Goal: Information Seeking & Learning: Learn about a topic

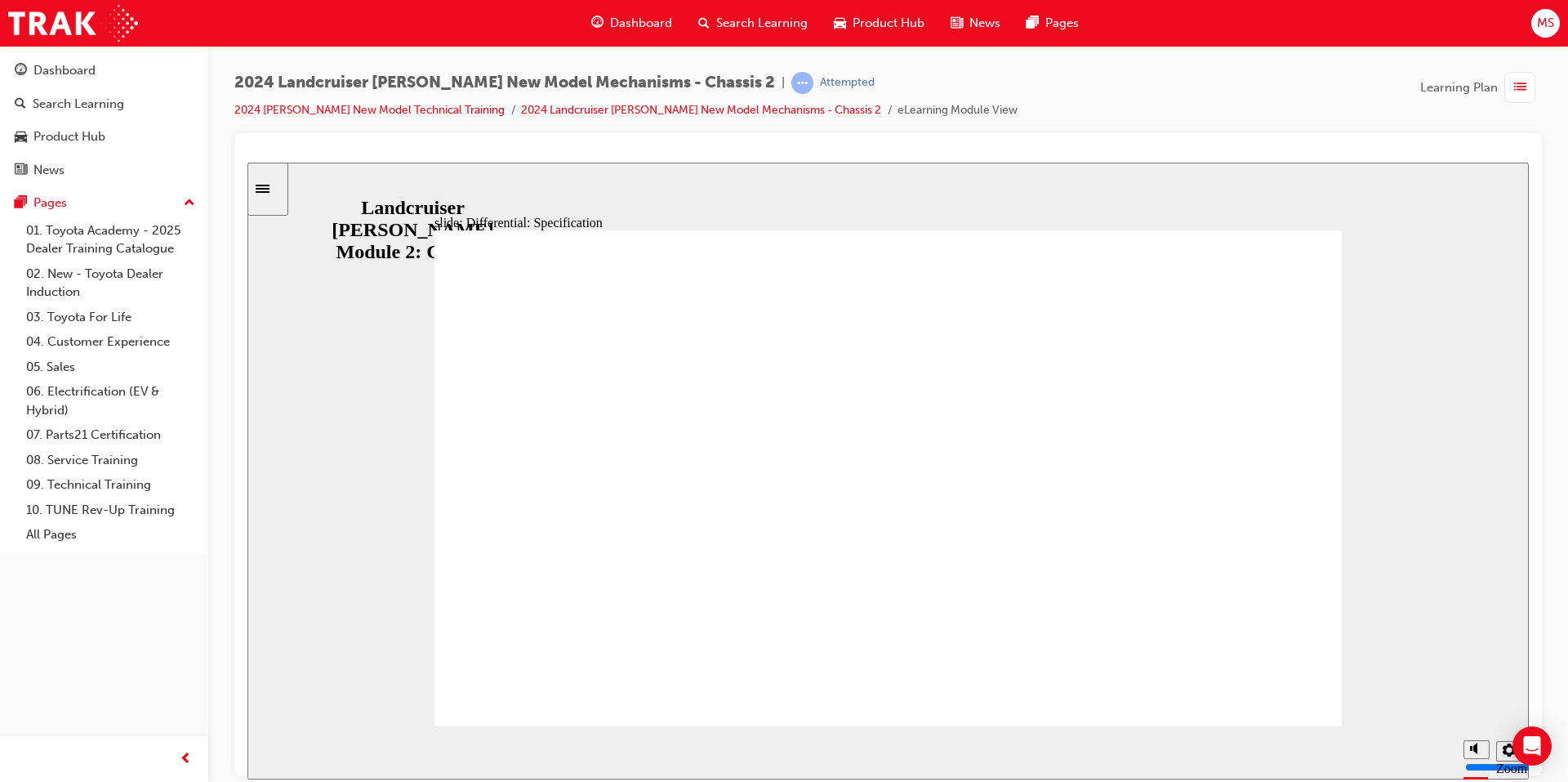
drag, startPoint x: 1099, startPoint y: 690, endPoint x: 1119, endPoint y: 697, distance: 21.2
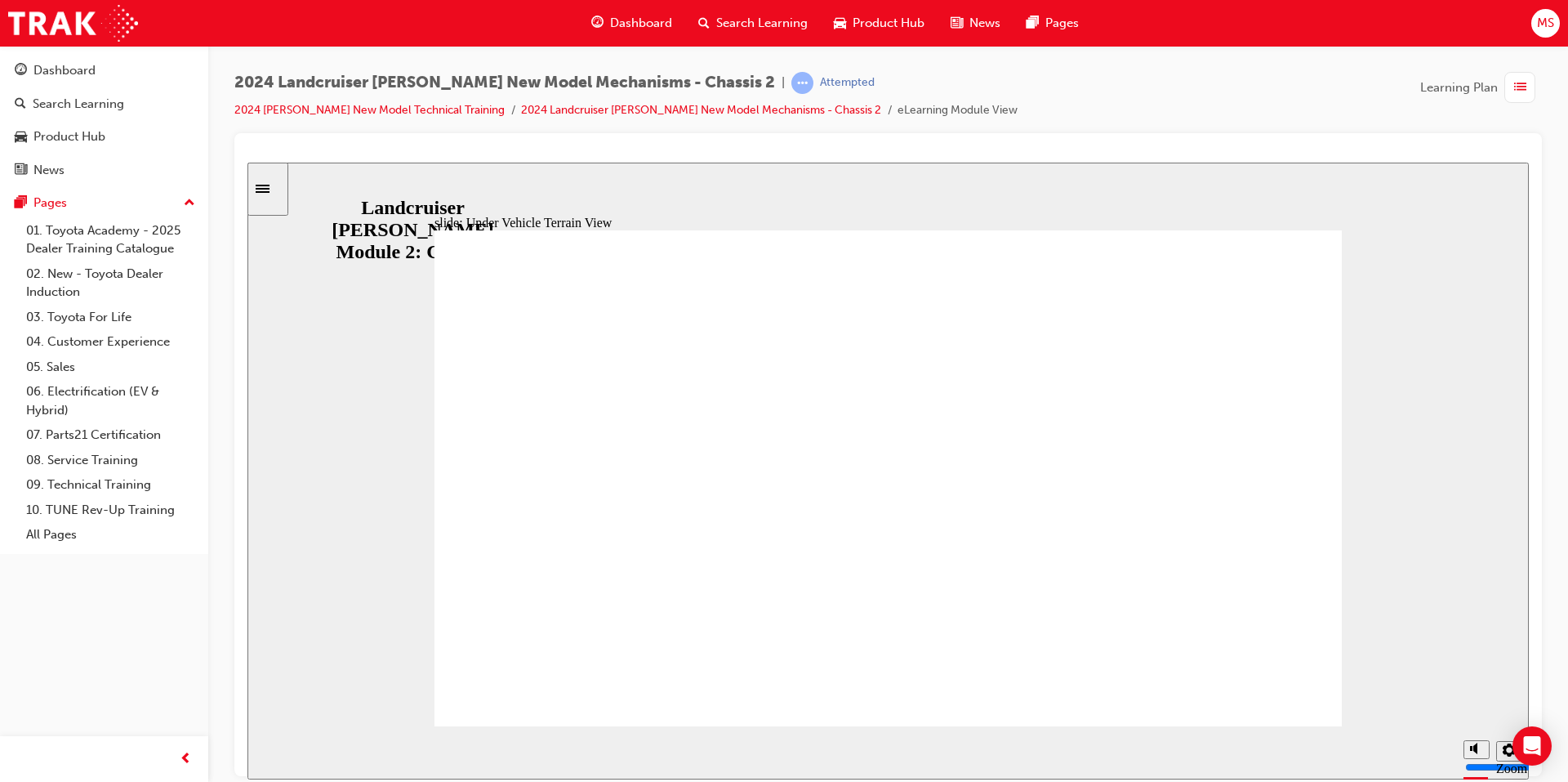
drag, startPoint x: 1264, startPoint y: 695, endPoint x: 1153, endPoint y: 695, distance: 111.0
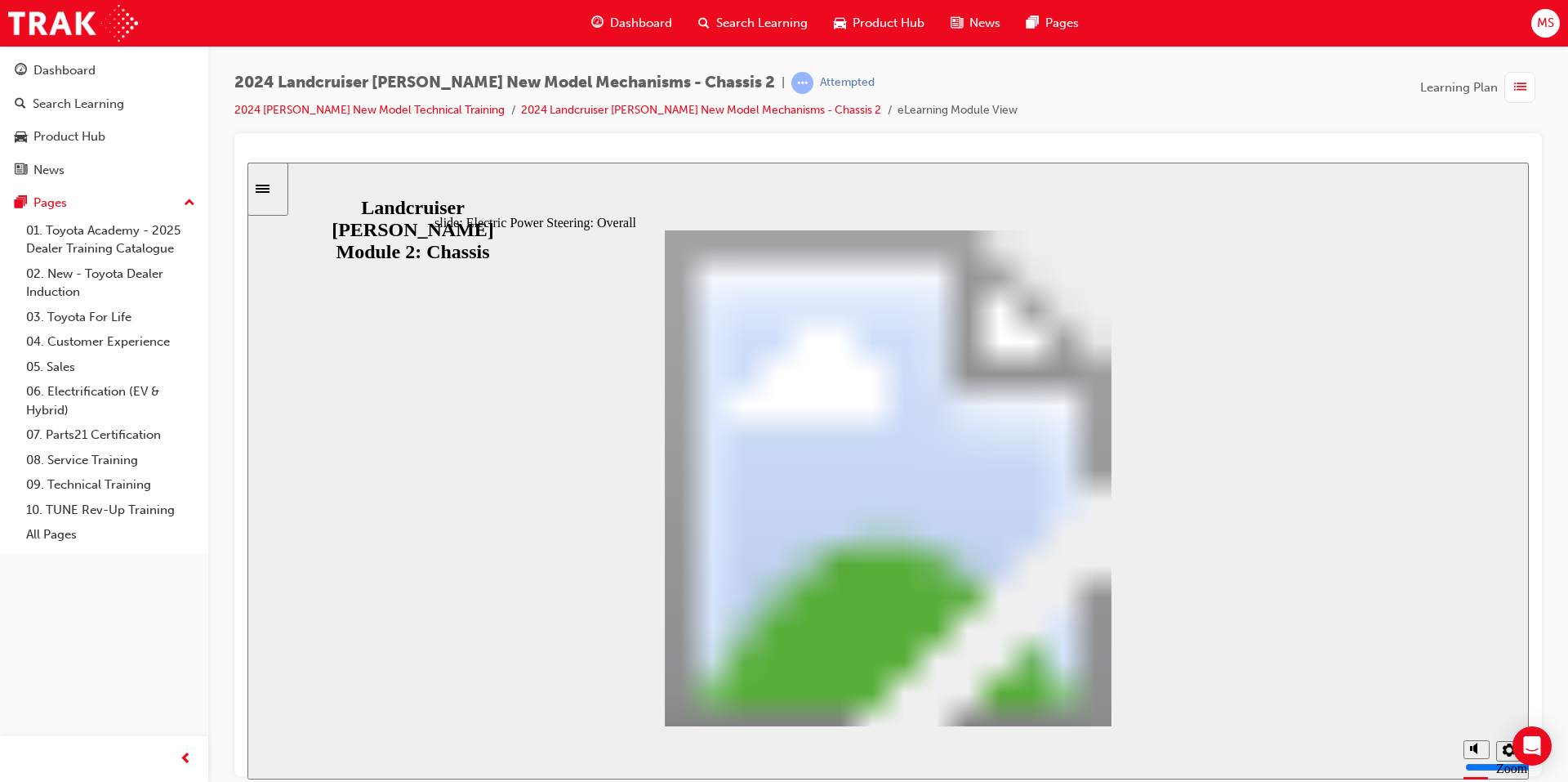
drag, startPoint x: 1246, startPoint y: 701, endPoint x: 1119, endPoint y: 695, distance: 127.1
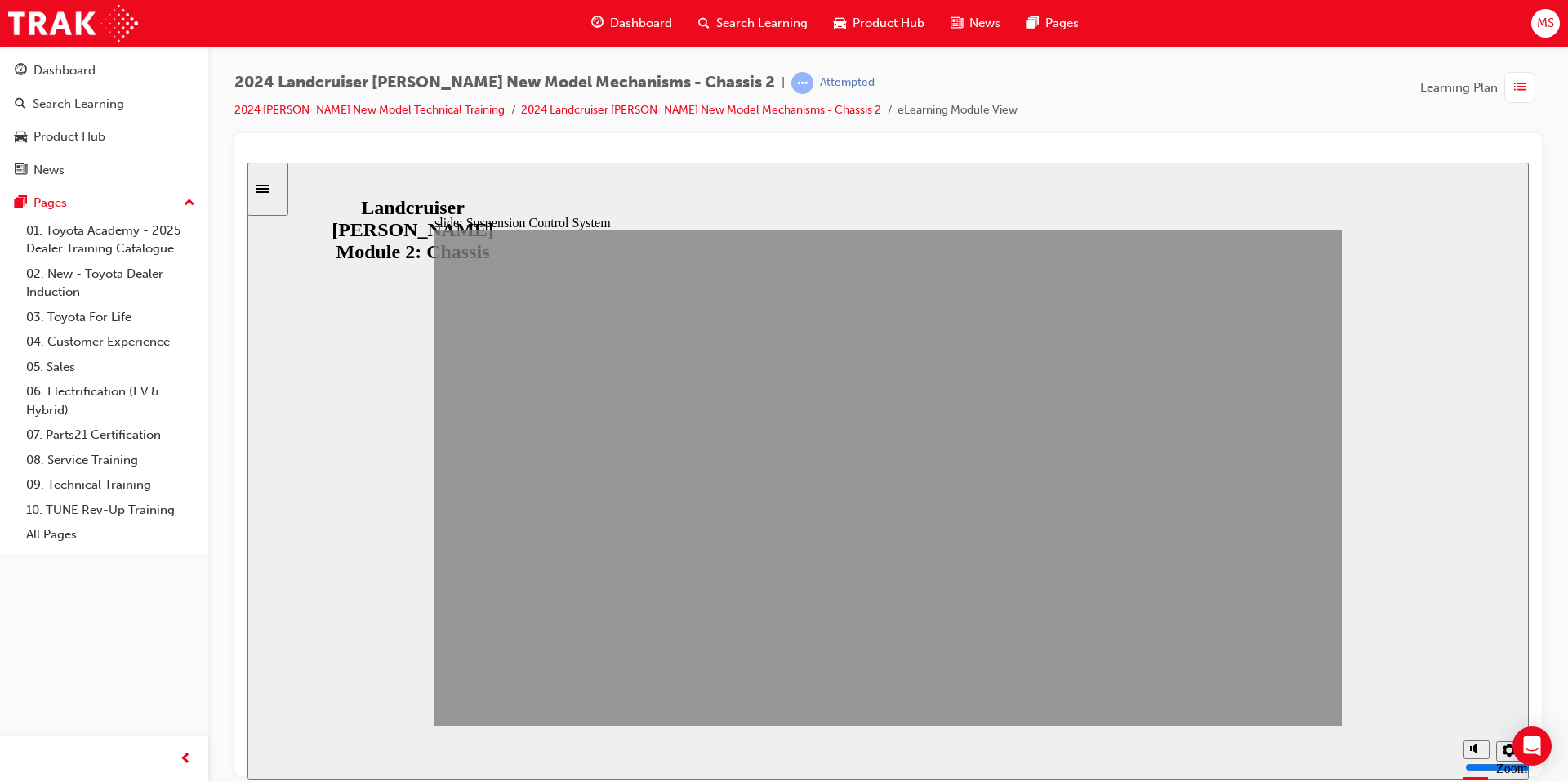
drag, startPoint x: 1307, startPoint y: 694, endPoint x: 1284, endPoint y: 689, distance: 23.5
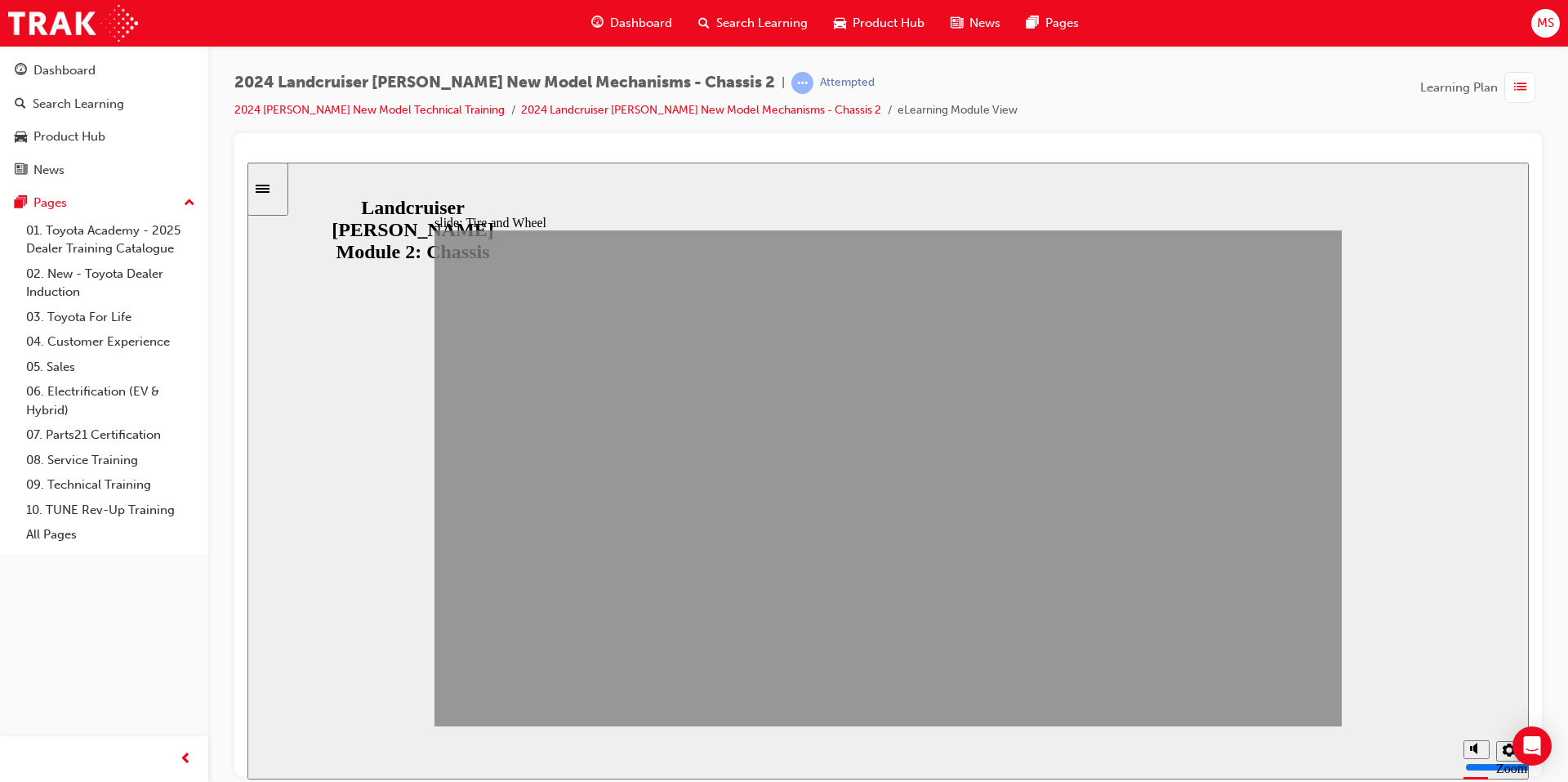
drag, startPoint x: 1153, startPoint y: 689, endPoint x: 1194, endPoint y: 695, distance: 41.4
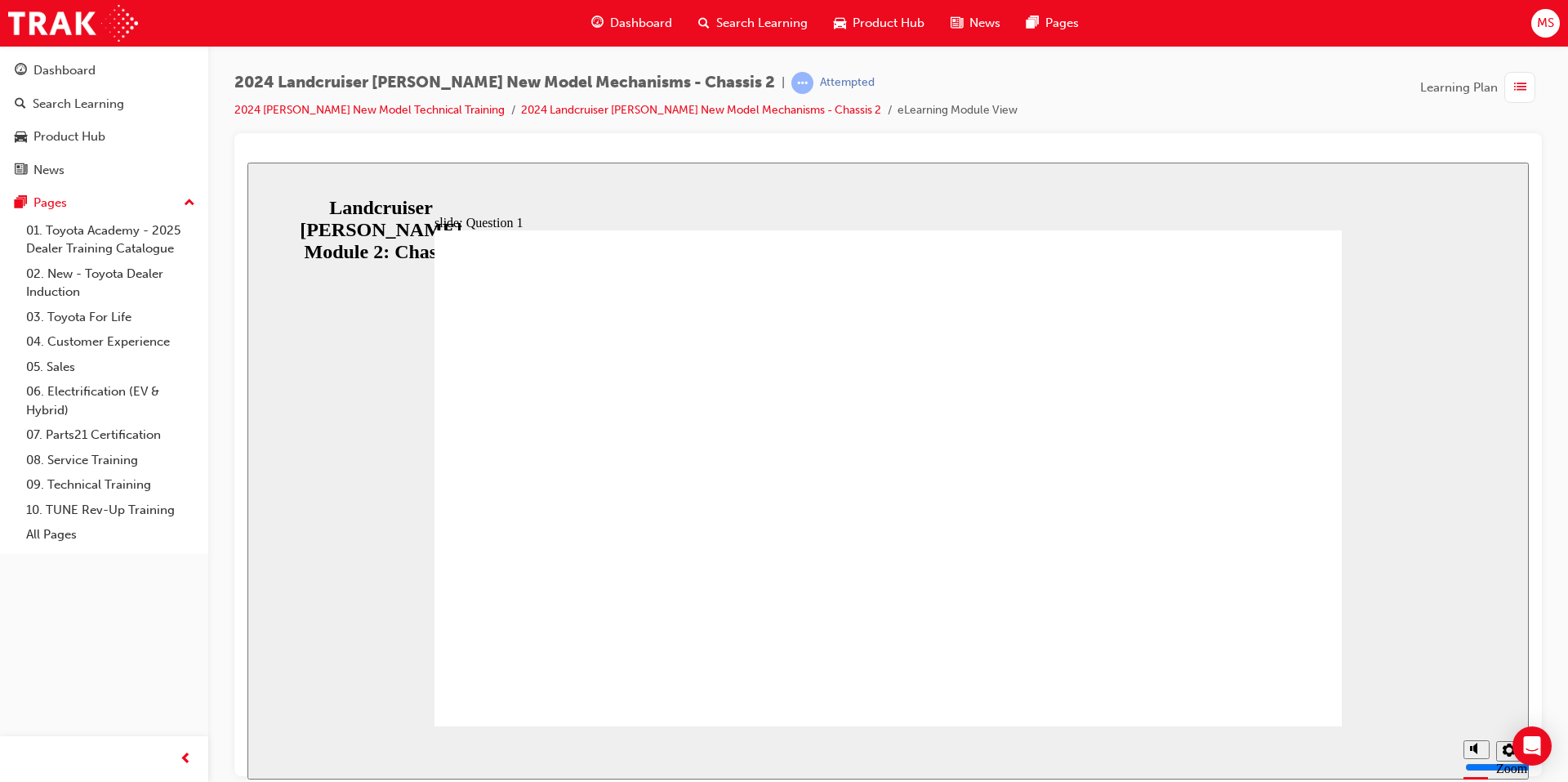
radio input "true"
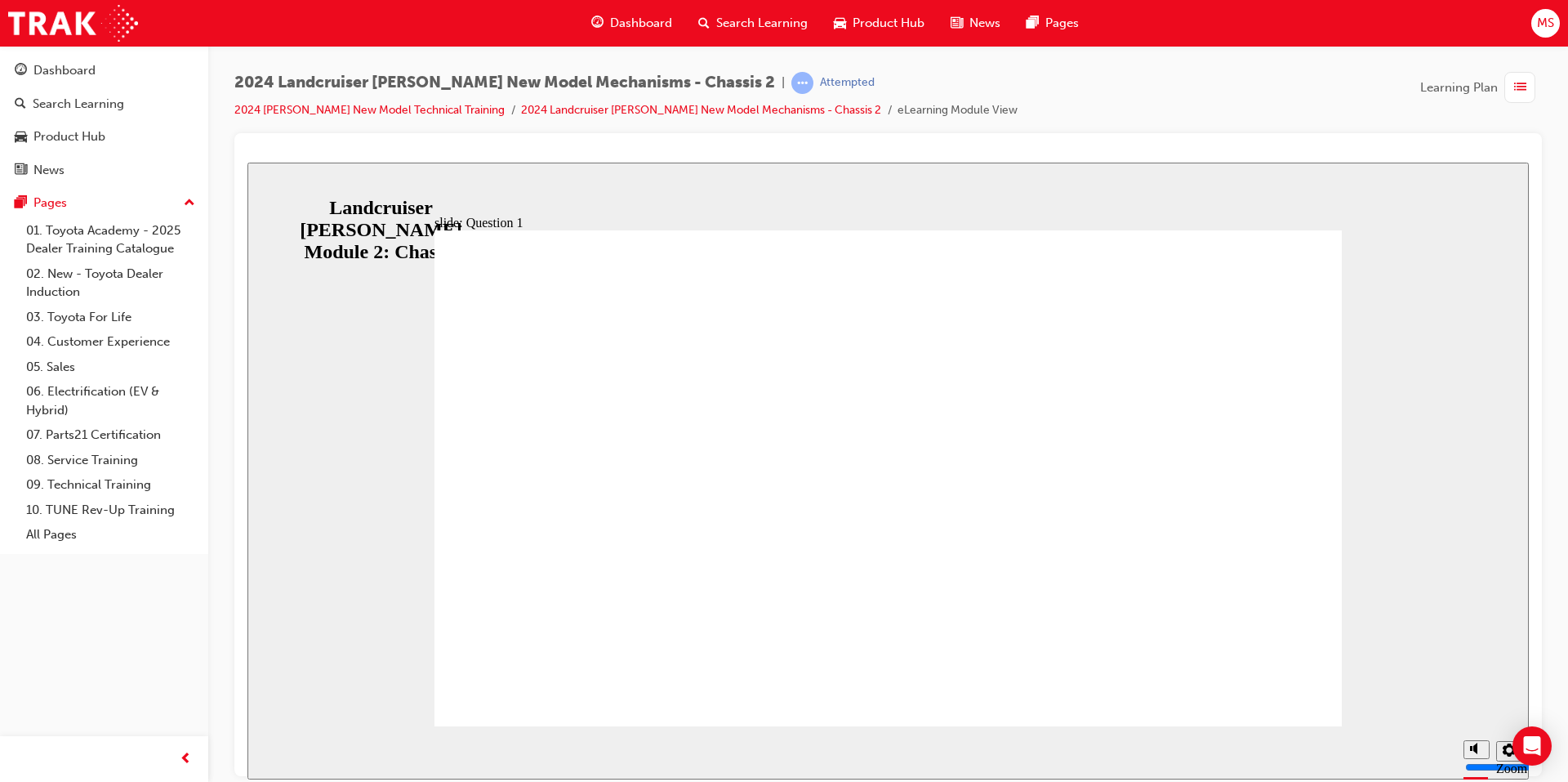
radio input "false"
radio input "true"
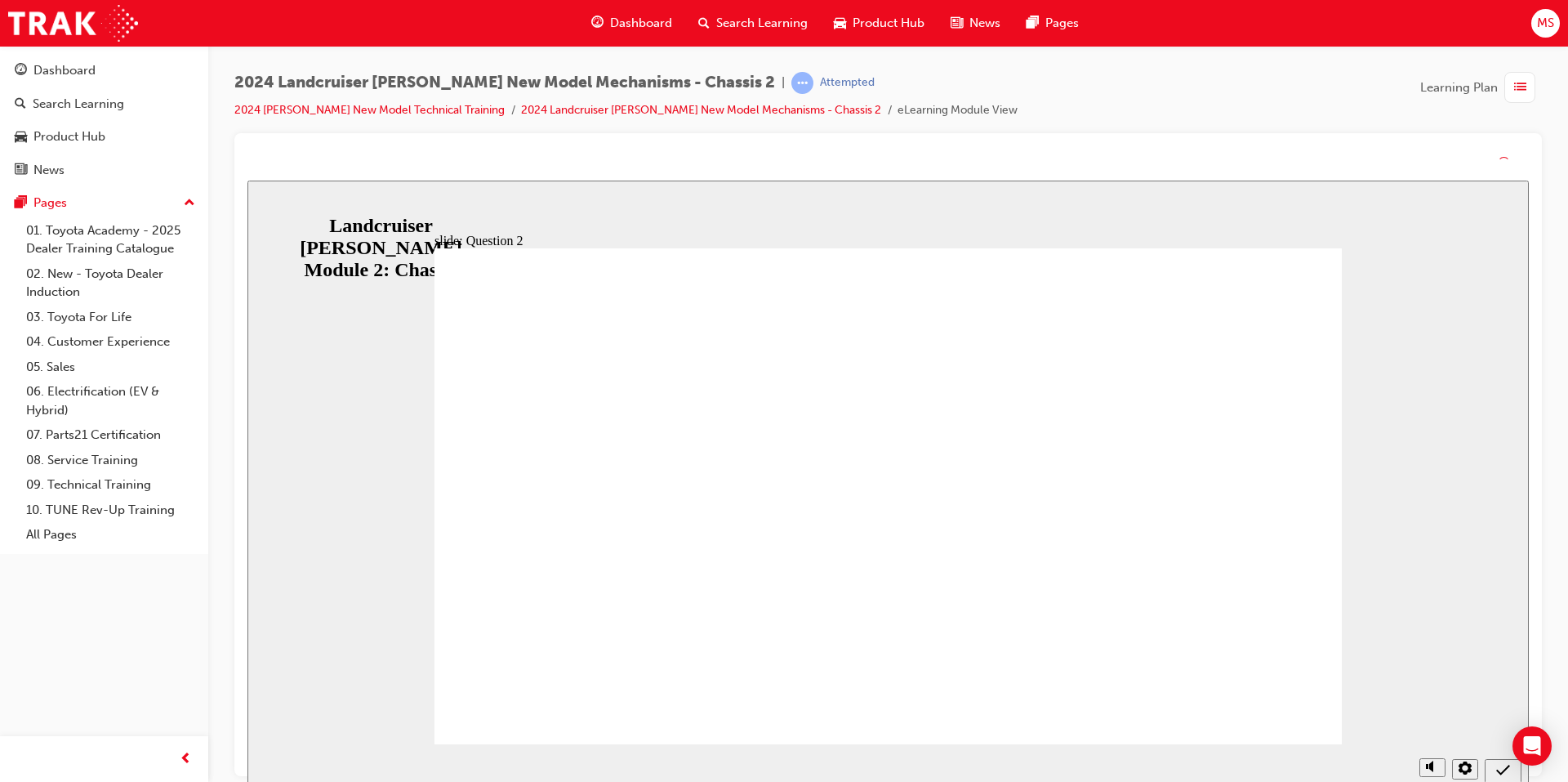
radio input "false"
radio input "true"
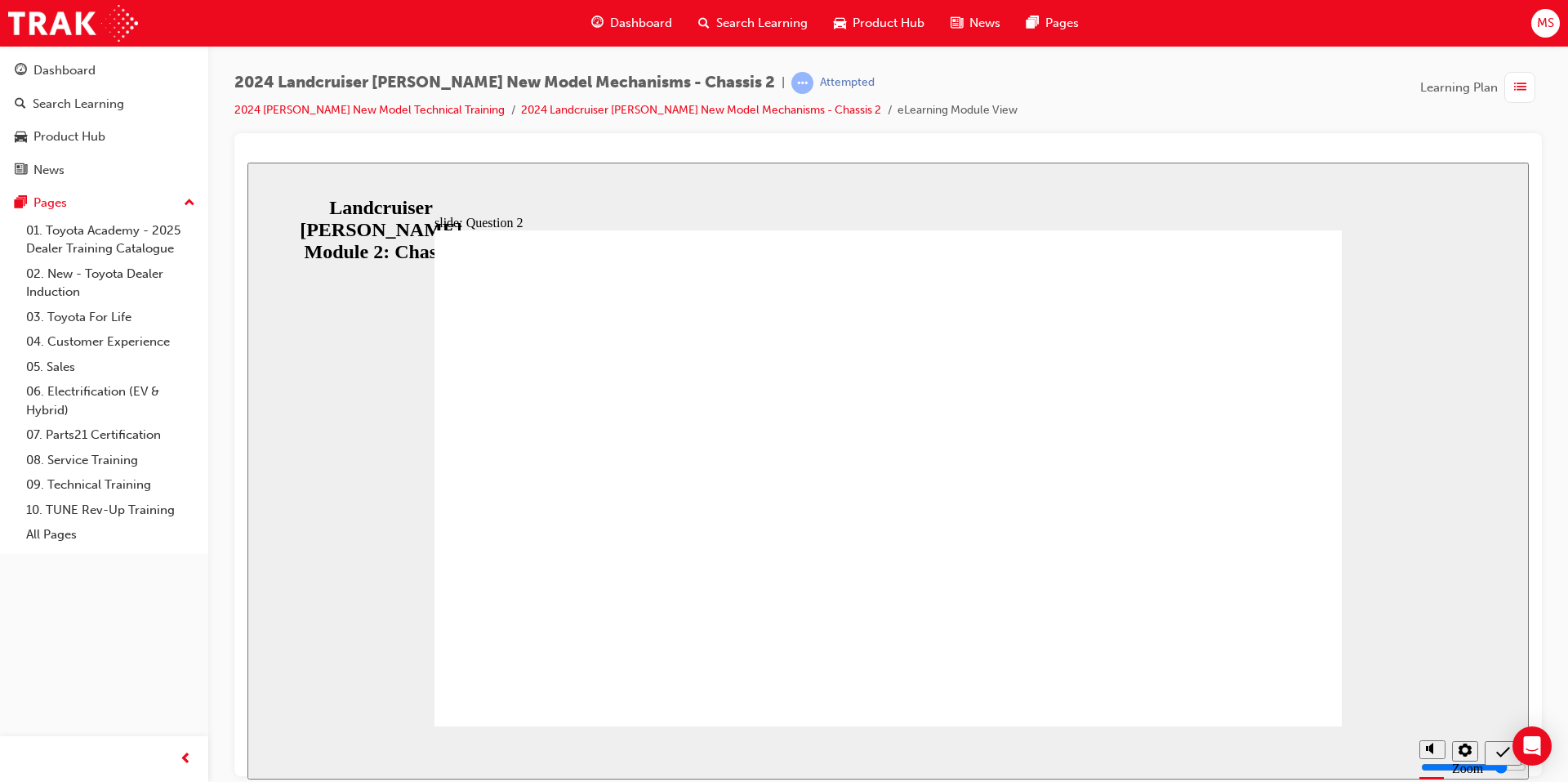
radio input "true"
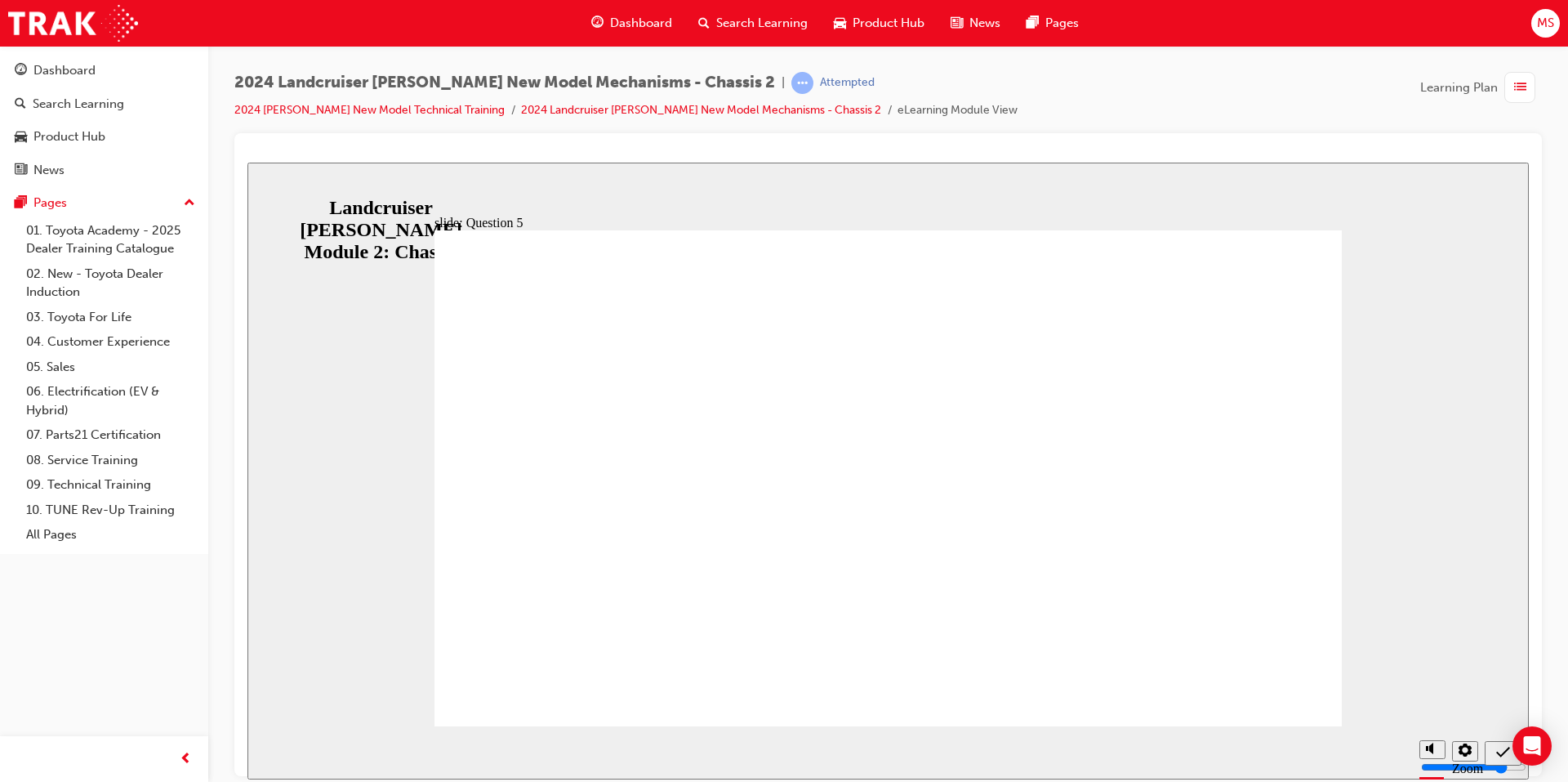
radio input "true"
drag, startPoint x: 966, startPoint y: 585, endPoint x: 948, endPoint y: 563, distance: 28.4
drag, startPoint x: 819, startPoint y: 485, endPoint x: 906, endPoint y: 508, distance: 90.0
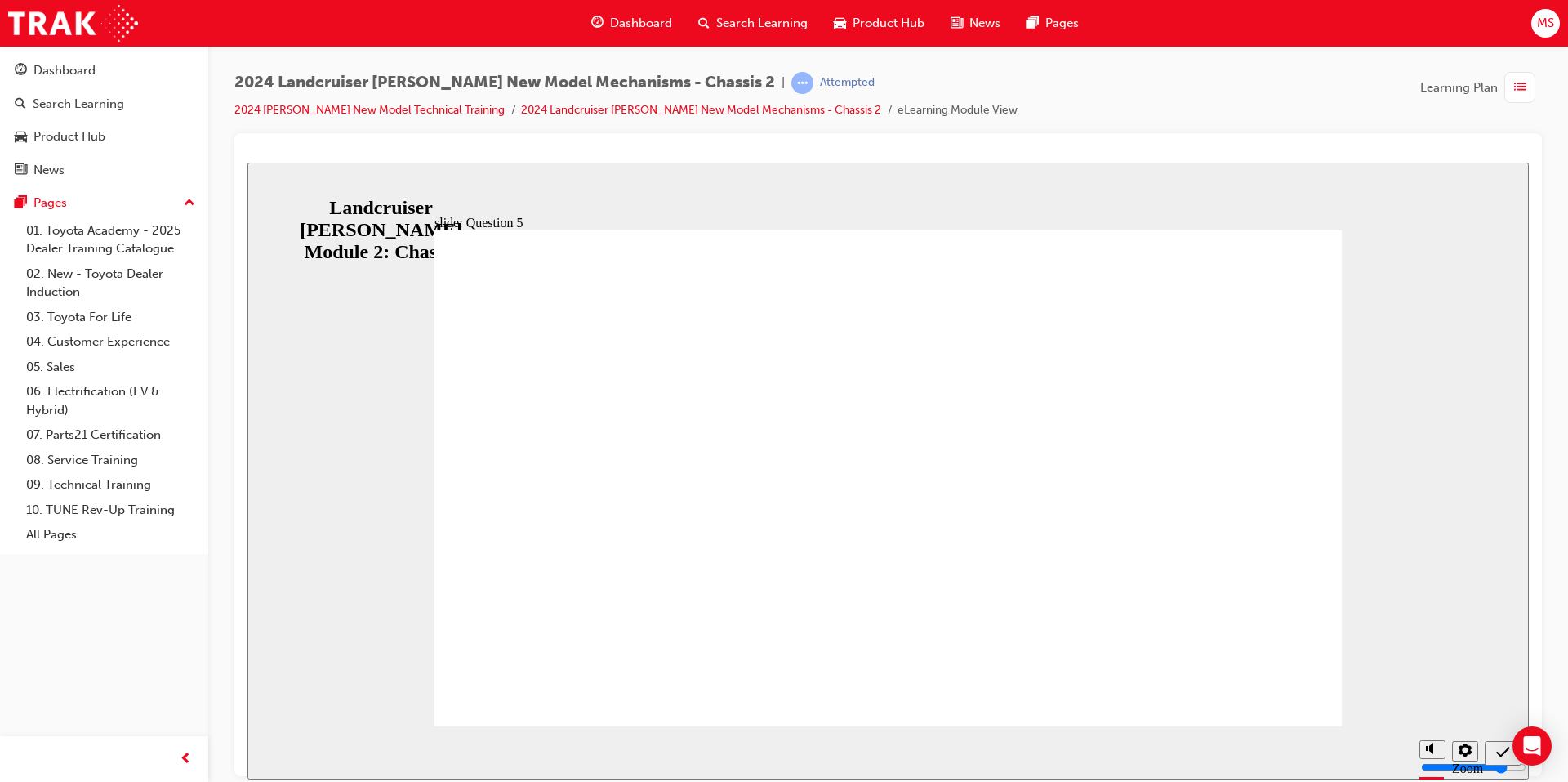
radio input "true"
click at [270, 182] on div "Sidebar Toggle" at bounding box center [267, 188] width 28 height 12
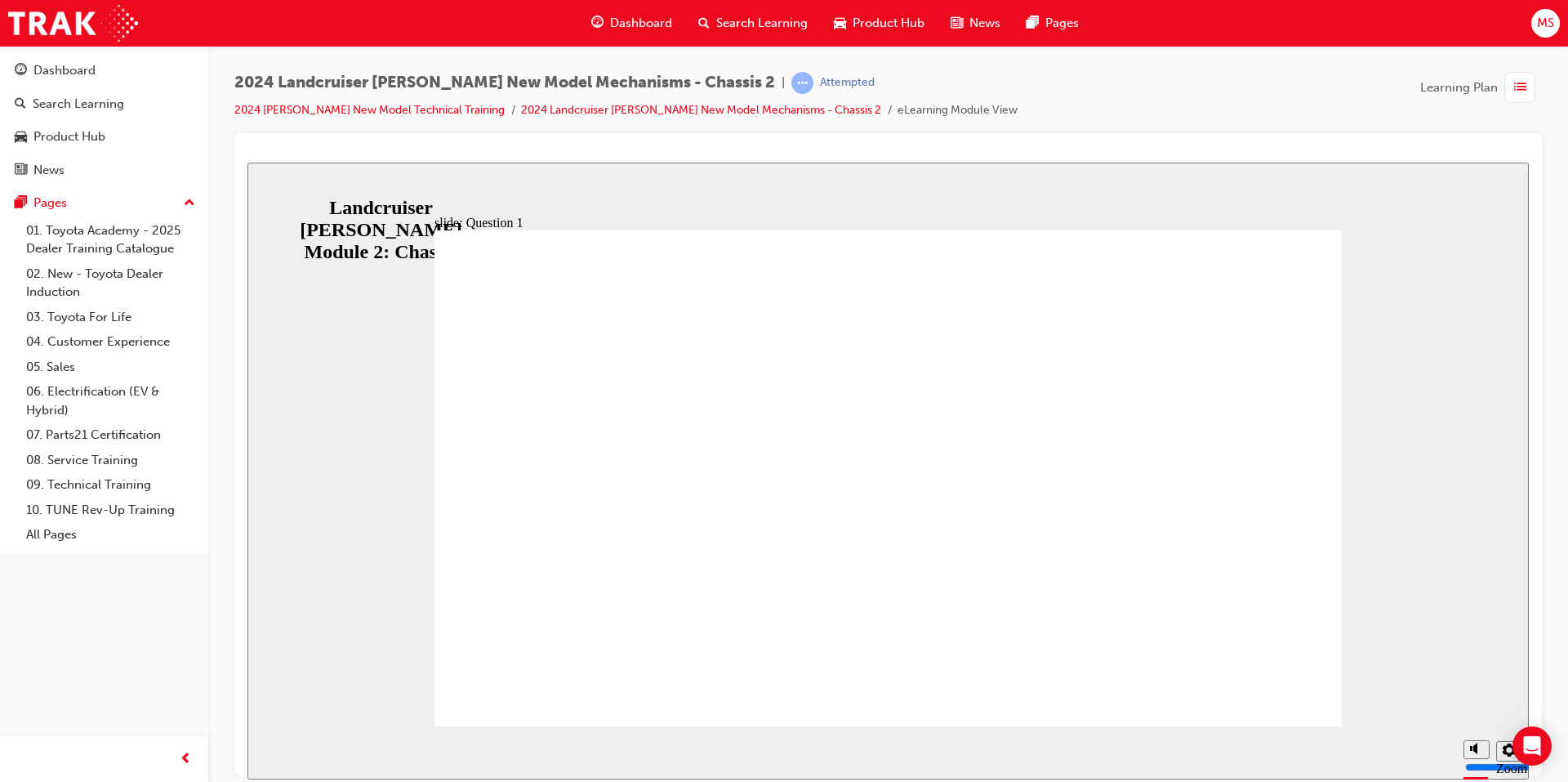
drag, startPoint x: 802, startPoint y: 536, endPoint x: 1102, endPoint y: 571, distance: 302.0
radio input "true"
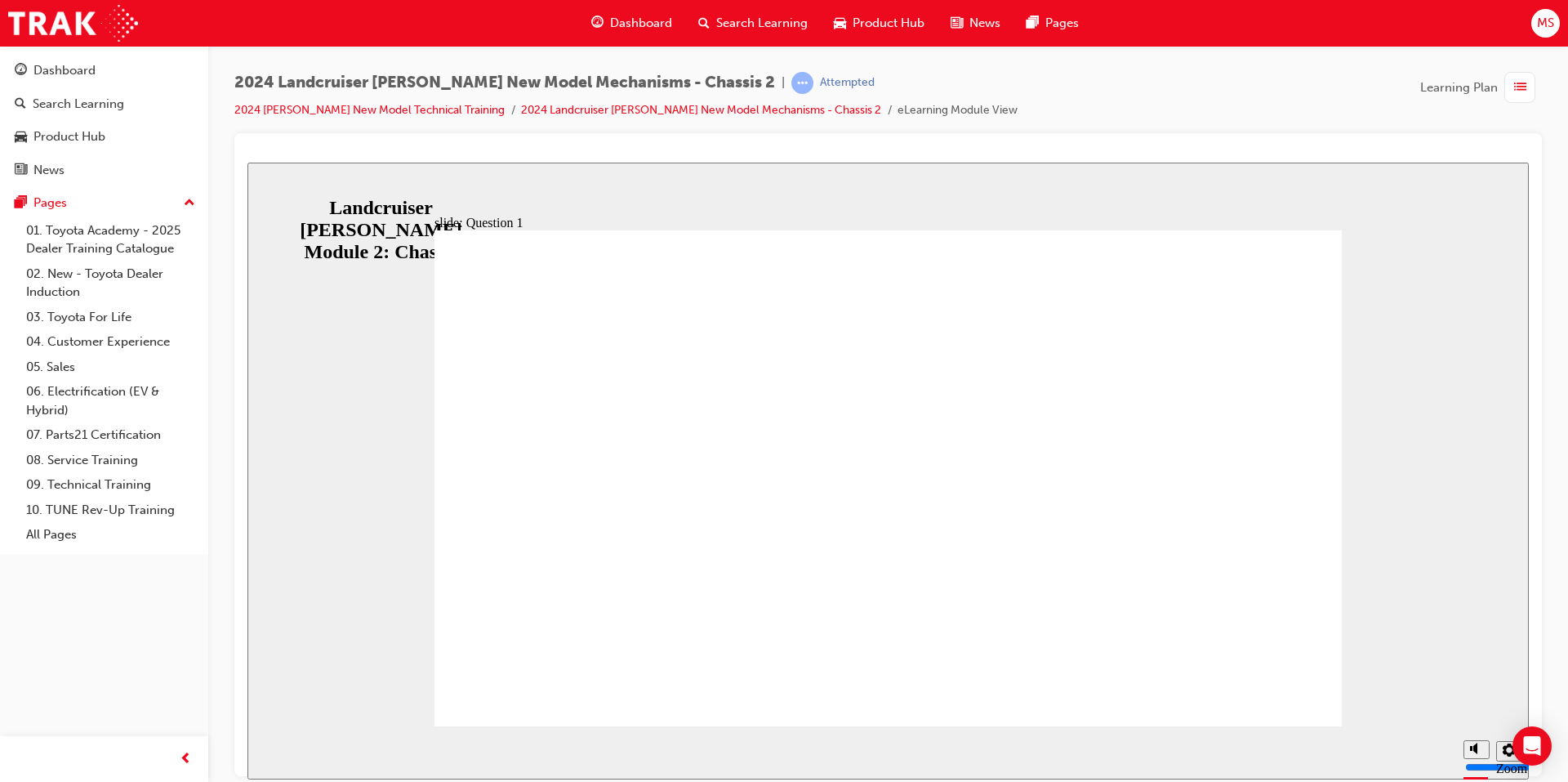
radio input "false"
radio input "true"
drag, startPoint x: 904, startPoint y: 576, endPoint x: 1203, endPoint y: 655, distance: 309.3
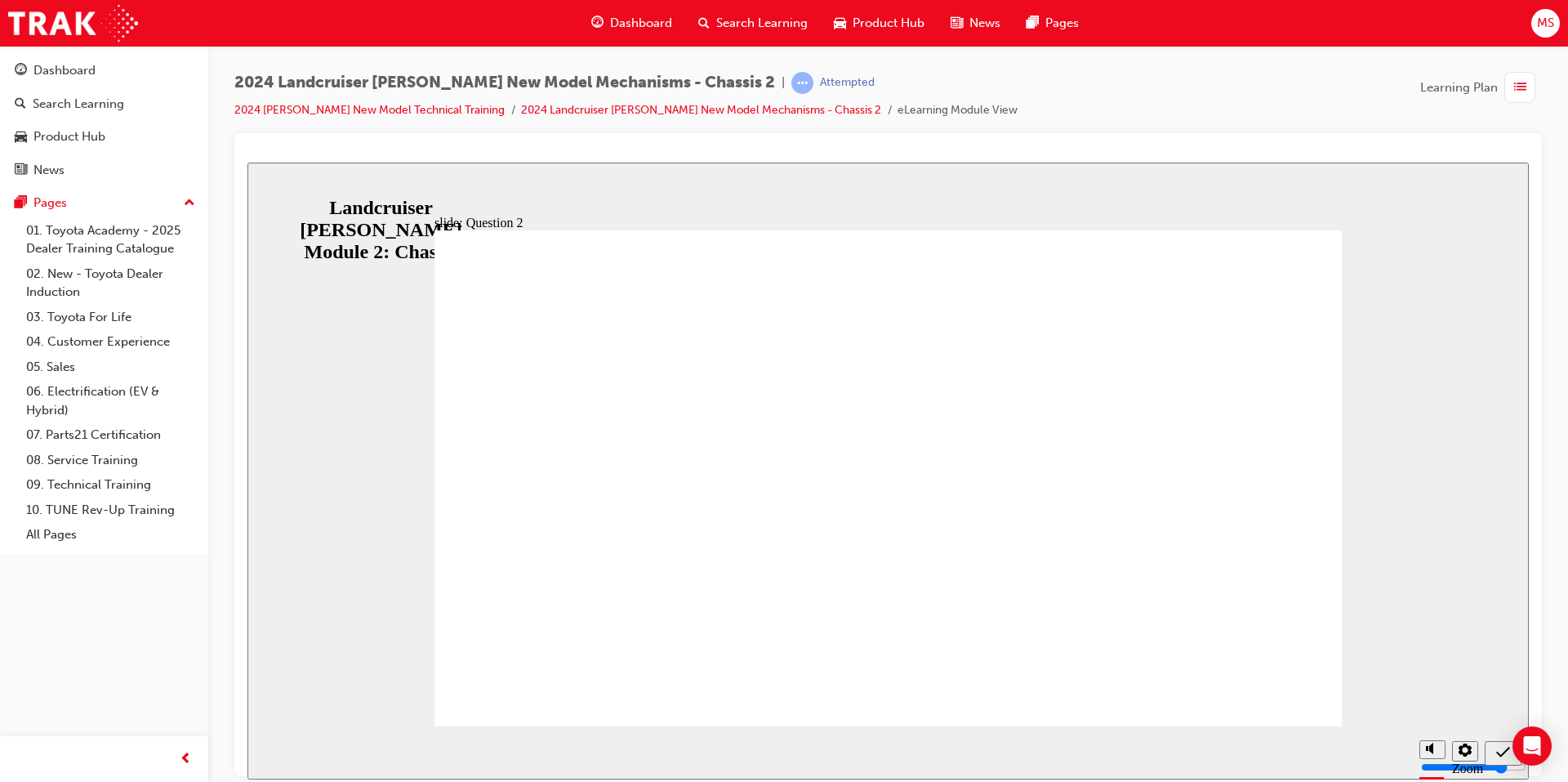
drag, startPoint x: 871, startPoint y: 568, endPoint x: 847, endPoint y: 523, distance: 51.0
radio input "true"
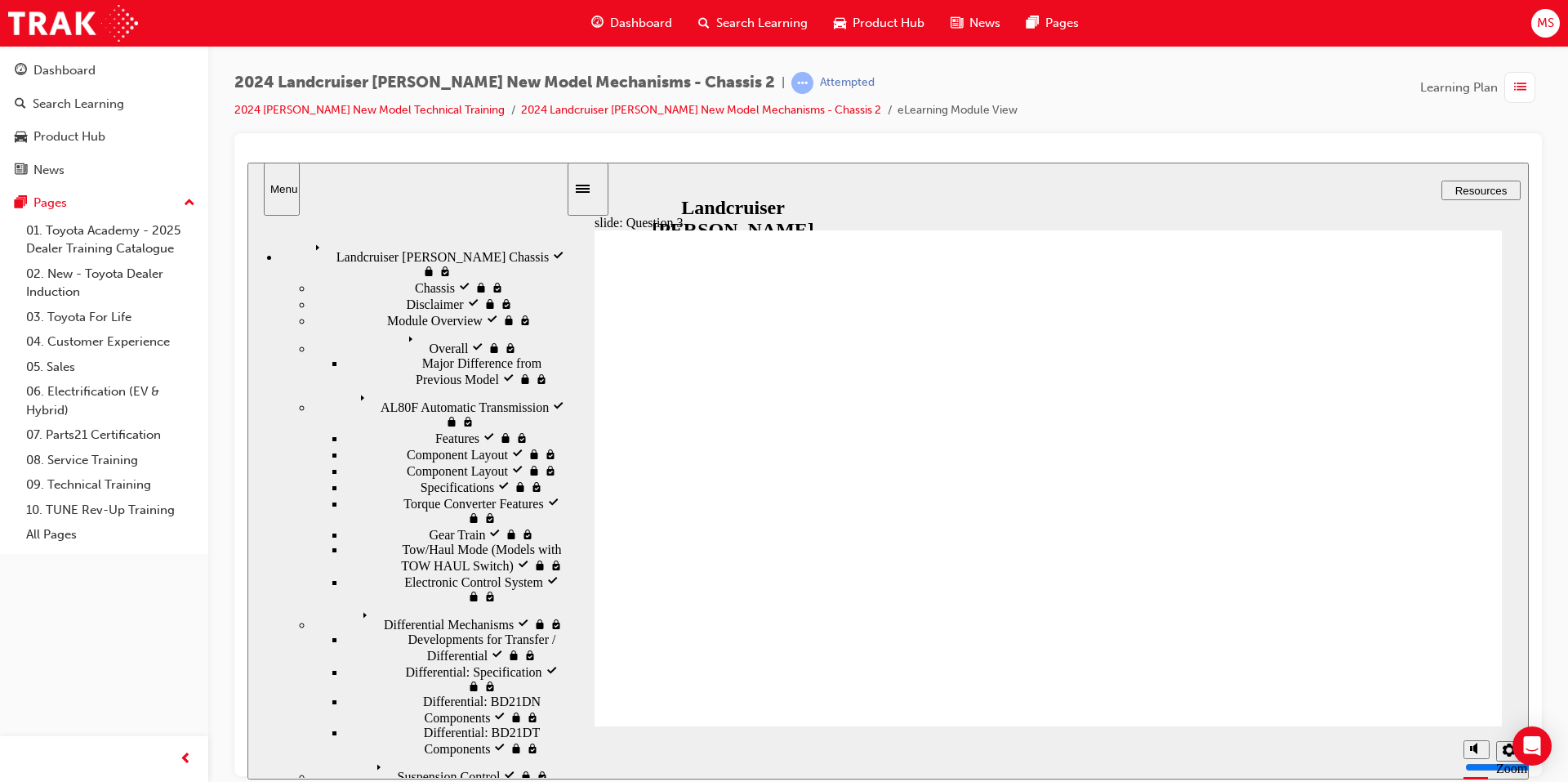
radio input "true"
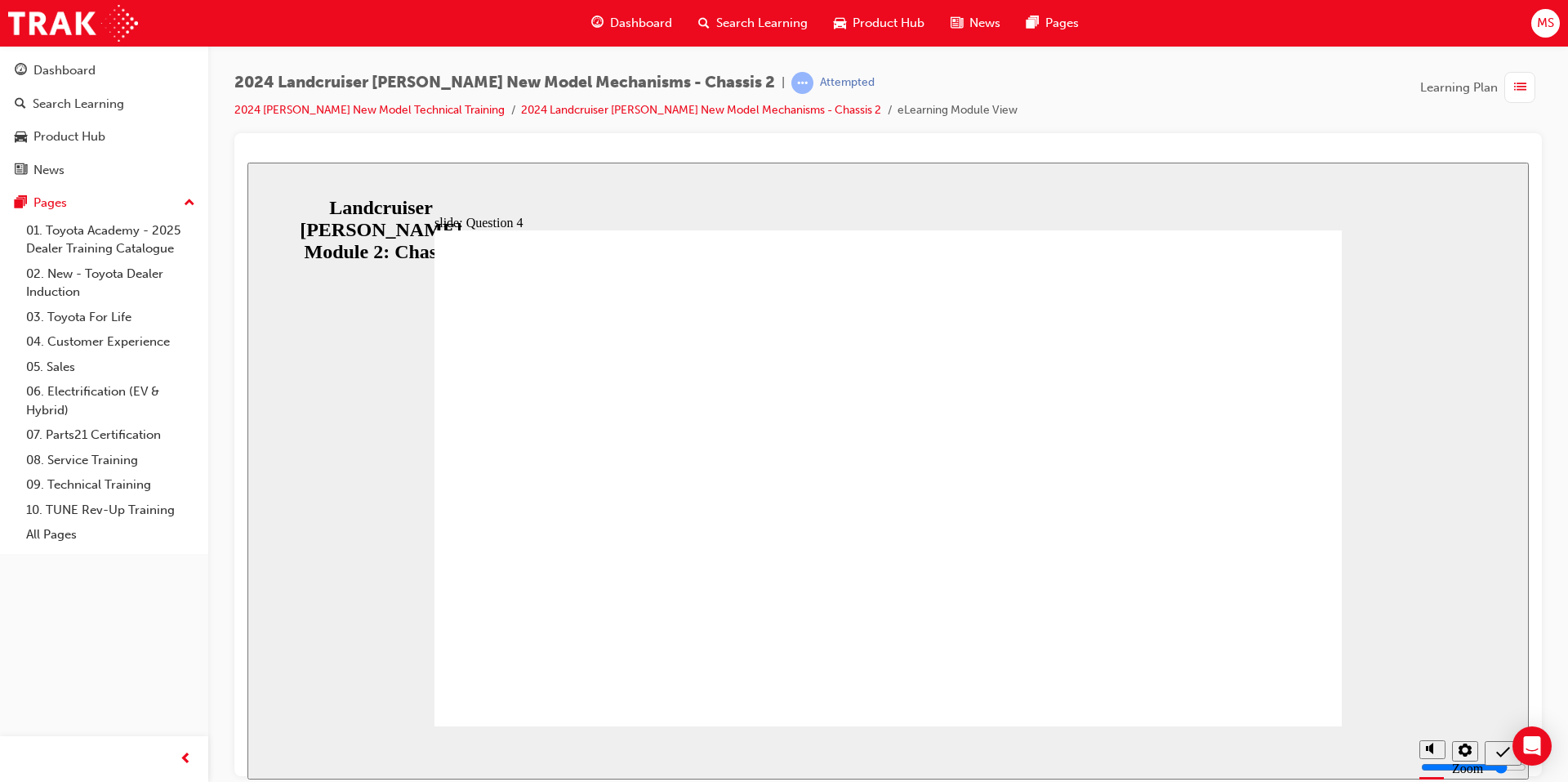
radio input "true"
radio input "false"
radio input "true"
drag, startPoint x: 902, startPoint y: 586, endPoint x: 870, endPoint y: 593, distance: 32.8
radio input "true"
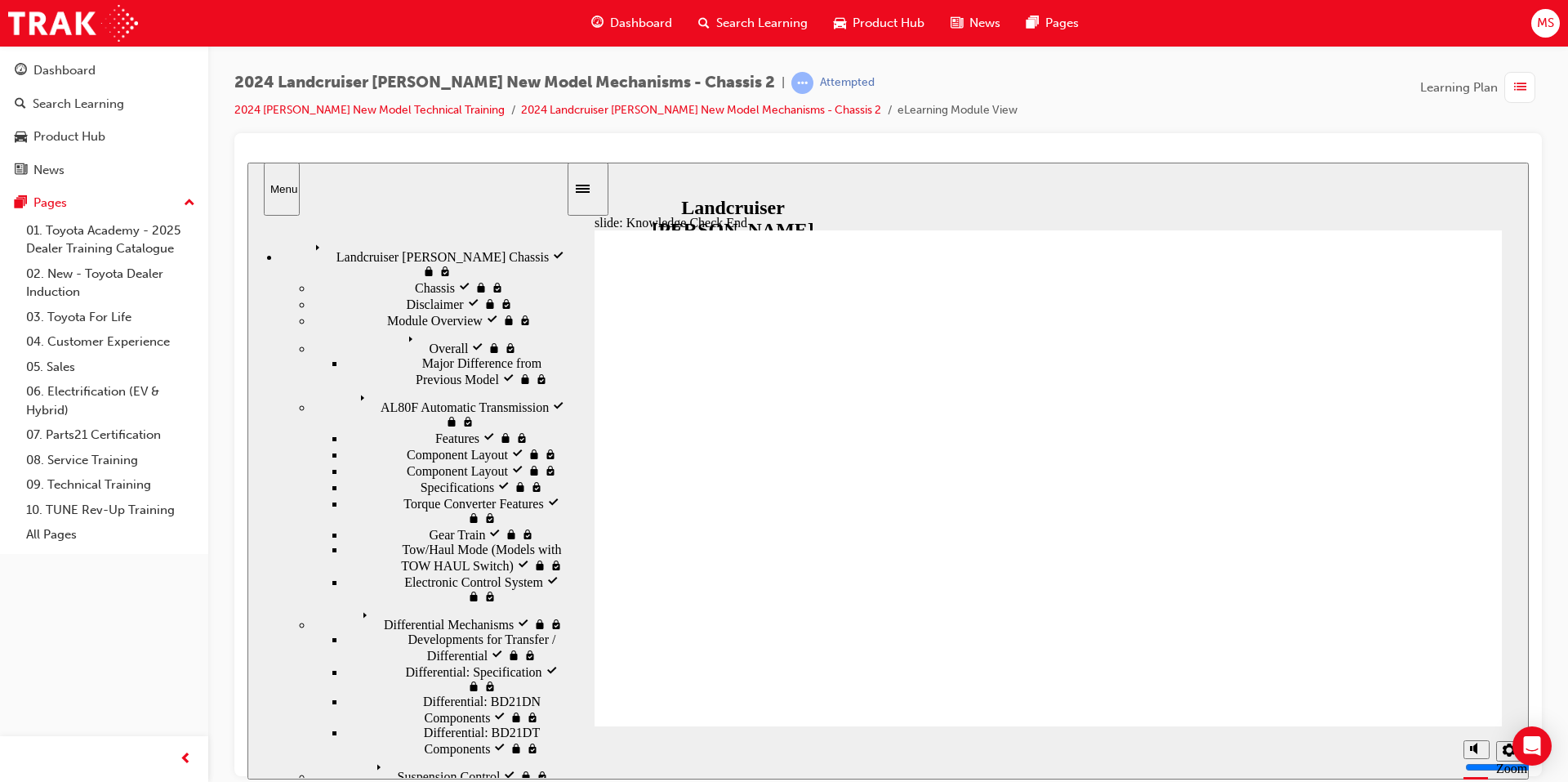
drag, startPoint x: 596, startPoint y: 176, endPoint x: 600, endPoint y: 204, distance: 28.3
click at [596, 182] on div "Sidebar Toggle" at bounding box center [588, 188] width 28 height 12
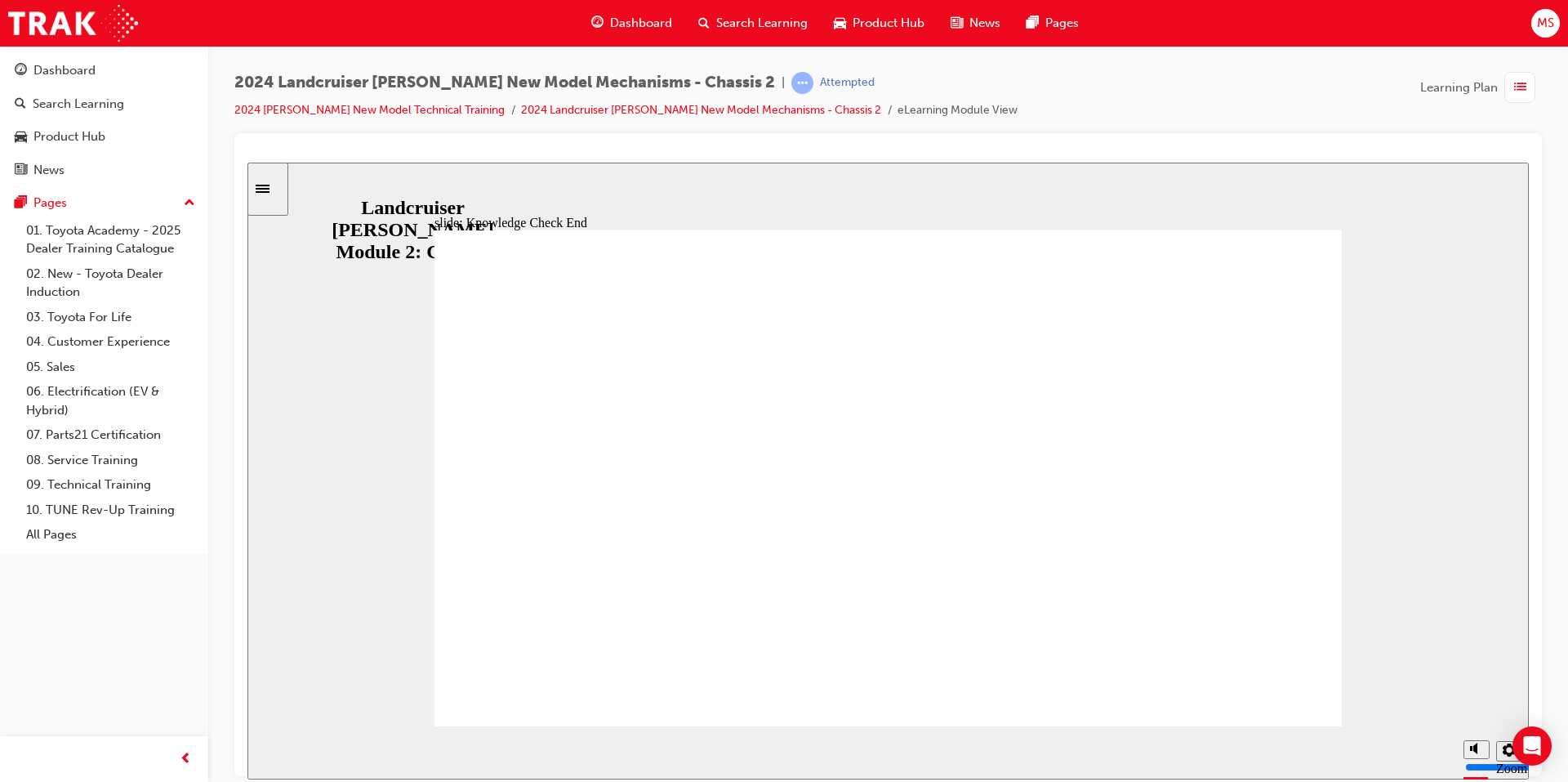
click at [326, 196] on div "slide: Knowledge Check End Review the identified sections of this module again,…" at bounding box center [888, 470] width 1282 height 617
click at [333, 196] on div "slide: Knowledge Check End Review the identified sections of this module again,…" at bounding box center [888, 470] width 1282 height 617
click at [281, 195] on div "Sidebar Toggle" at bounding box center [267, 188] width 28 height 12
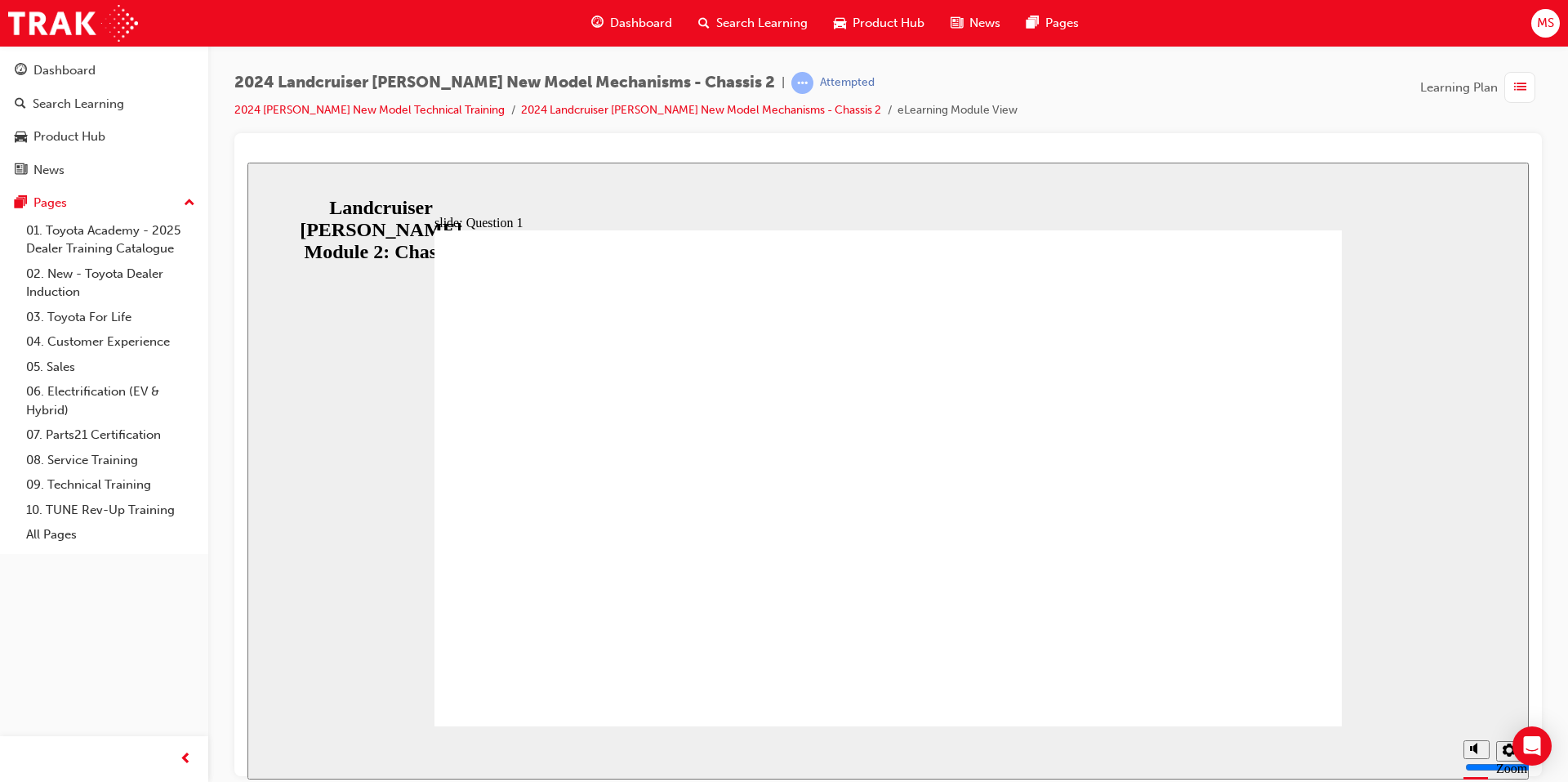
radio input "true"
drag, startPoint x: 1098, startPoint y: 544, endPoint x: 1200, endPoint y: 636, distance: 137.4
drag, startPoint x: 758, startPoint y: 484, endPoint x: 1109, endPoint y: 644, distance: 385.7
radio input "false"
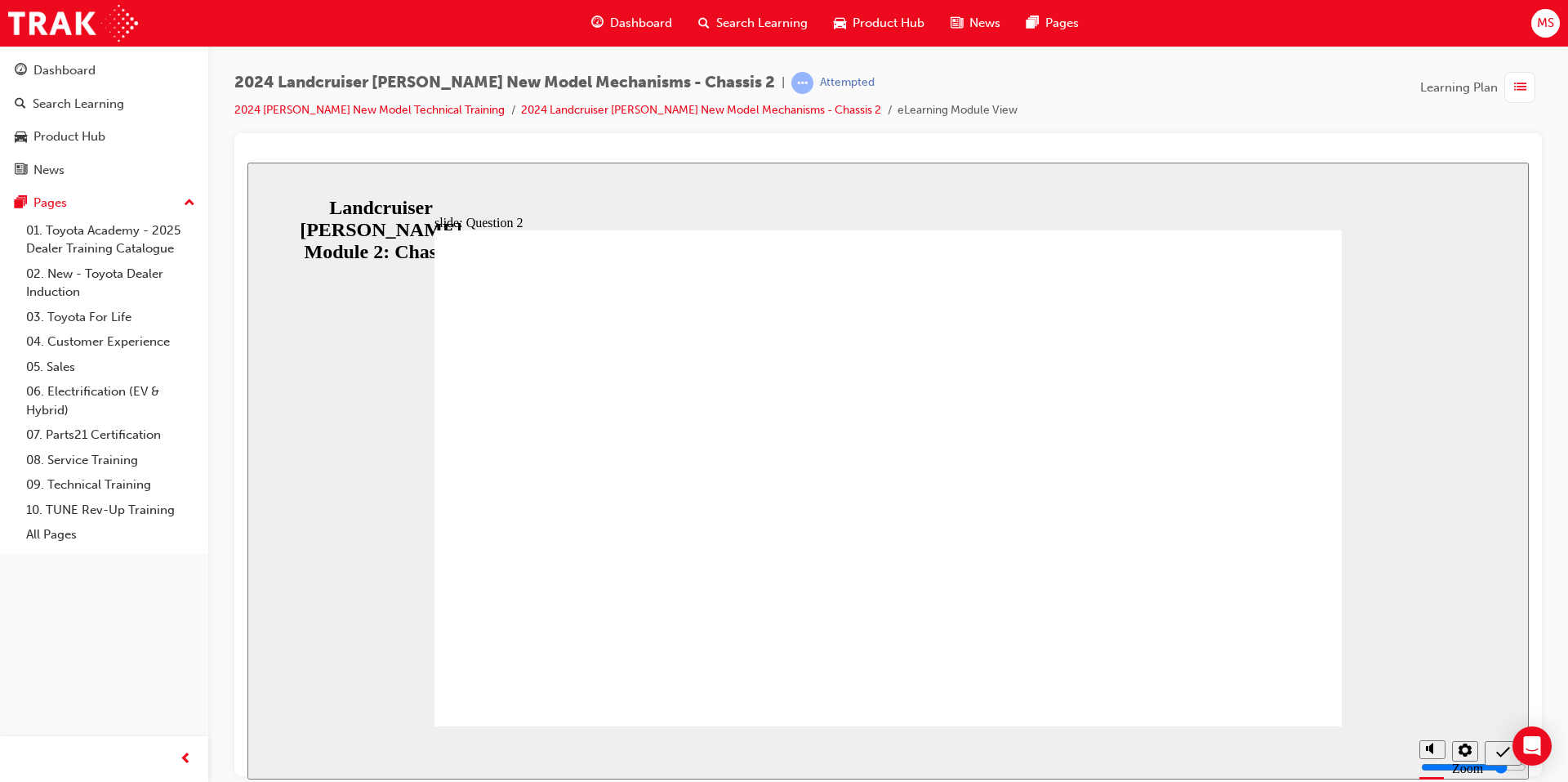
radio input "true"
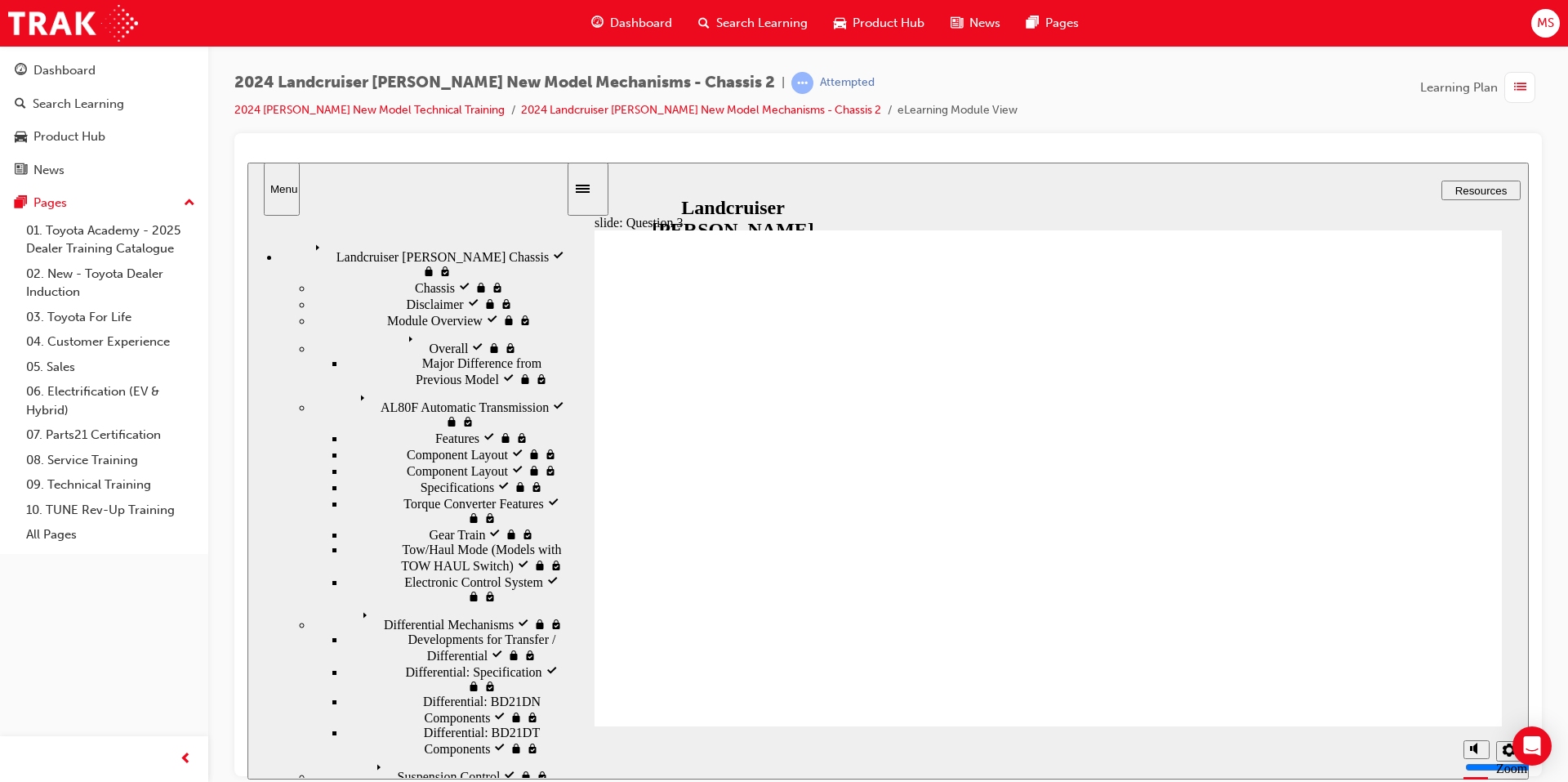
radio input "true"
drag, startPoint x: 892, startPoint y: 508, endPoint x: 1371, endPoint y: 650, distance: 499.6
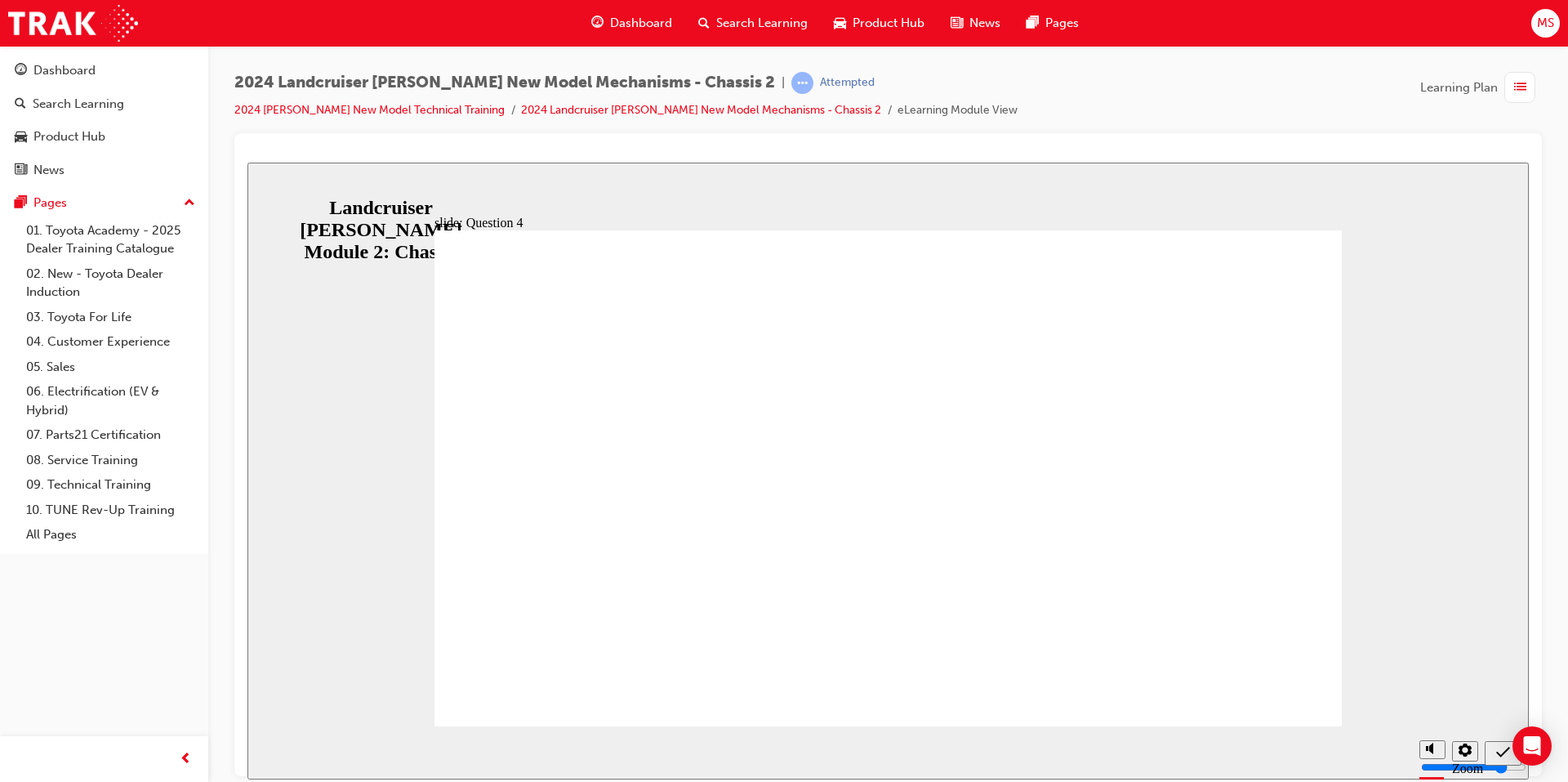
radio input "true"
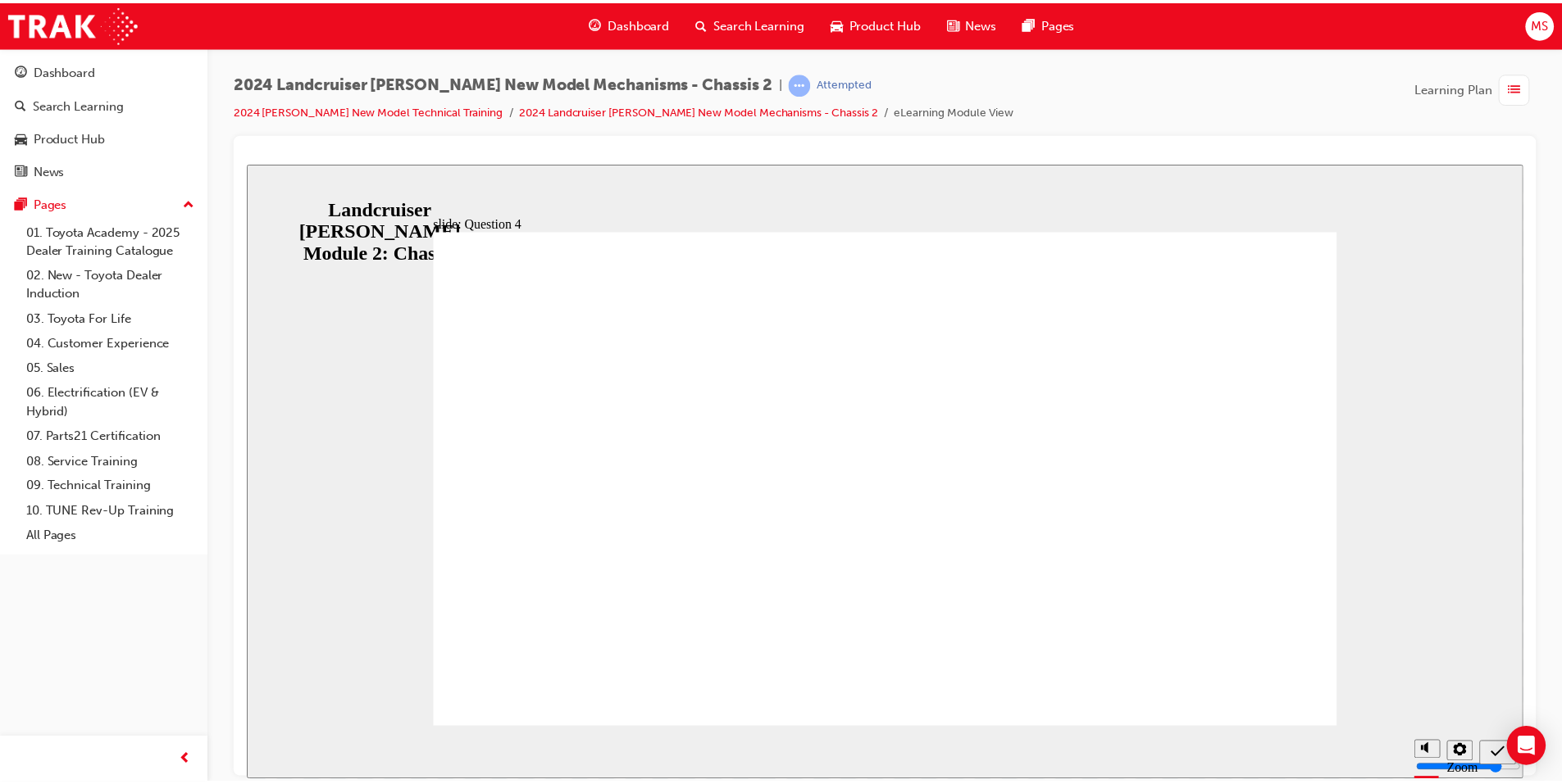
drag, startPoint x: 928, startPoint y: 585, endPoint x: 896, endPoint y: 550, distance: 47.4
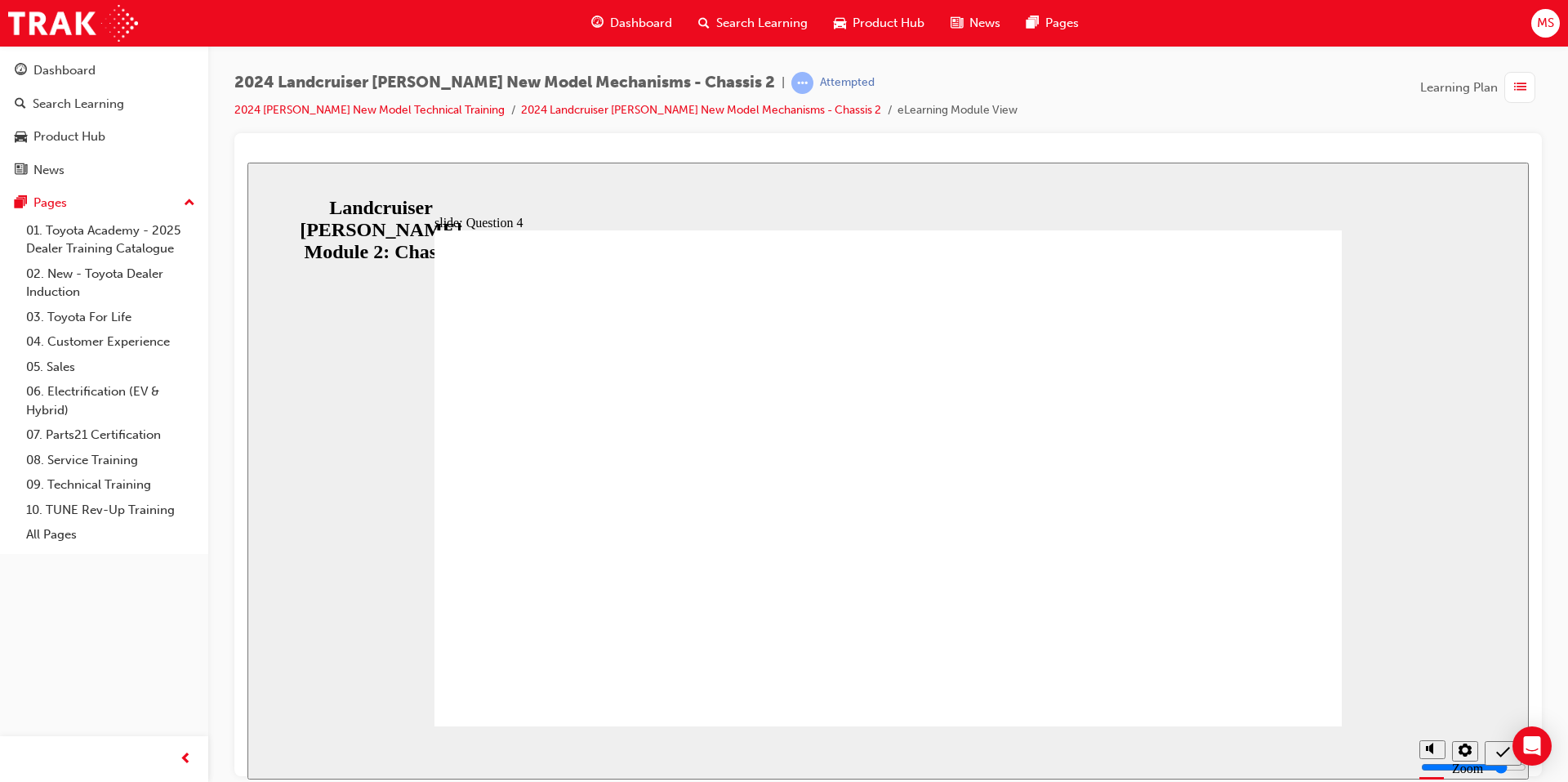
radio input "false"
radio input "true"
drag, startPoint x: 847, startPoint y: 567, endPoint x: 1262, endPoint y: 642, distance: 421.7
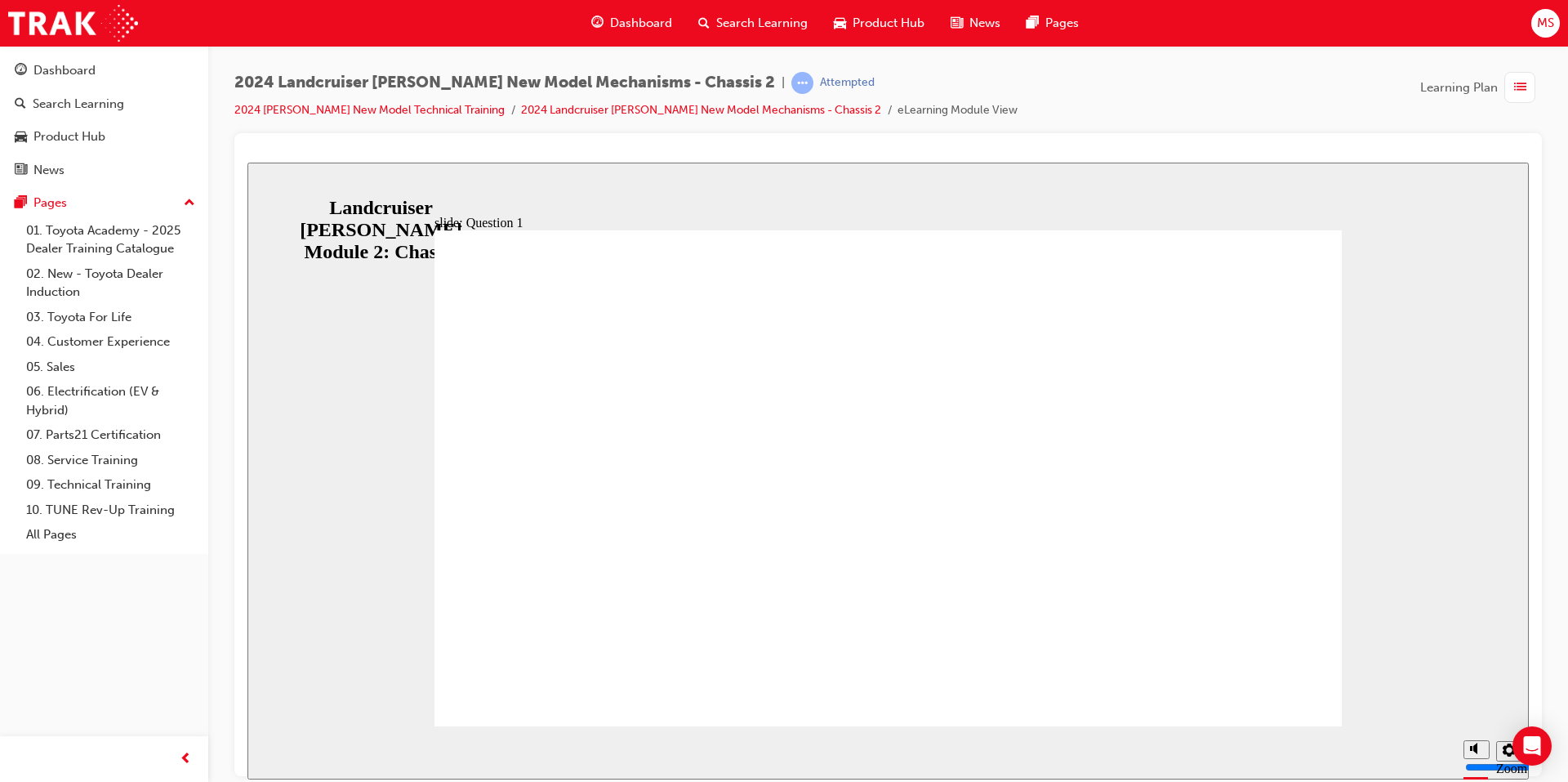
radio input "true"
drag, startPoint x: 931, startPoint y: 581, endPoint x: 894, endPoint y: 553, distance: 46.4
radio input "true"
drag, startPoint x: 795, startPoint y: 508, endPoint x: 1189, endPoint y: 646, distance: 417.5
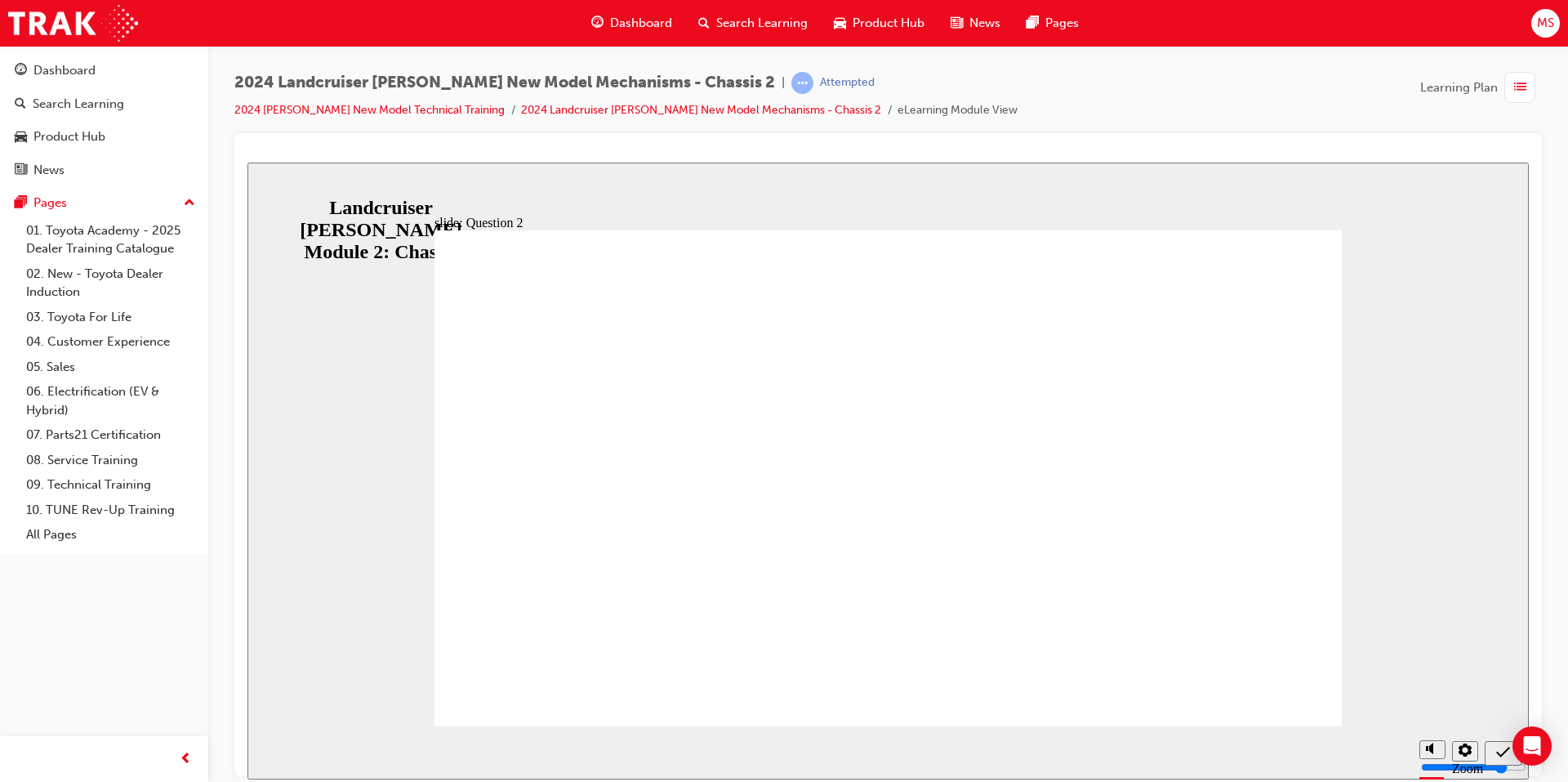
radio input "false"
radio input "true"
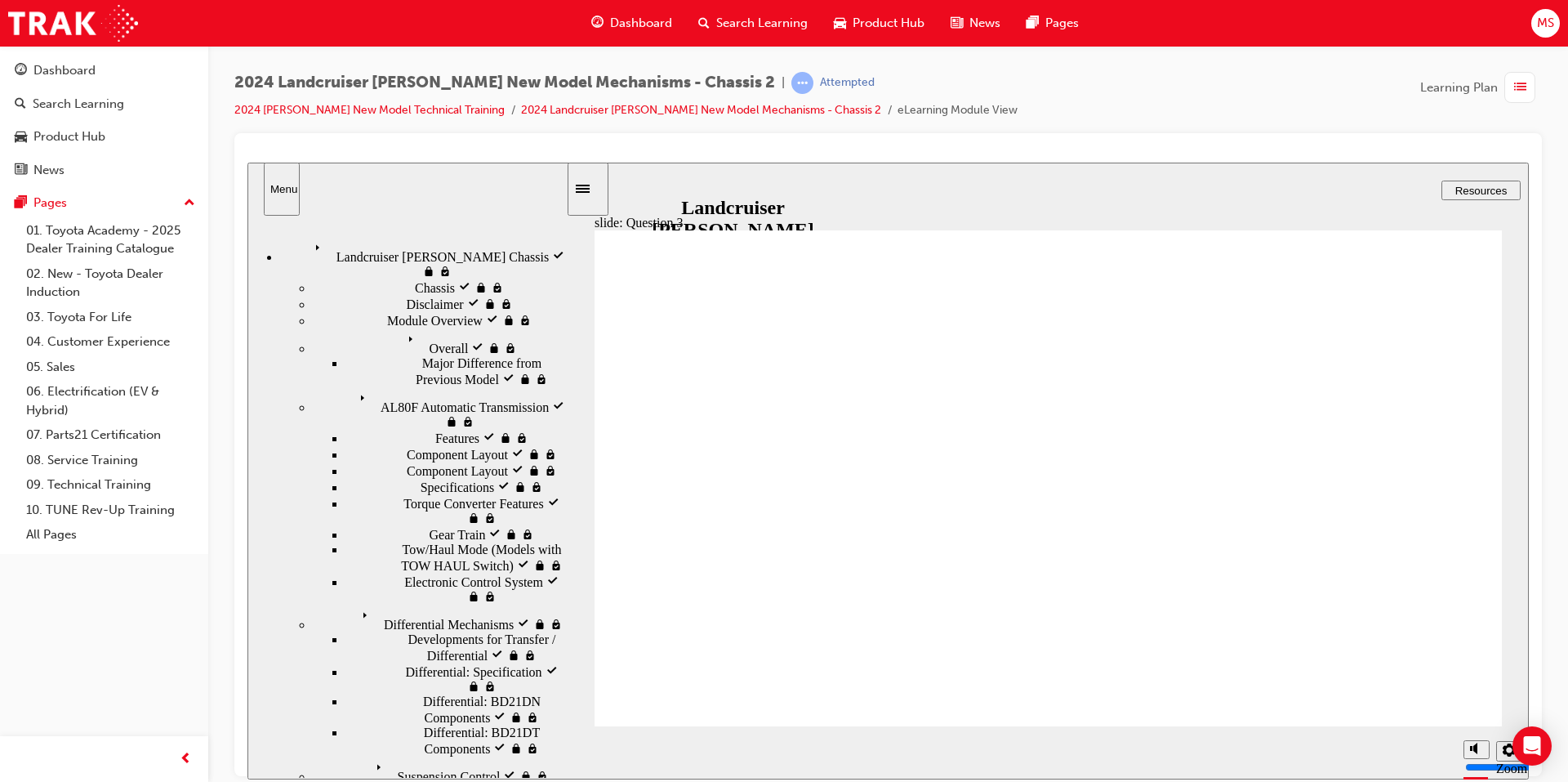
radio input "true"
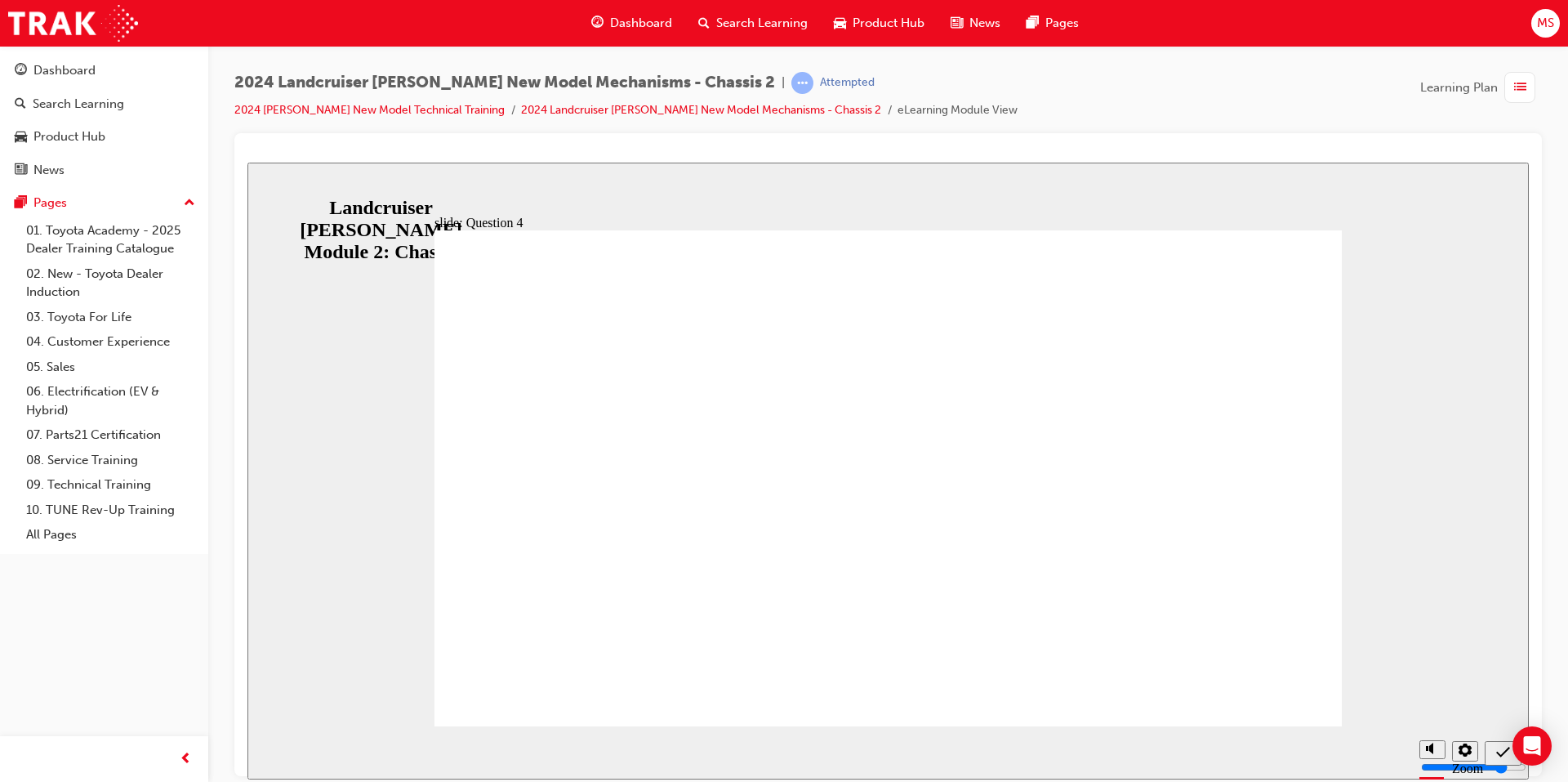
drag, startPoint x: 1052, startPoint y: 569, endPoint x: 789, endPoint y: 505, distance: 270.7
radio input "true"
radio input "false"
radio input "true"
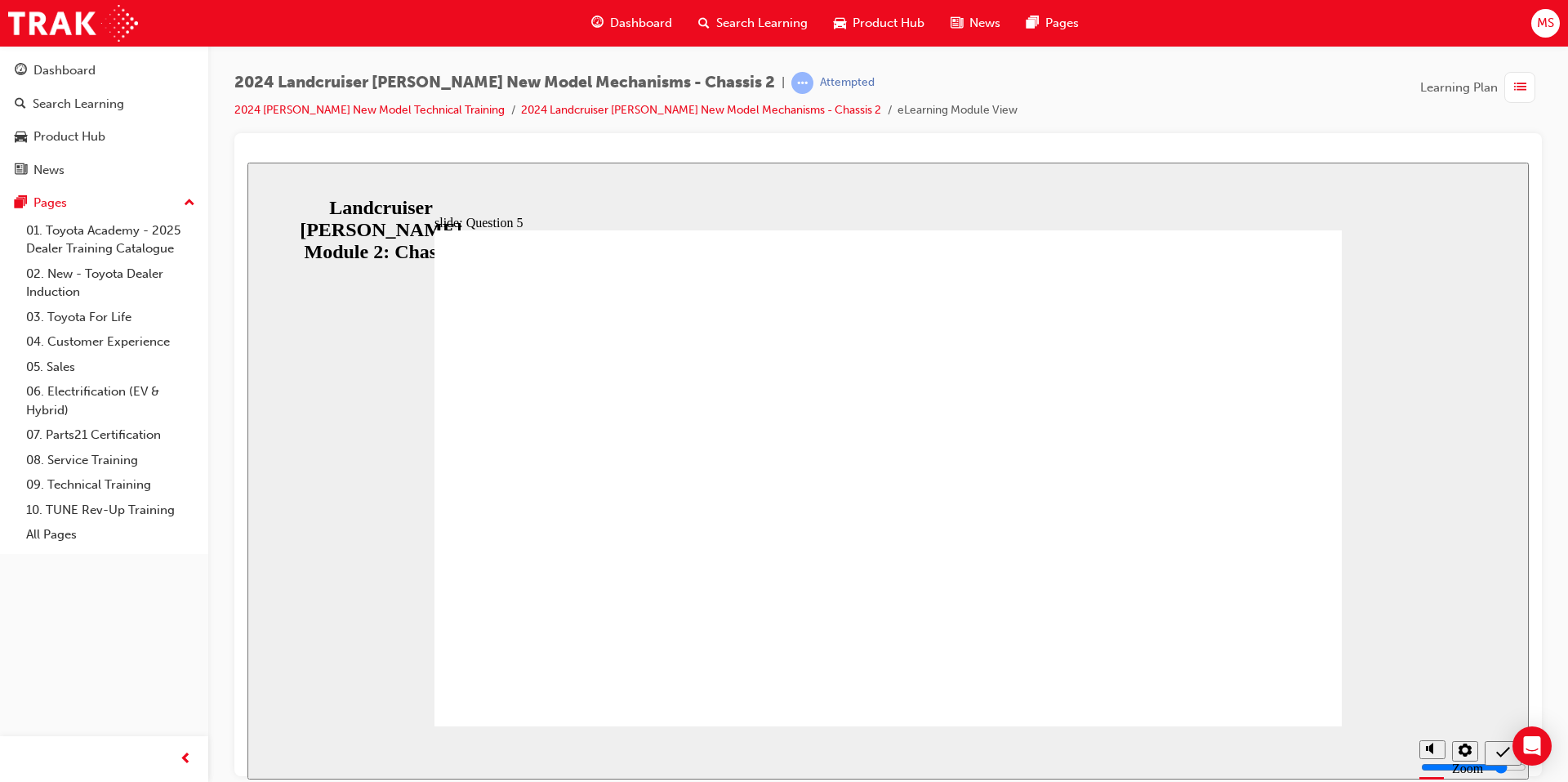
radio input "true"
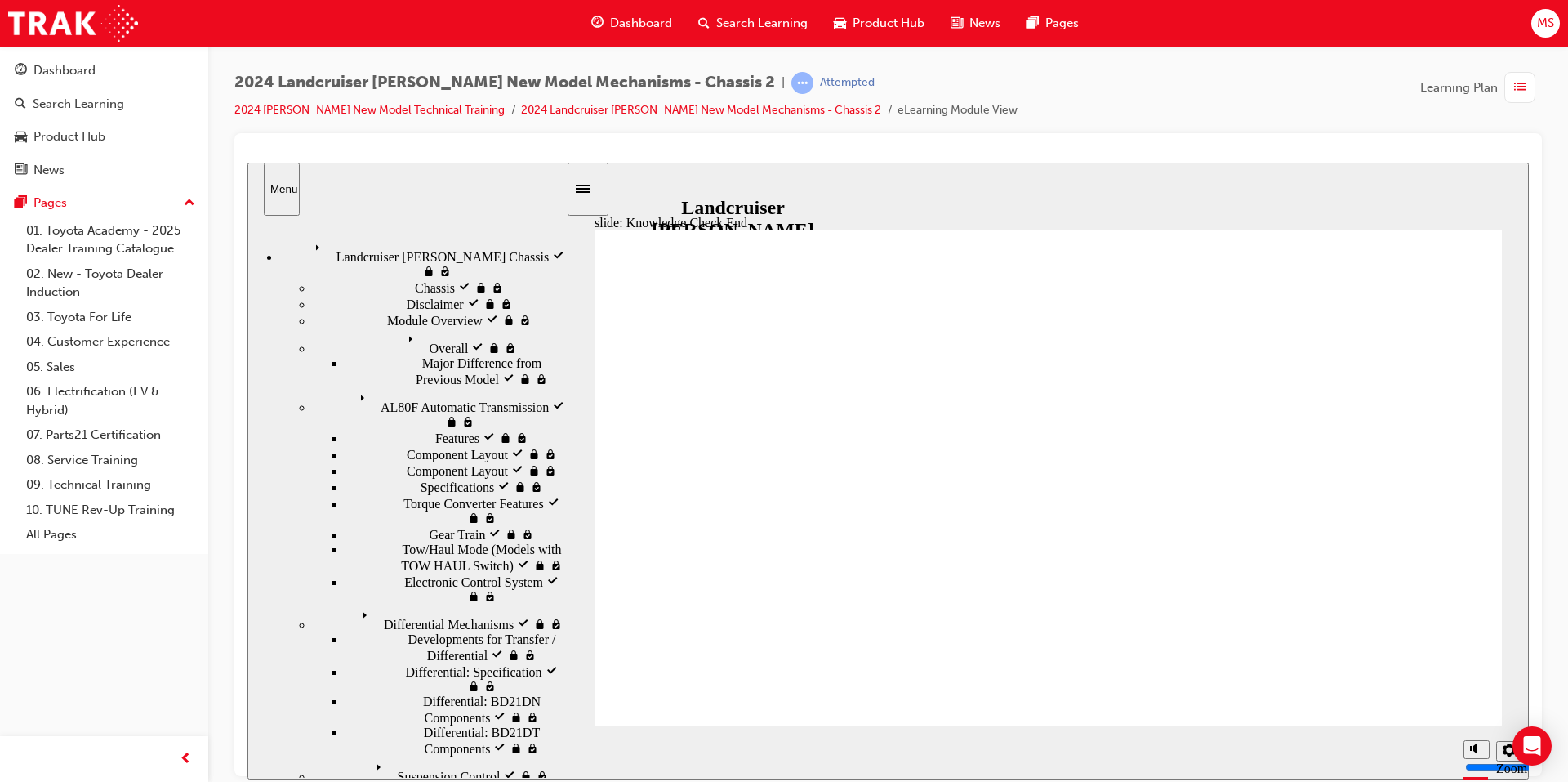
drag, startPoint x: 451, startPoint y: 342, endPoint x: 435, endPoint y: 328, distance: 21.3
click at [449, 341] on nav "Landcruiser [PERSON_NAME] visited Landcruiser [PERSON_NAME] Chassis [PERSON_NAM…" at bounding box center [407, 500] width 319 height 554
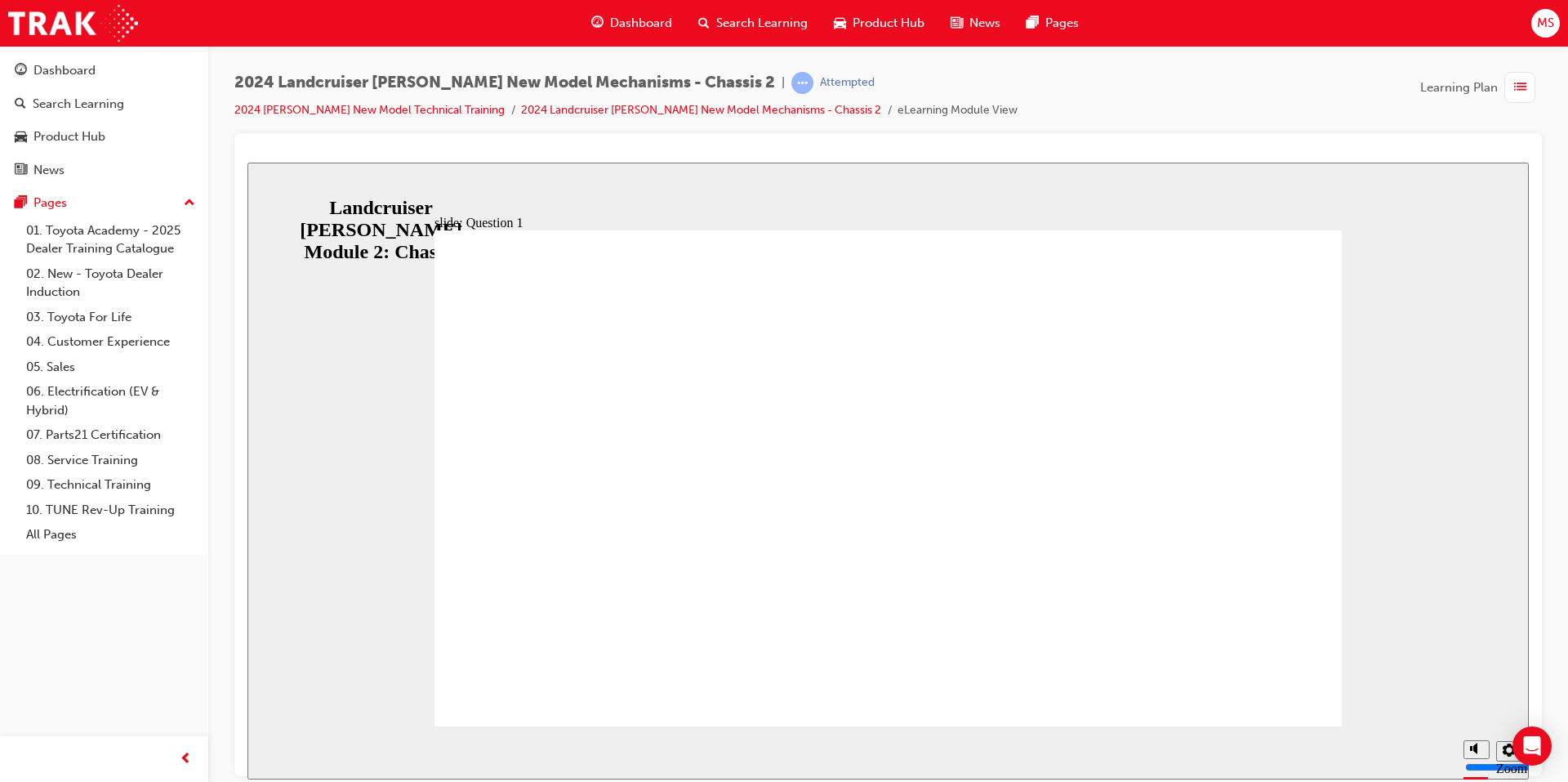
radio input "true"
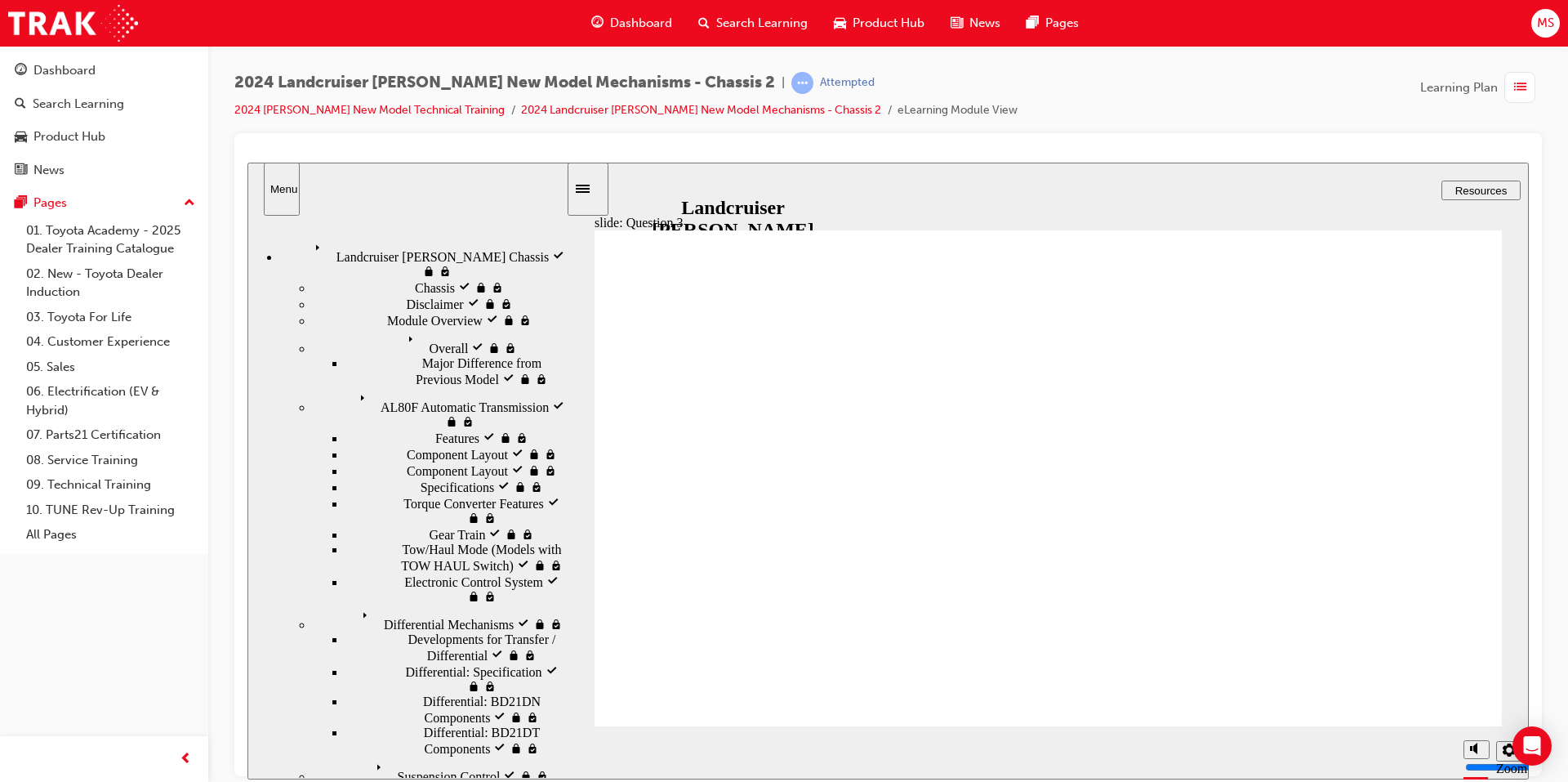
radio input "true"
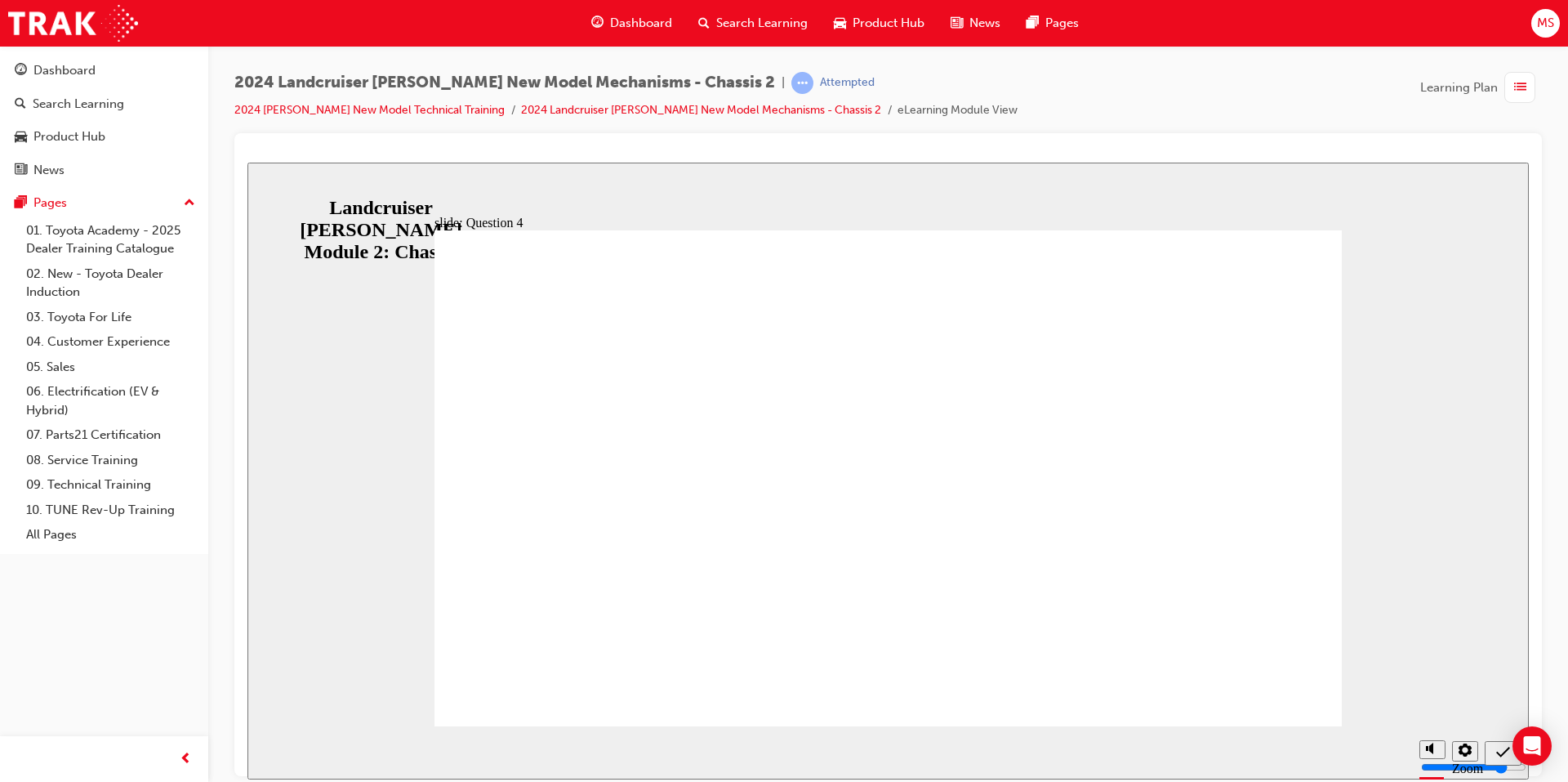
radio input "true"
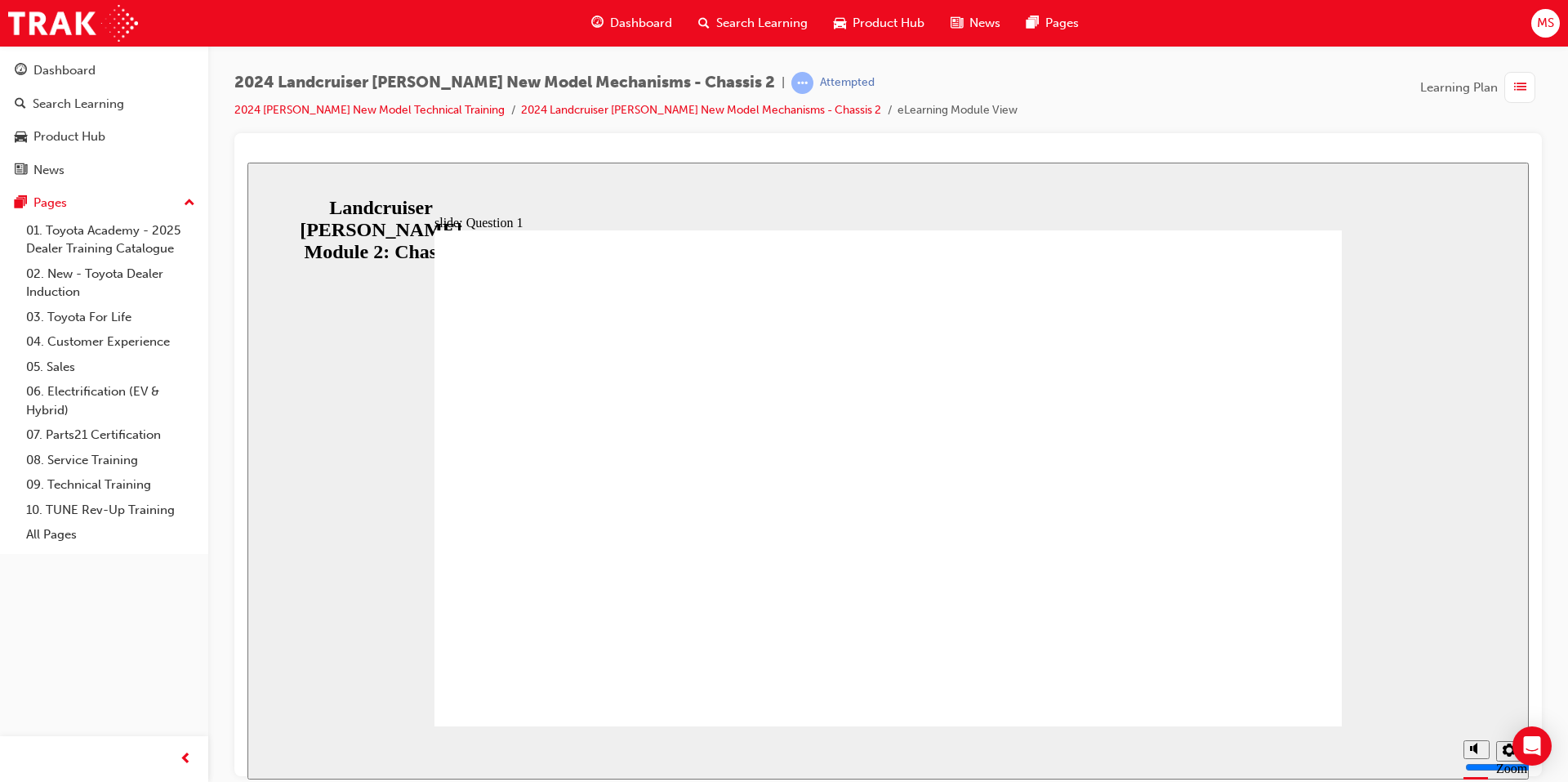
radio input "true"
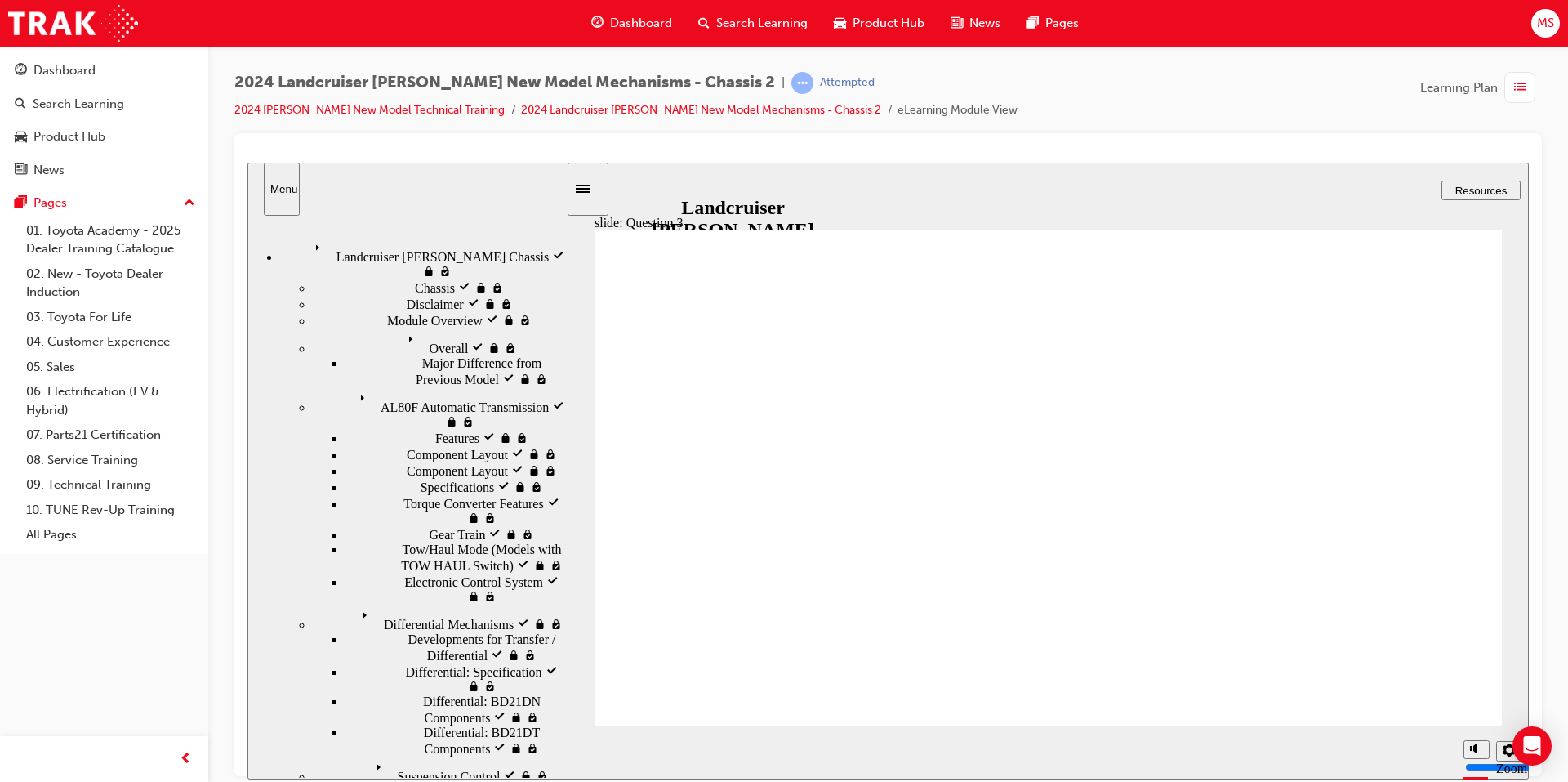
drag, startPoint x: 908, startPoint y: 586, endPoint x: 868, endPoint y: 519, distance: 78.0
radio input "true"
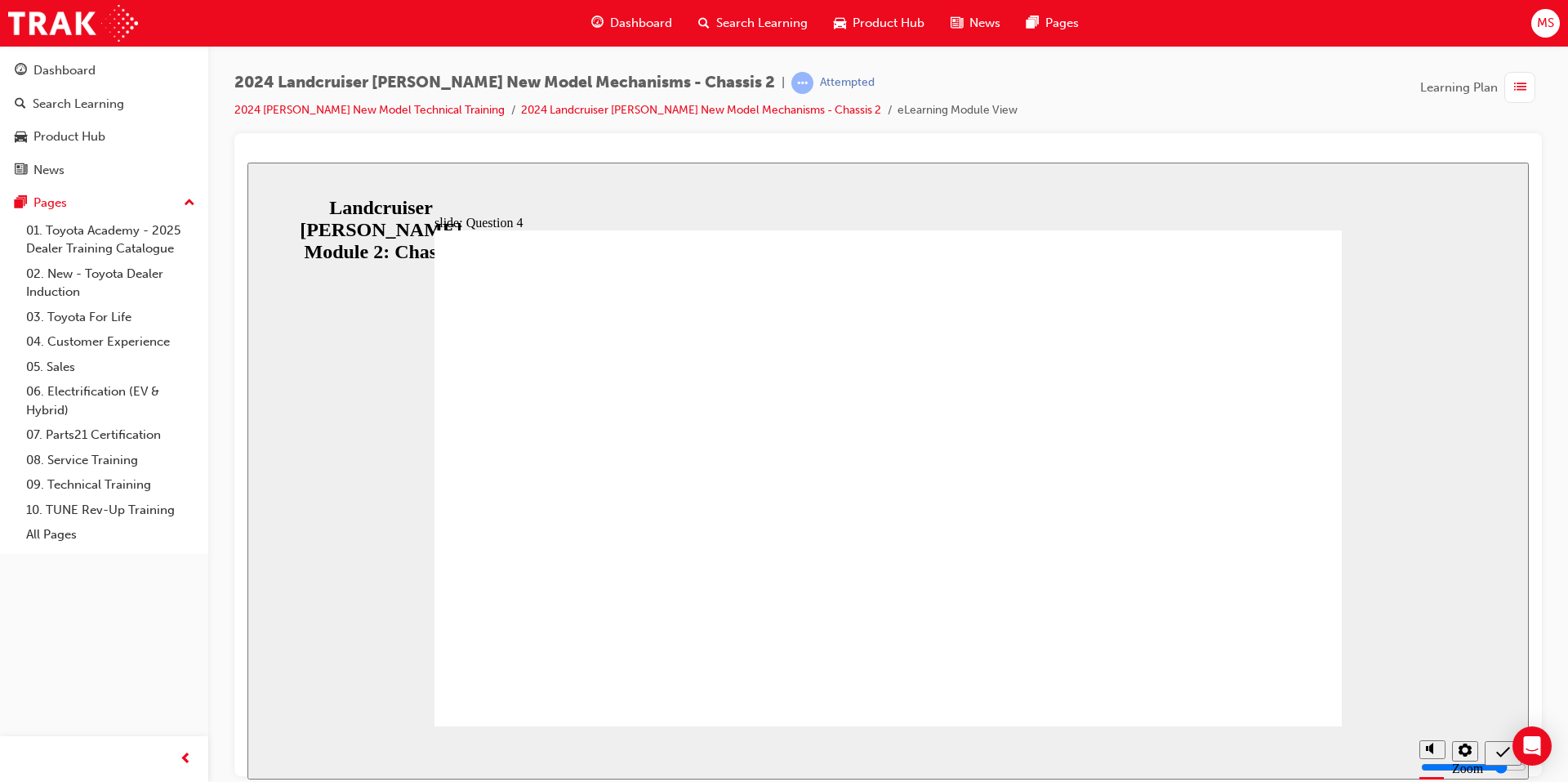
radio input "true"
drag, startPoint x: 841, startPoint y: 519, endPoint x: 1208, endPoint y: 643, distance: 387.4
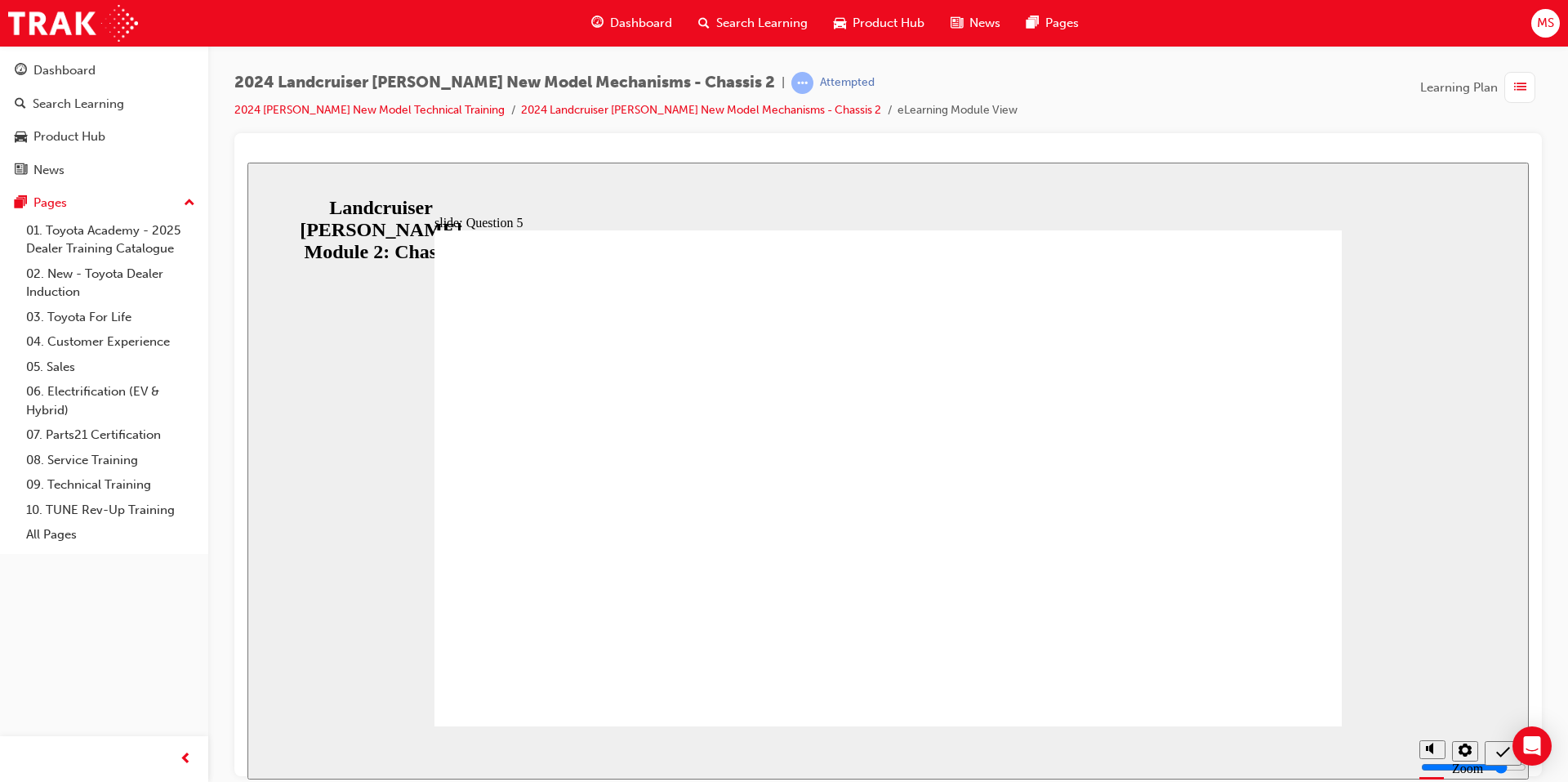
radio input "true"
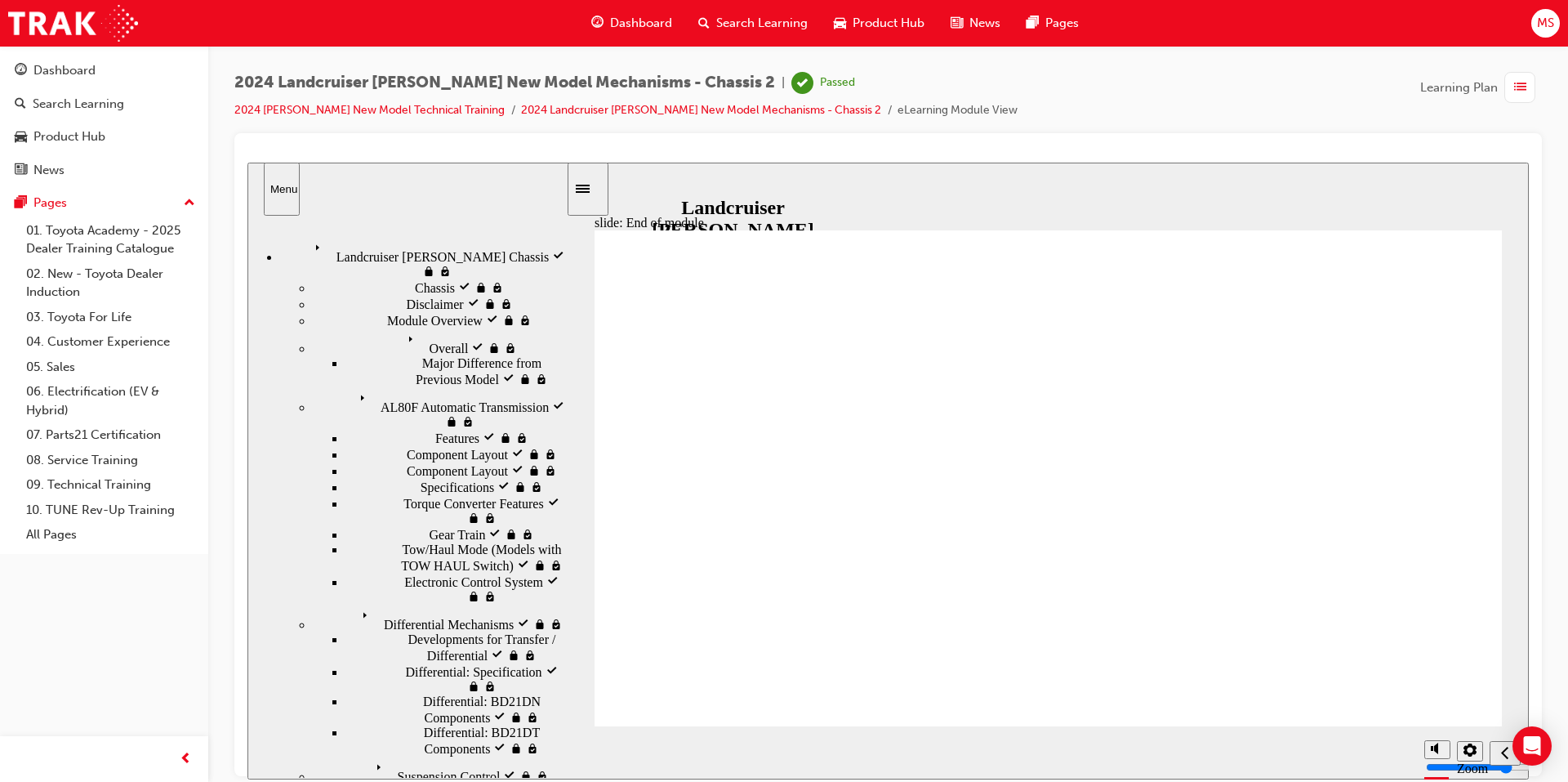
click at [721, 23] on span "Search Learning" at bounding box center [763, 24] width 92 height 19
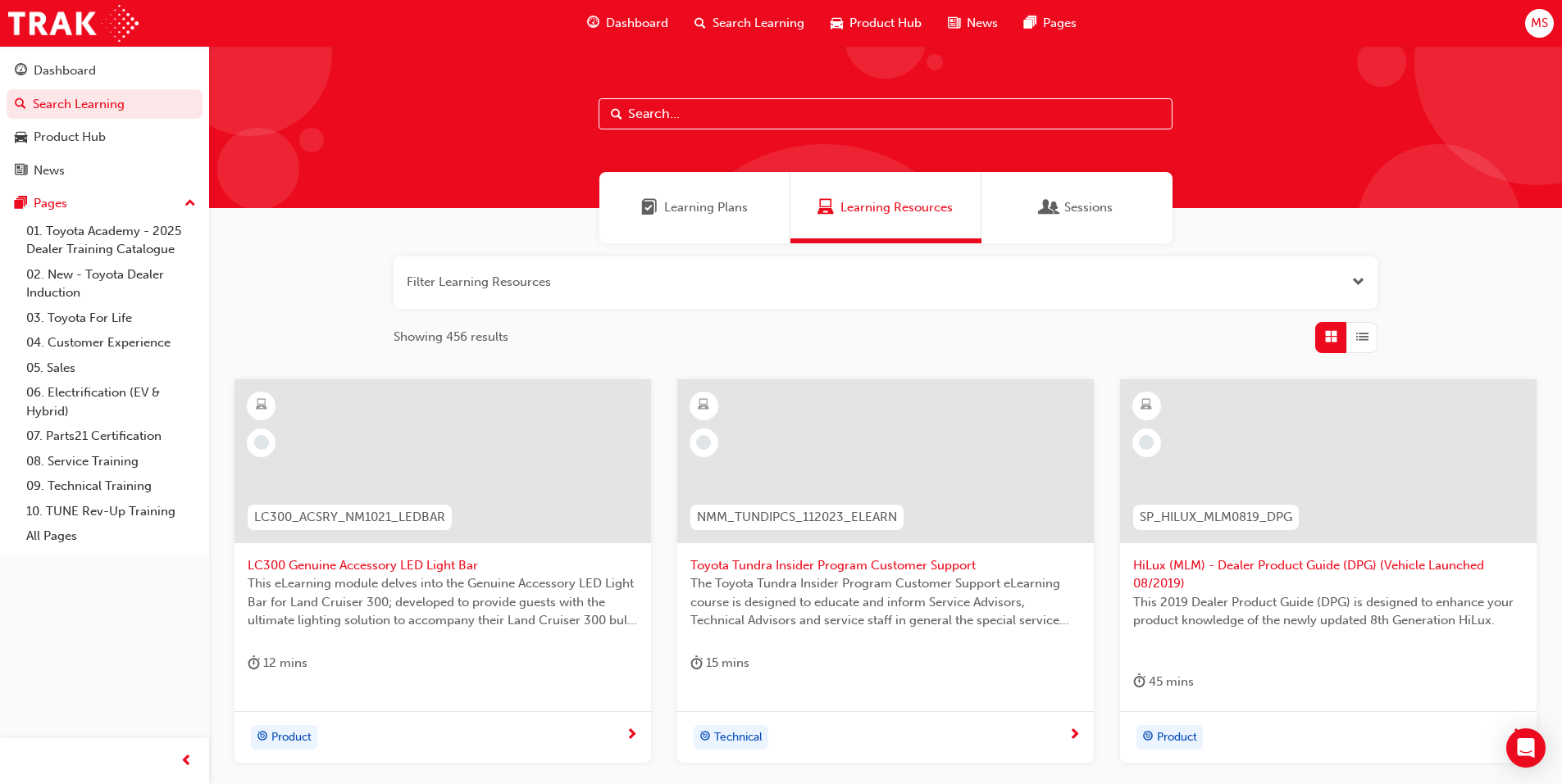
click at [669, 200] on span "Learning Plans" at bounding box center [705, 208] width 83 height 19
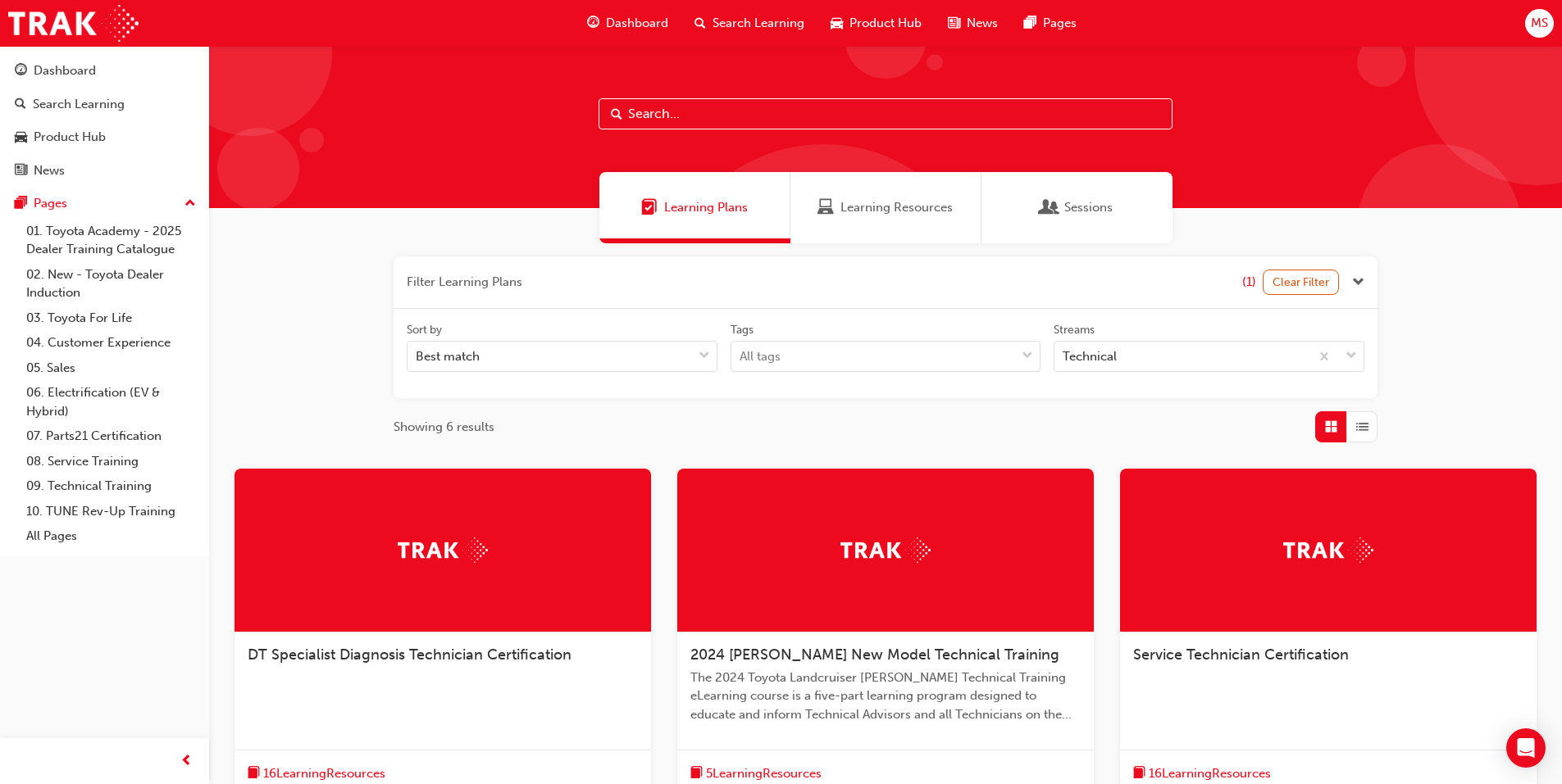
click at [851, 646] on span "2024 [PERSON_NAME] New Model Technical Training" at bounding box center [874, 655] width 369 height 18
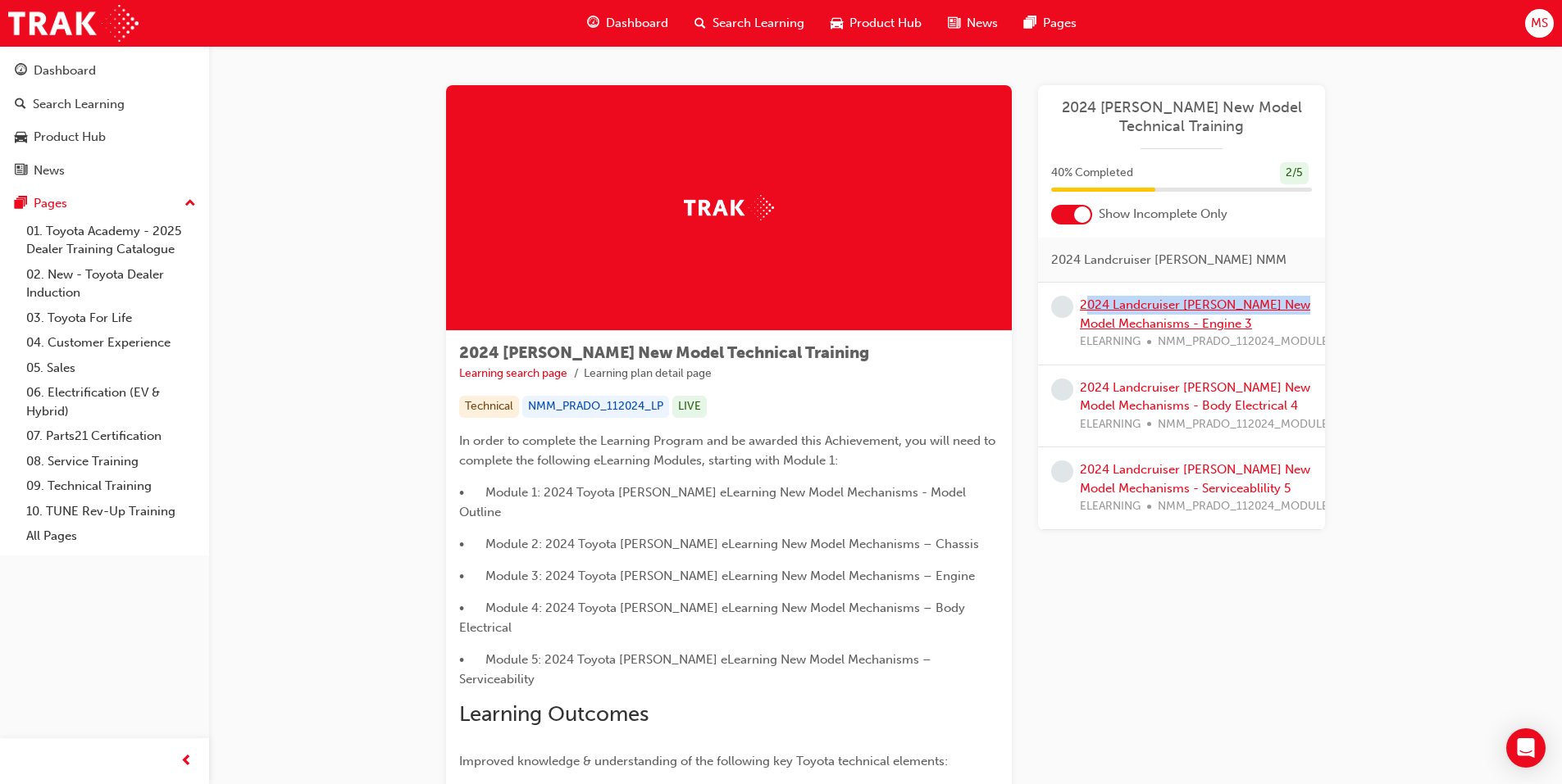
click at [1088, 316] on div "2024 Landcruiser [PERSON_NAME] New Model Mechanisms - Engine 3 ELEARNING NMM_PR…" at bounding box center [1210, 324] width 261 height 56
click at [1099, 304] on link "2024 Landcruiser [PERSON_NAME] New Model Mechanisms - Engine 3" at bounding box center [1194, 314] width 231 height 34
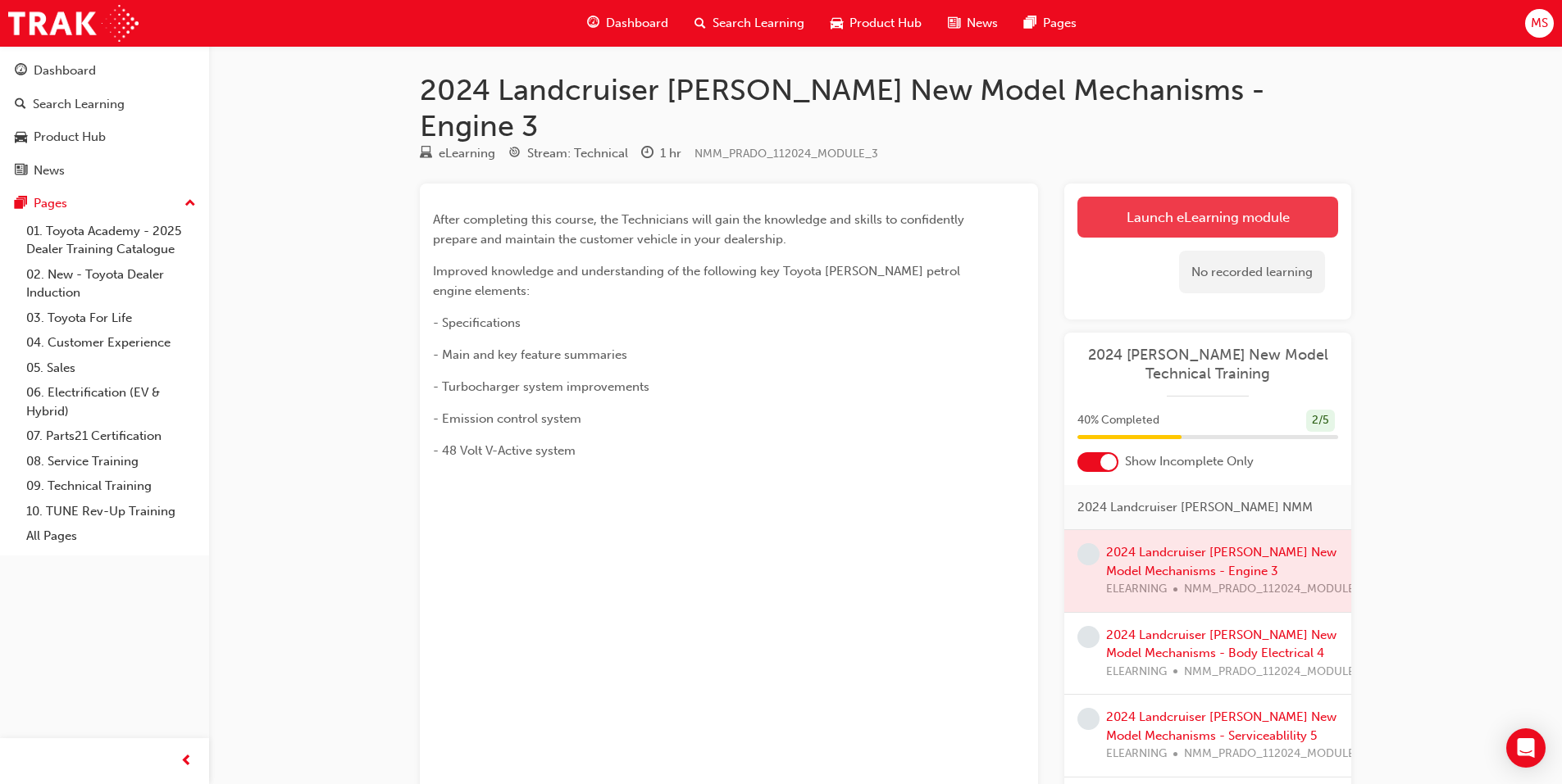
click at [1115, 196] on link "Launch eLearning module" at bounding box center [1208, 216] width 260 height 41
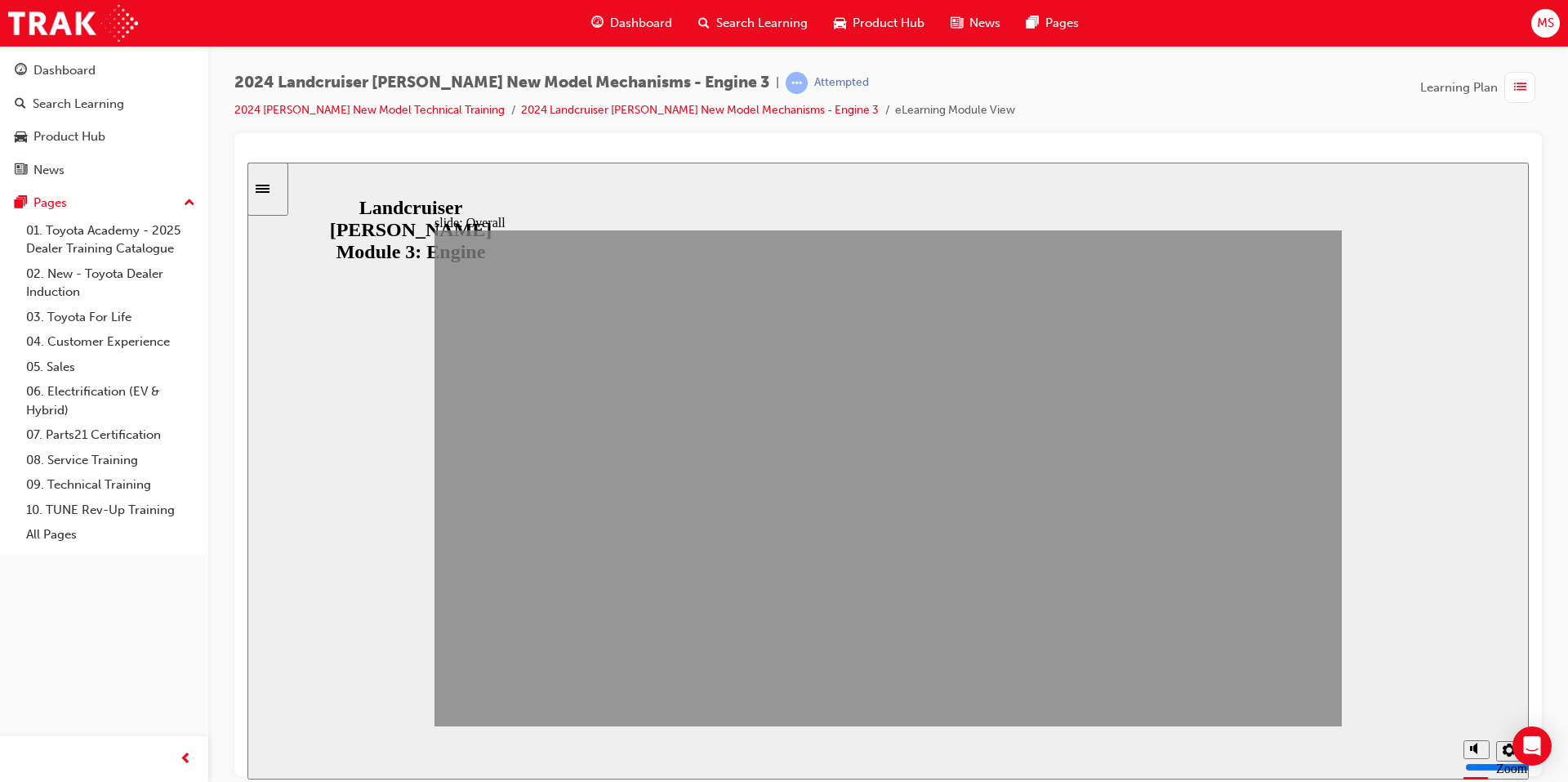
drag, startPoint x: 1248, startPoint y: 706, endPoint x: 1264, endPoint y: 701, distance: 16.8
drag, startPoint x: 1150, startPoint y: 692, endPoint x: 1121, endPoint y: 697, distance: 29.4
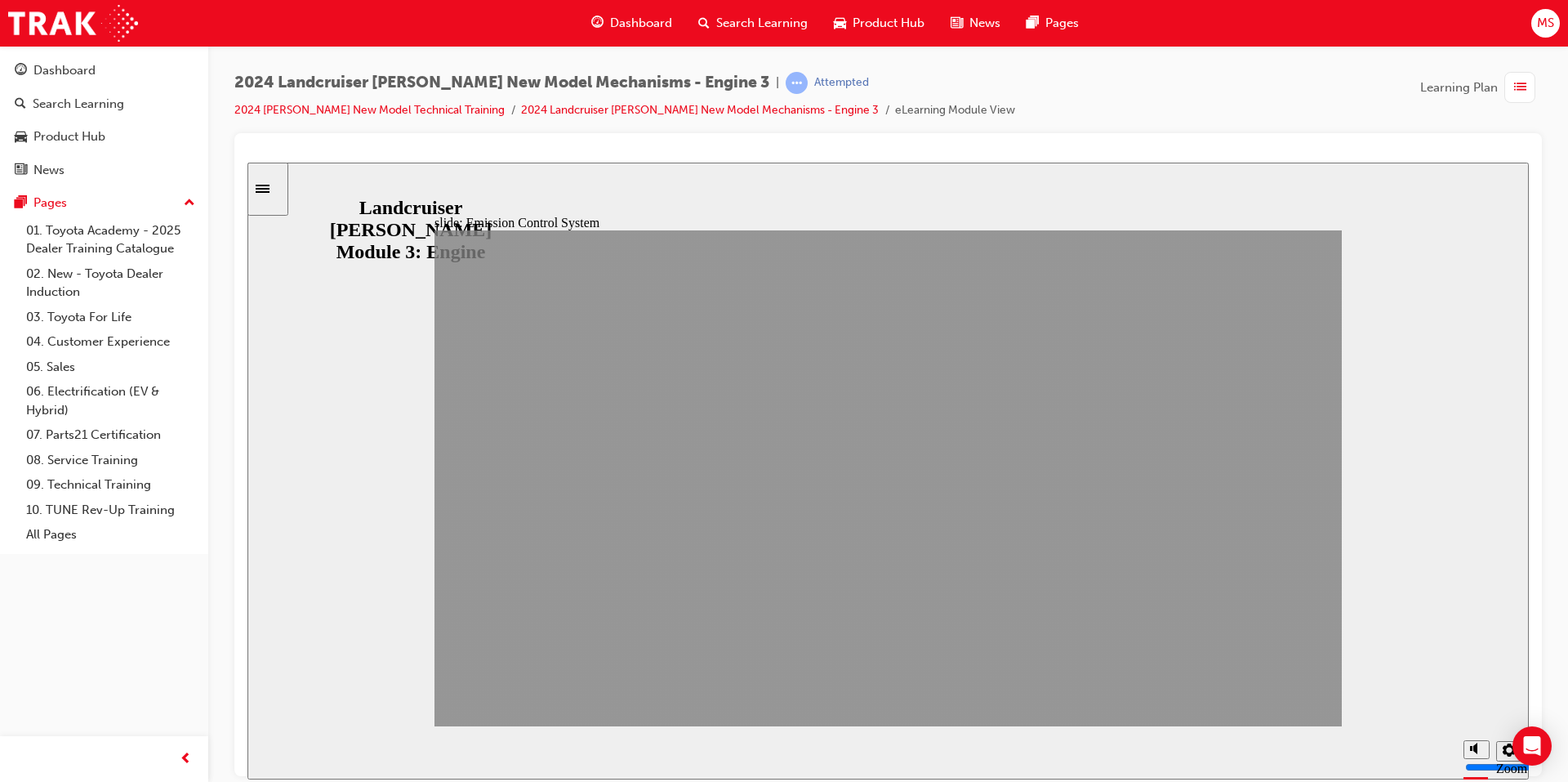
drag, startPoint x: 1121, startPoint y: 697, endPoint x: 1296, endPoint y: 683, distance: 175.6
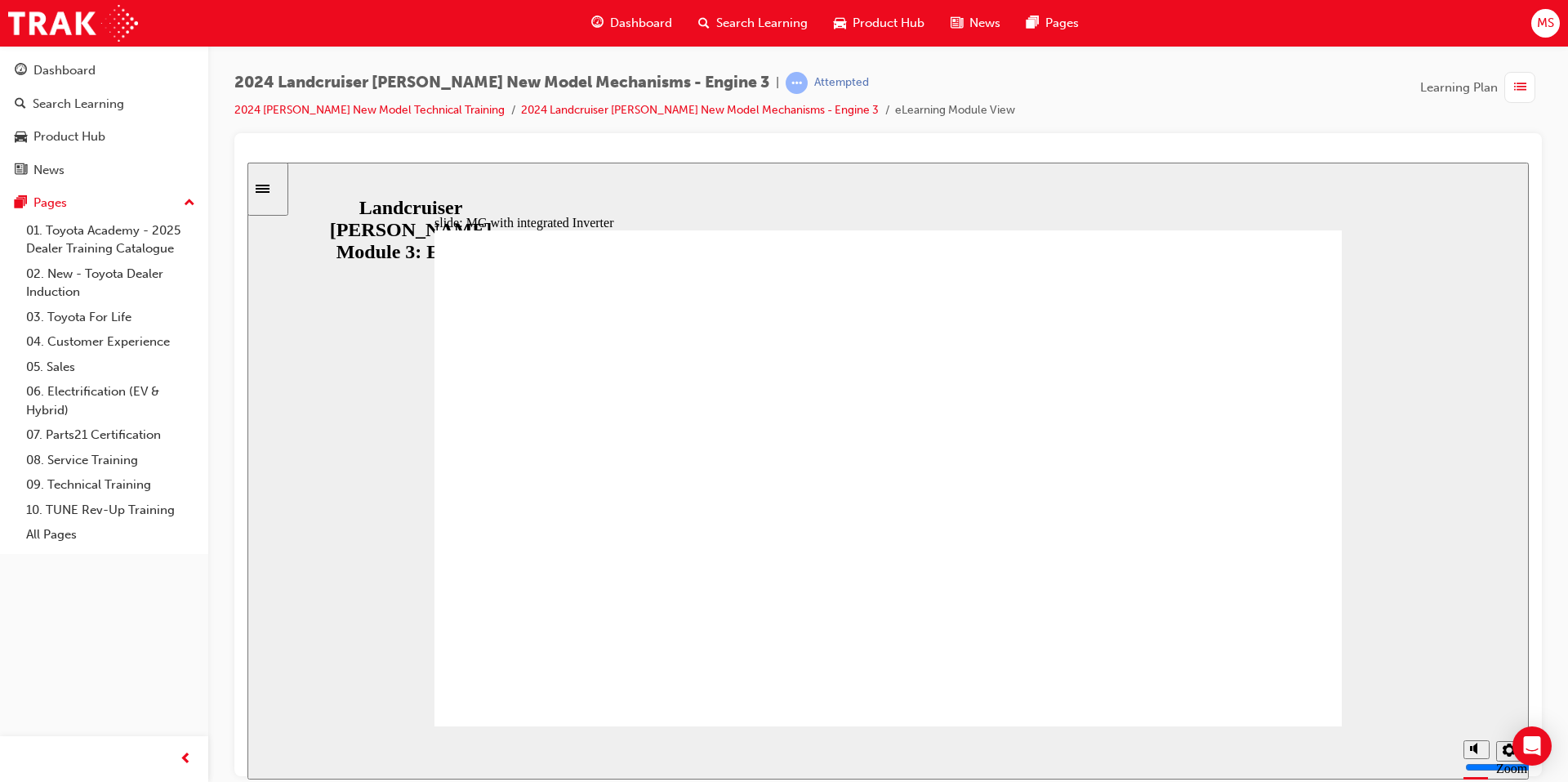
drag, startPoint x: 1131, startPoint y: 698, endPoint x: 1146, endPoint y: 702, distance: 15.5
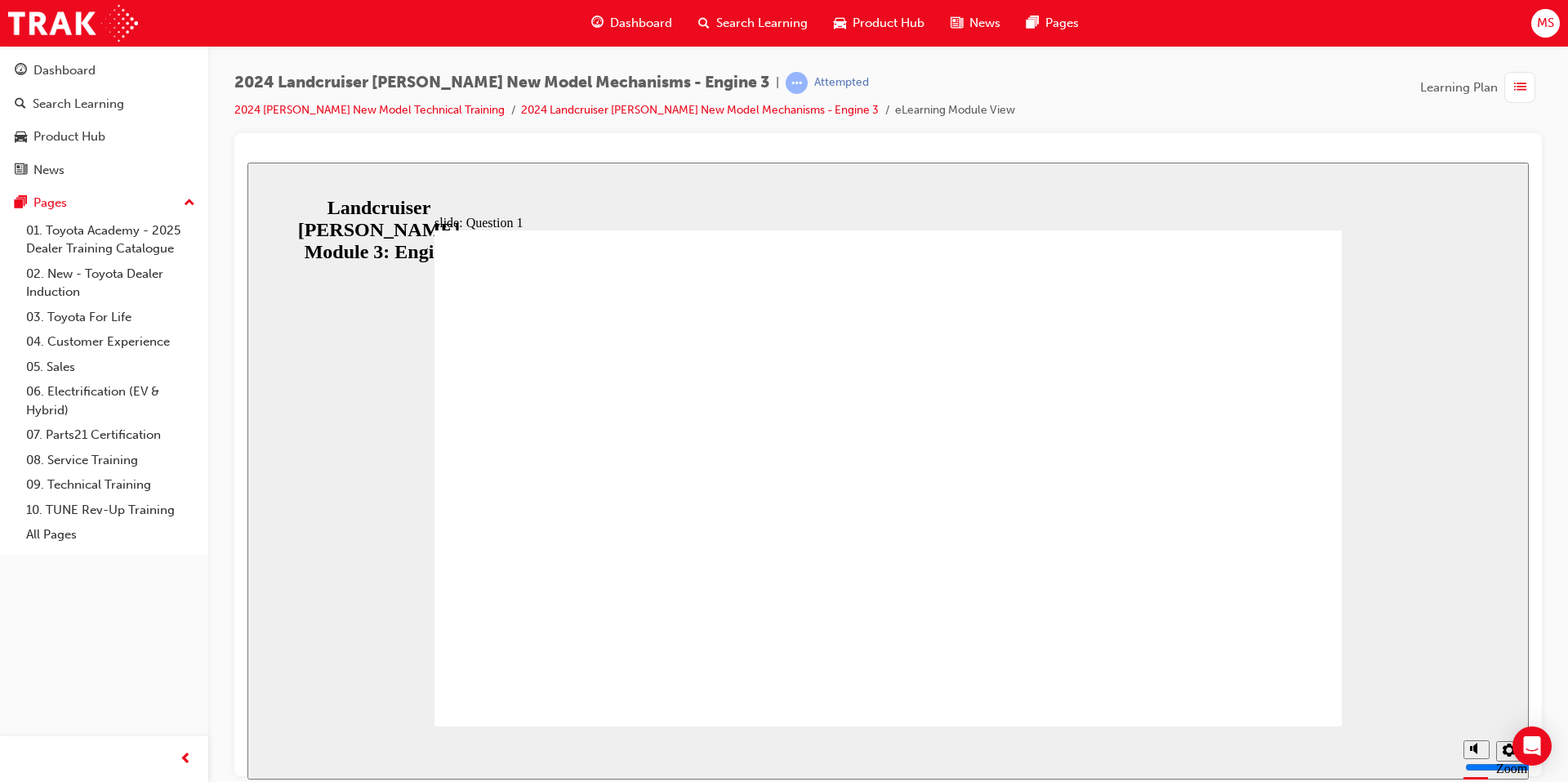
radio input "false"
radio input "true"
drag, startPoint x: 784, startPoint y: 523, endPoint x: 1209, endPoint y: 652, distance: 444.1
radio input "false"
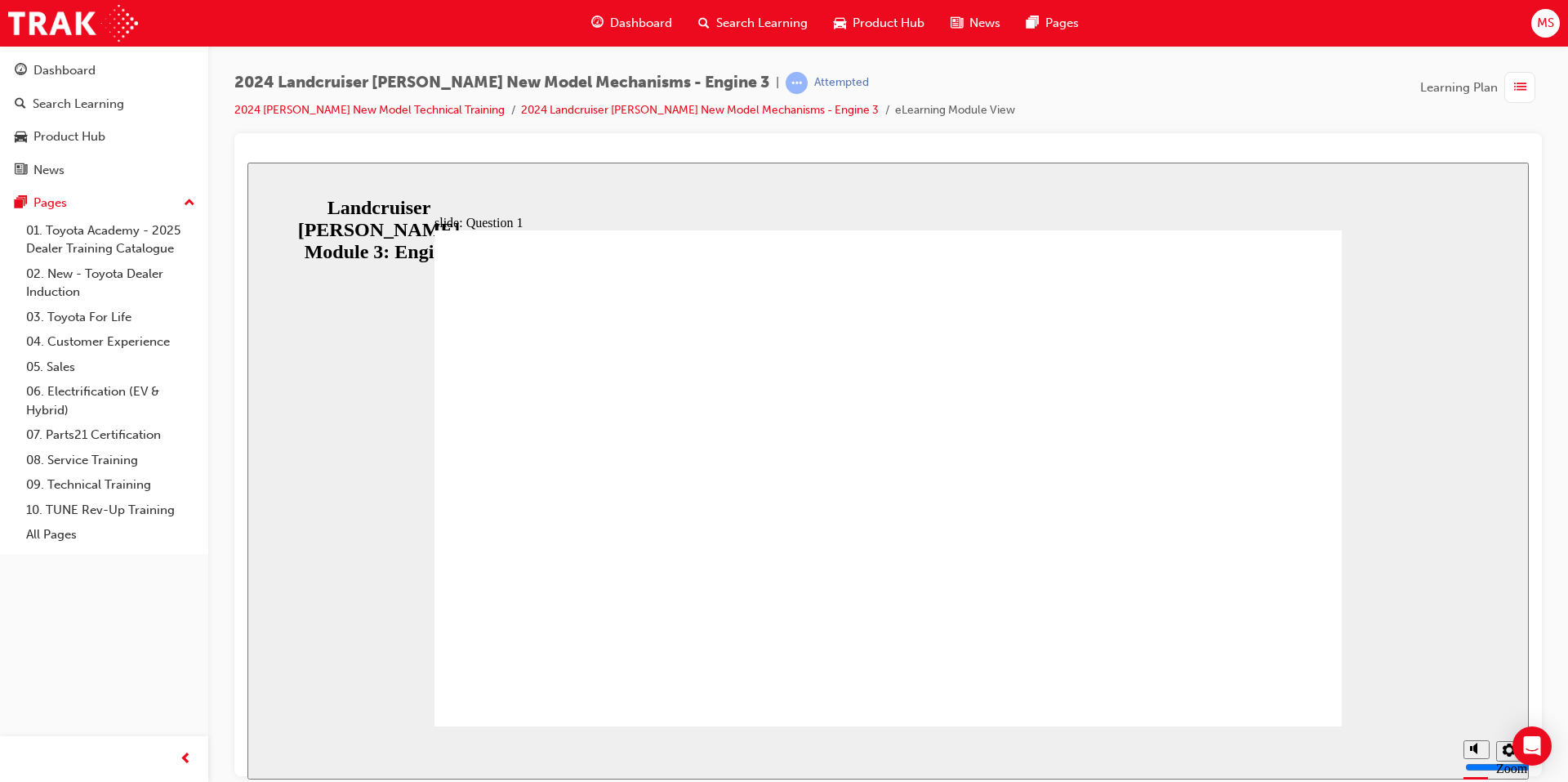
radio input "true"
radio input "false"
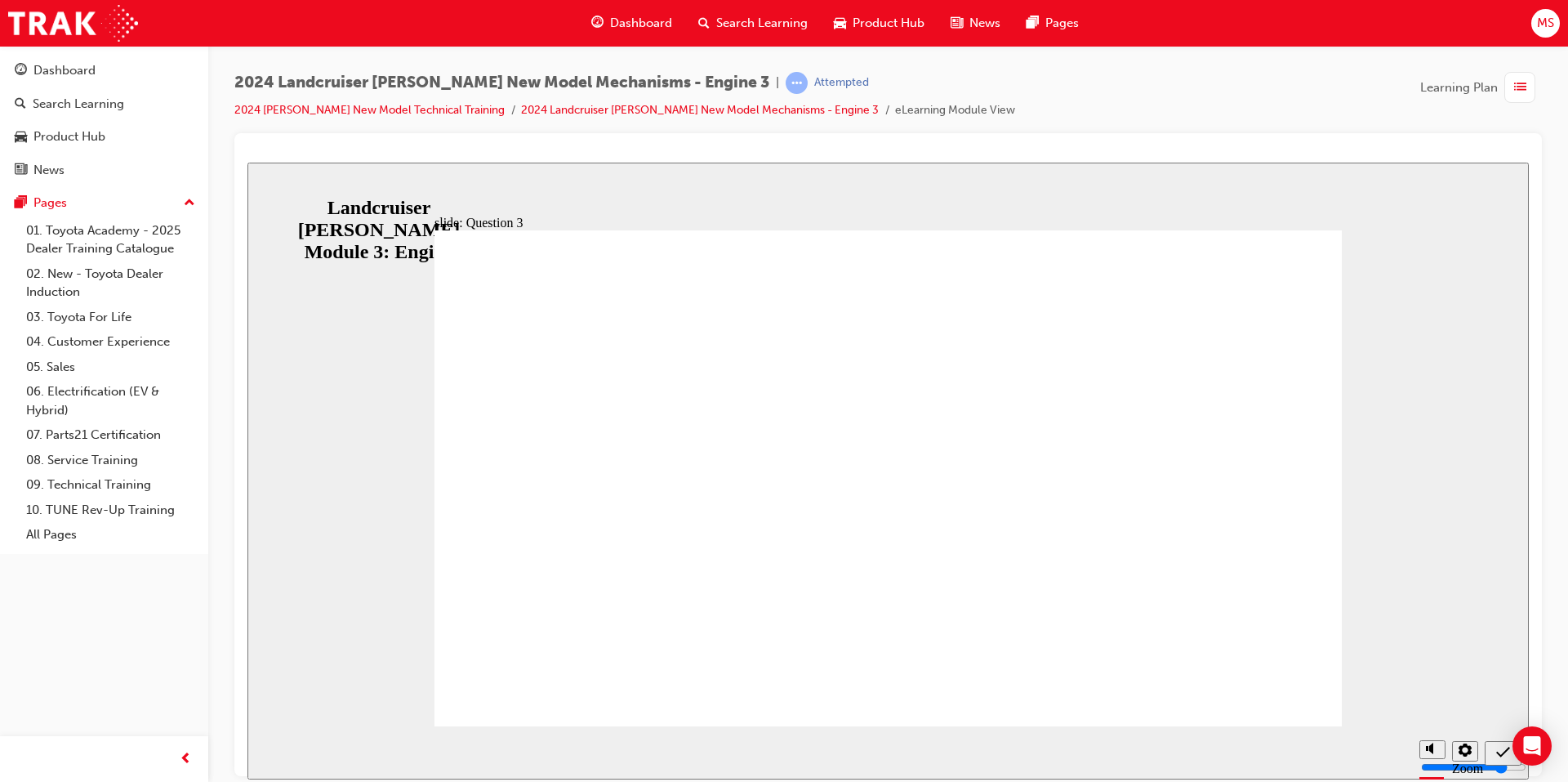
radio input "true"
radio input "false"
radio input "true"
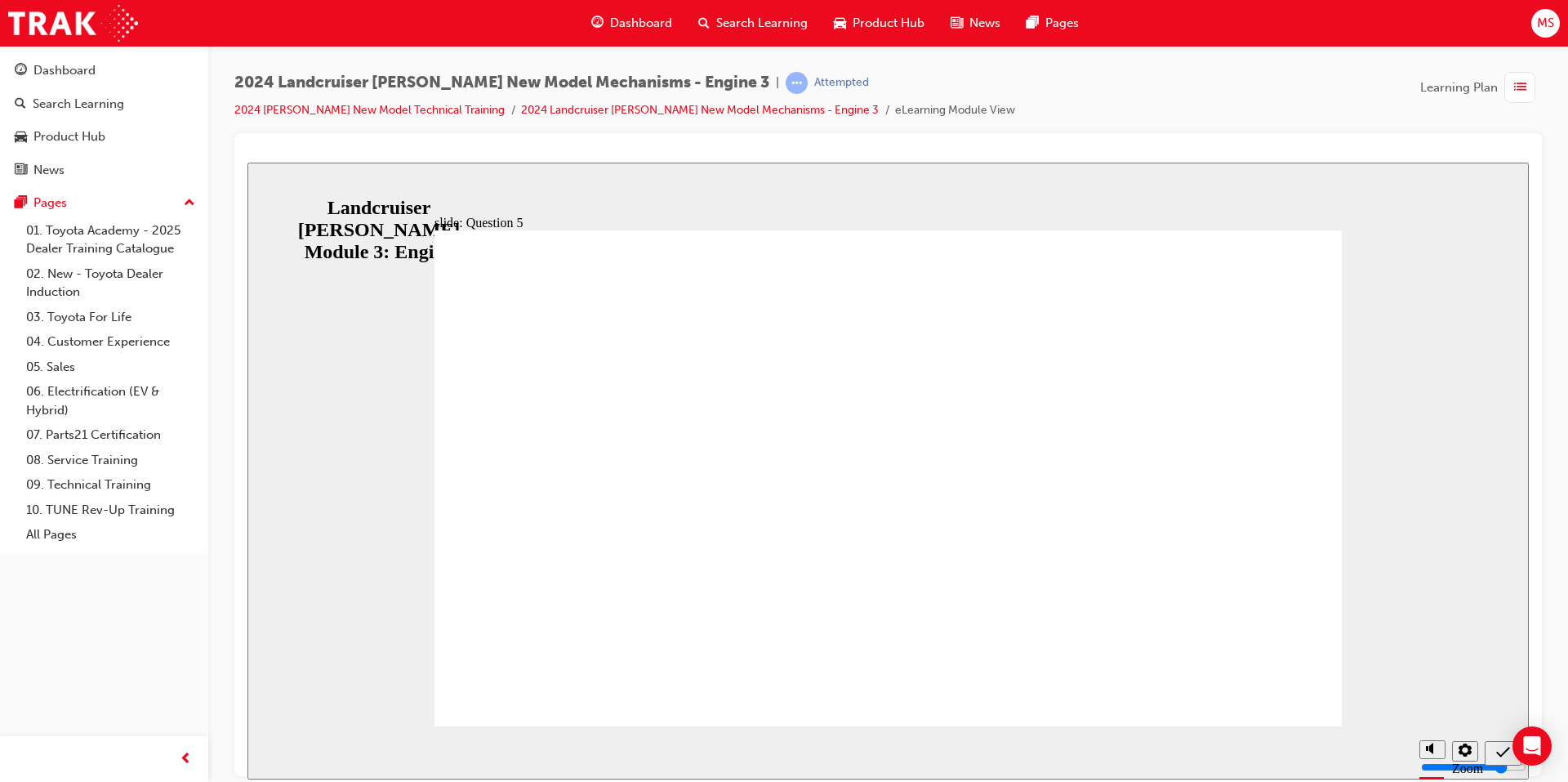
radio input "true"
click at [318, 194] on div "slide: Knowledge Check End Review the identified sections of this module again,…" at bounding box center [888, 470] width 1282 height 617
click at [281, 192] on icon "Sidebar Toggle" at bounding box center [268, 187] width 25 height 10
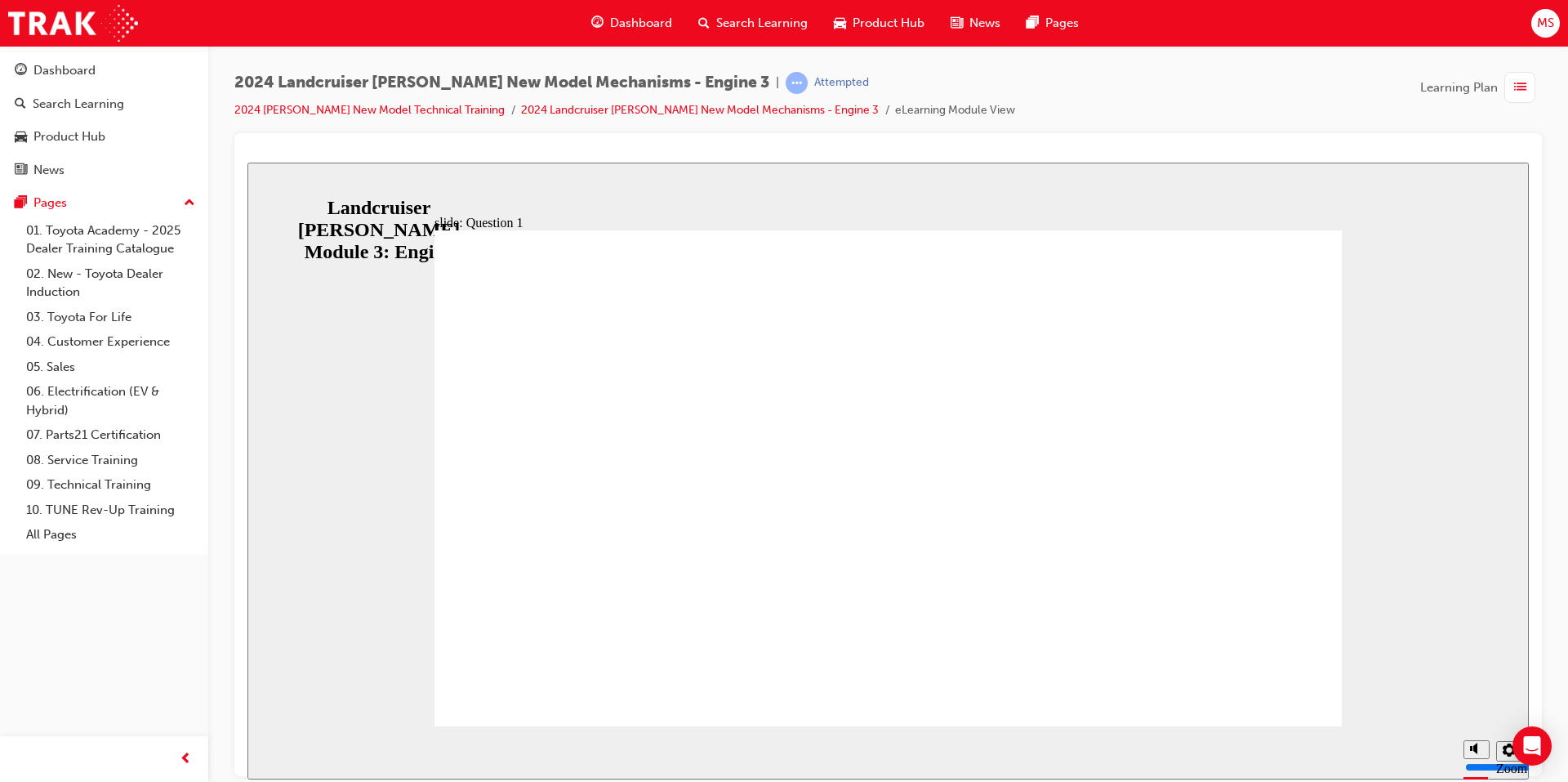
drag, startPoint x: 1044, startPoint y: 672, endPoint x: 863, endPoint y: 542, distance: 222.8
radio input "true"
drag, startPoint x: 945, startPoint y: 610, endPoint x: 893, endPoint y: 577, distance: 61.6
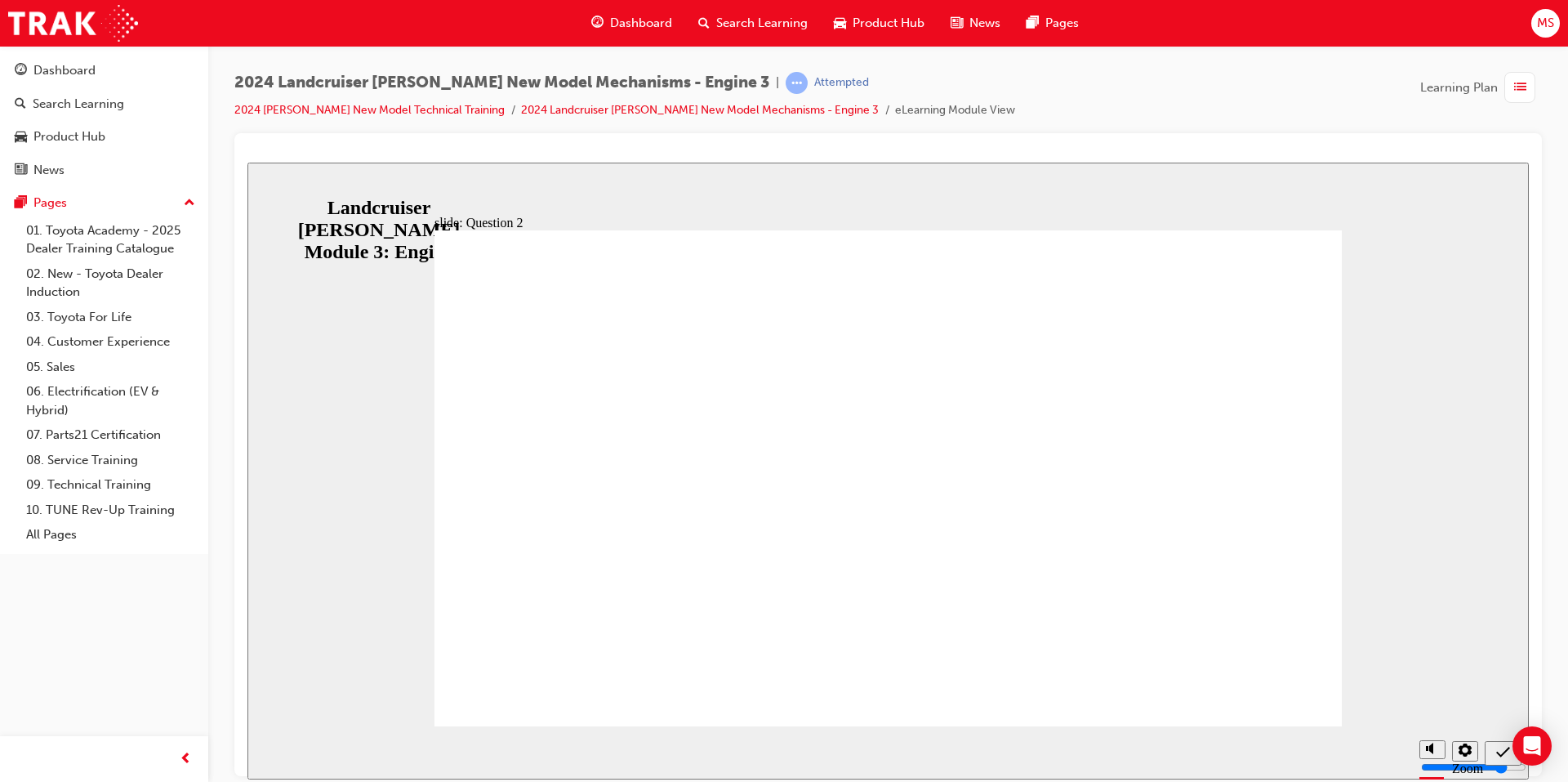
radio input "true"
drag, startPoint x: 831, startPoint y: 472, endPoint x: 1211, endPoint y: 653, distance: 420.9
radio input "true"
drag, startPoint x: 913, startPoint y: 576, endPoint x: 984, endPoint y: 548, distance: 76.3
radio input "true"
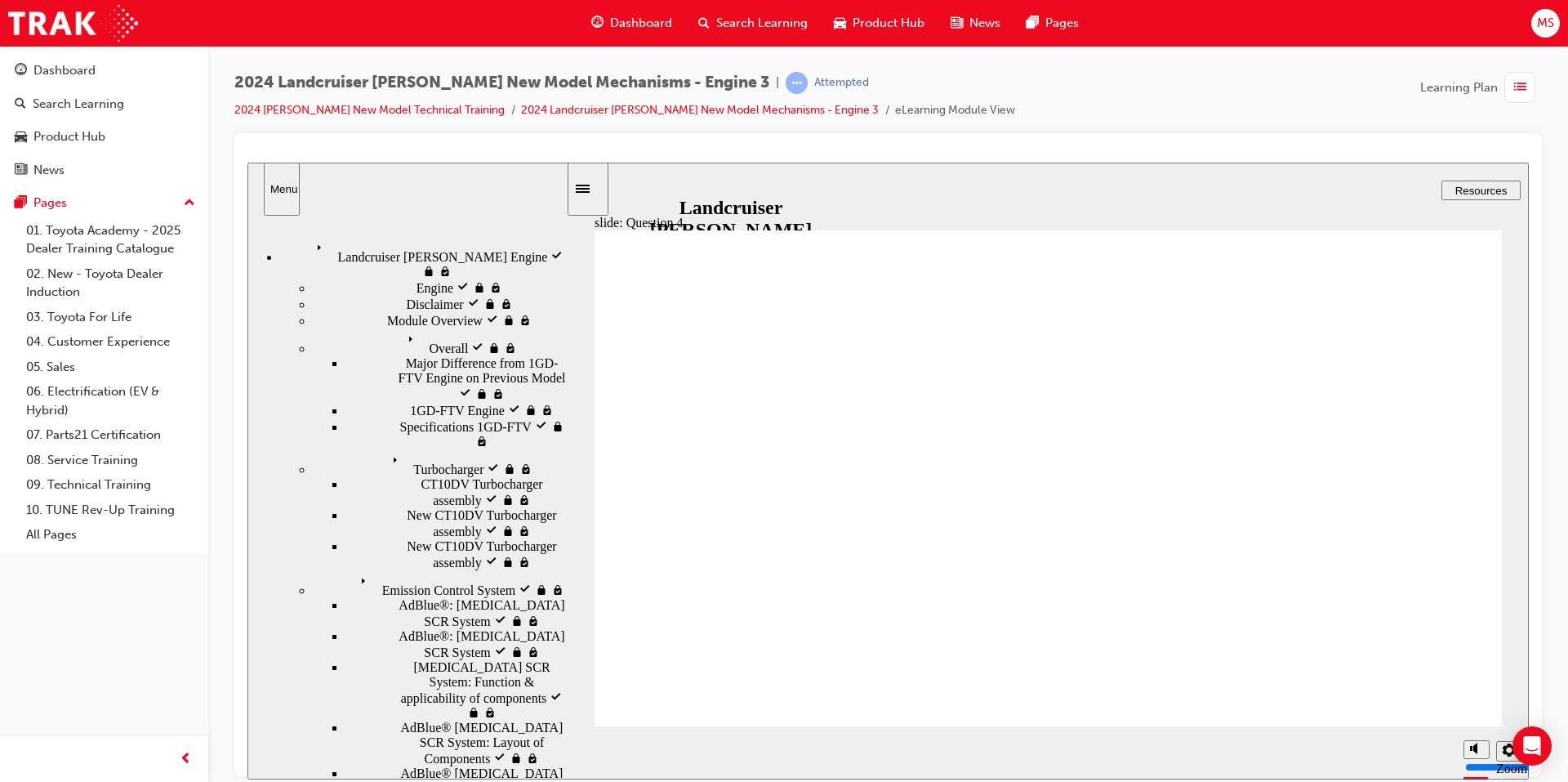
radio input "true"
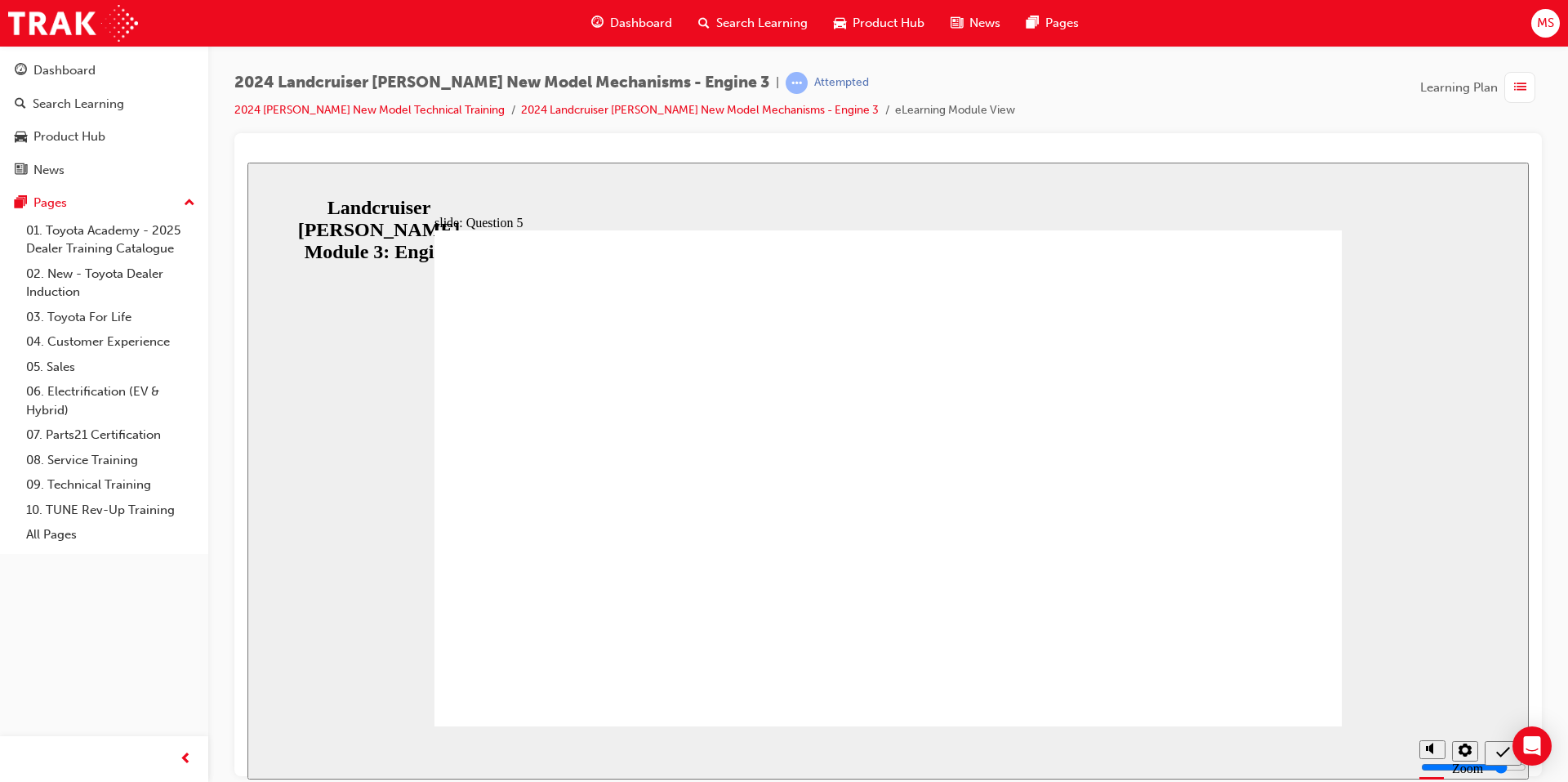
radio input "true"
drag, startPoint x: 828, startPoint y: 504, endPoint x: 1216, endPoint y: 655, distance: 416.3
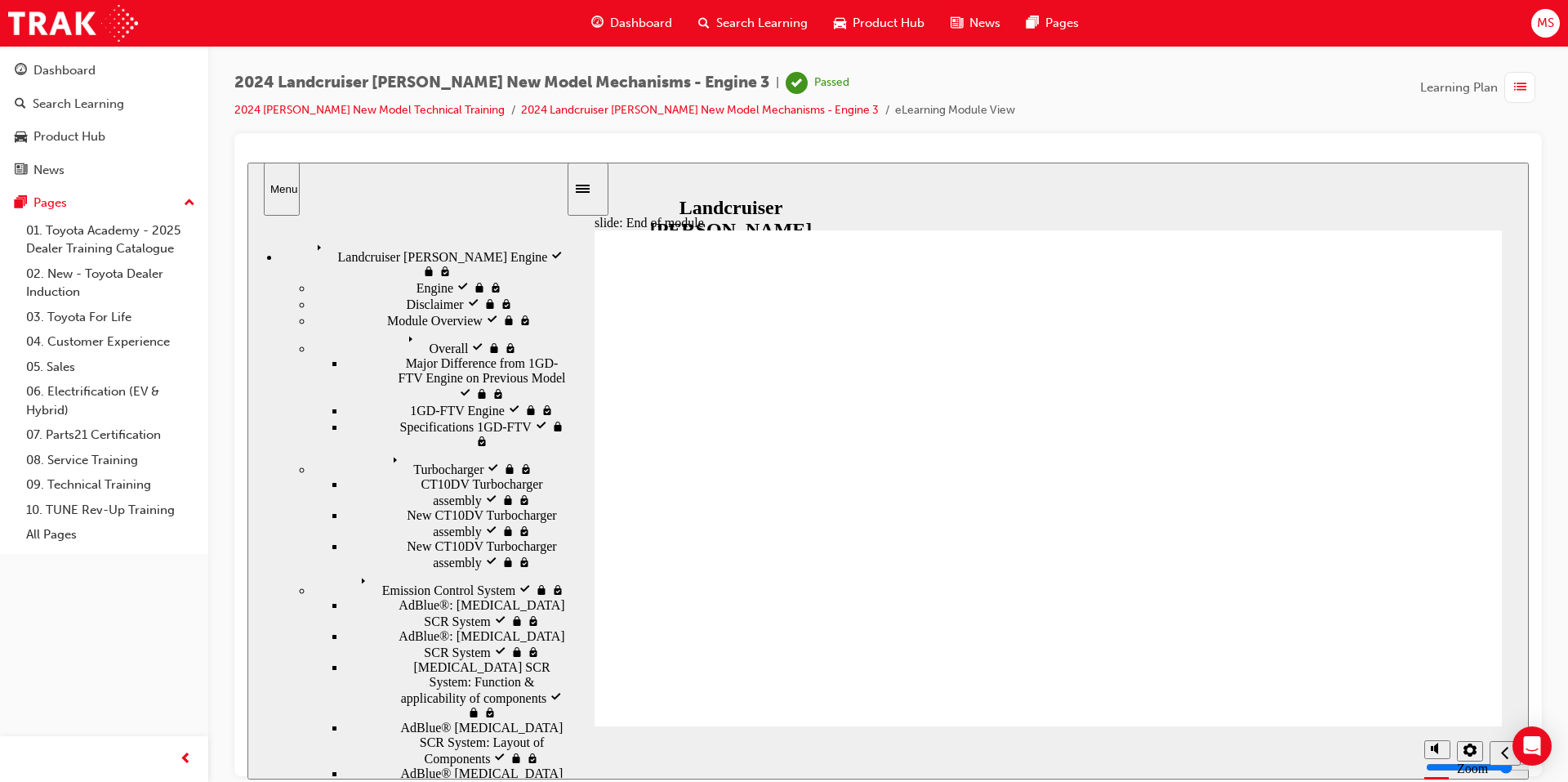
click at [710, 18] on div "Search Learning" at bounding box center [753, 23] width 136 height 33
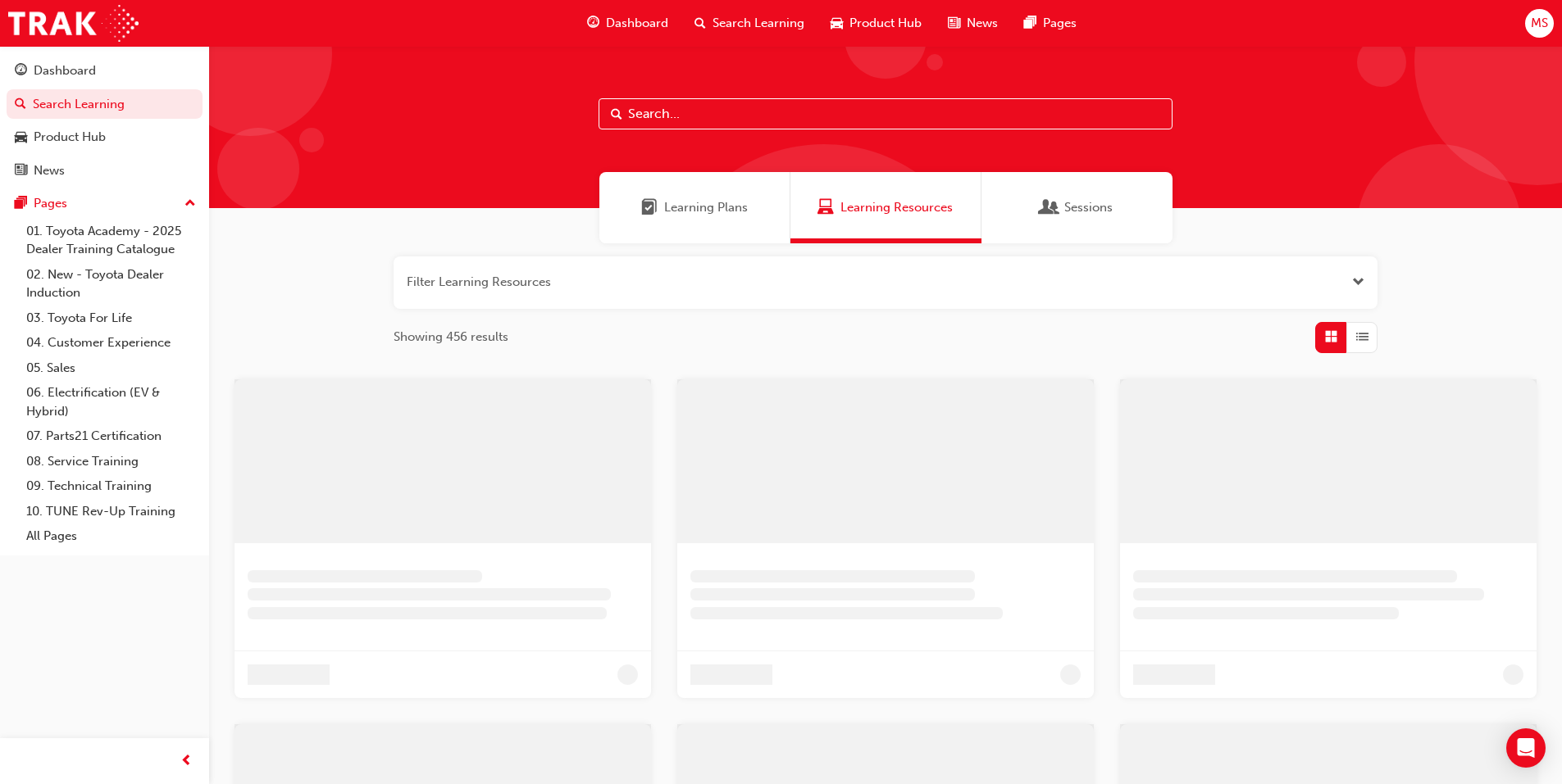
click at [684, 185] on div "Learning Plans" at bounding box center [694, 208] width 191 height 71
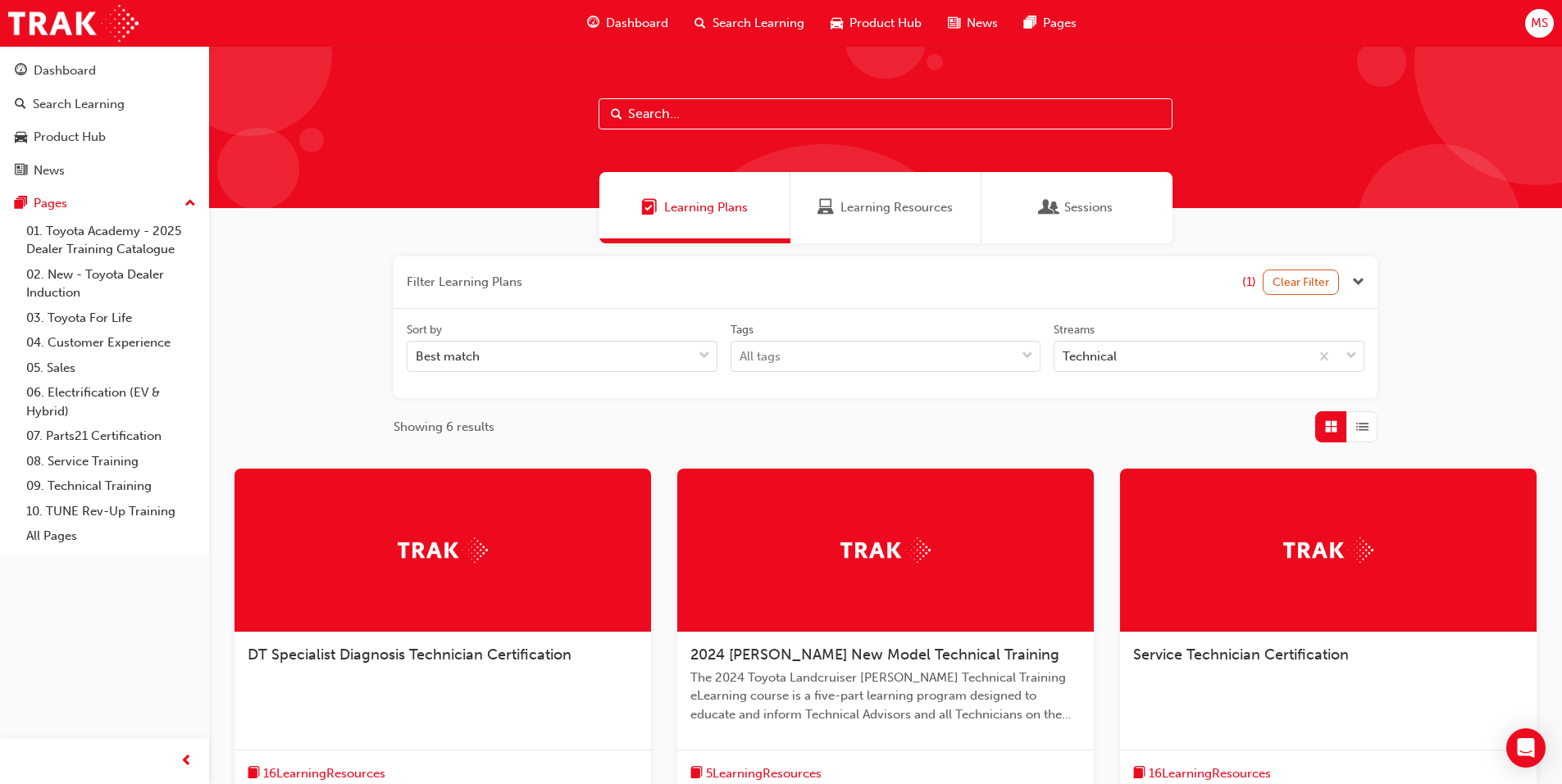
click at [854, 659] on span "2024 [PERSON_NAME] New Model Technical Training" at bounding box center [874, 655] width 369 height 18
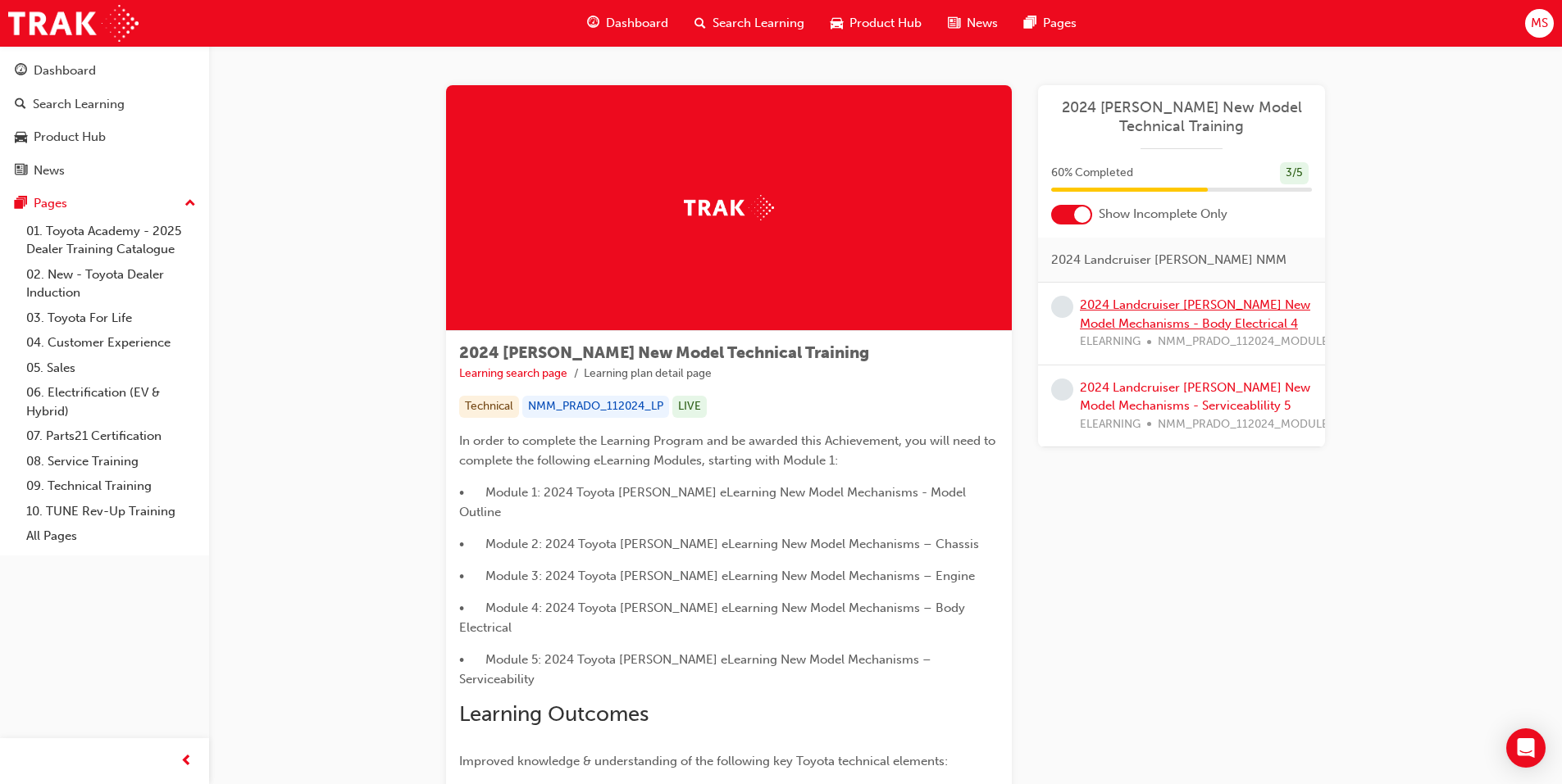
click at [1131, 329] on link "2024 Landcruiser [PERSON_NAME] New Model Mechanisms - Body Electrical 4" at bounding box center [1194, 314] width 231 height 34
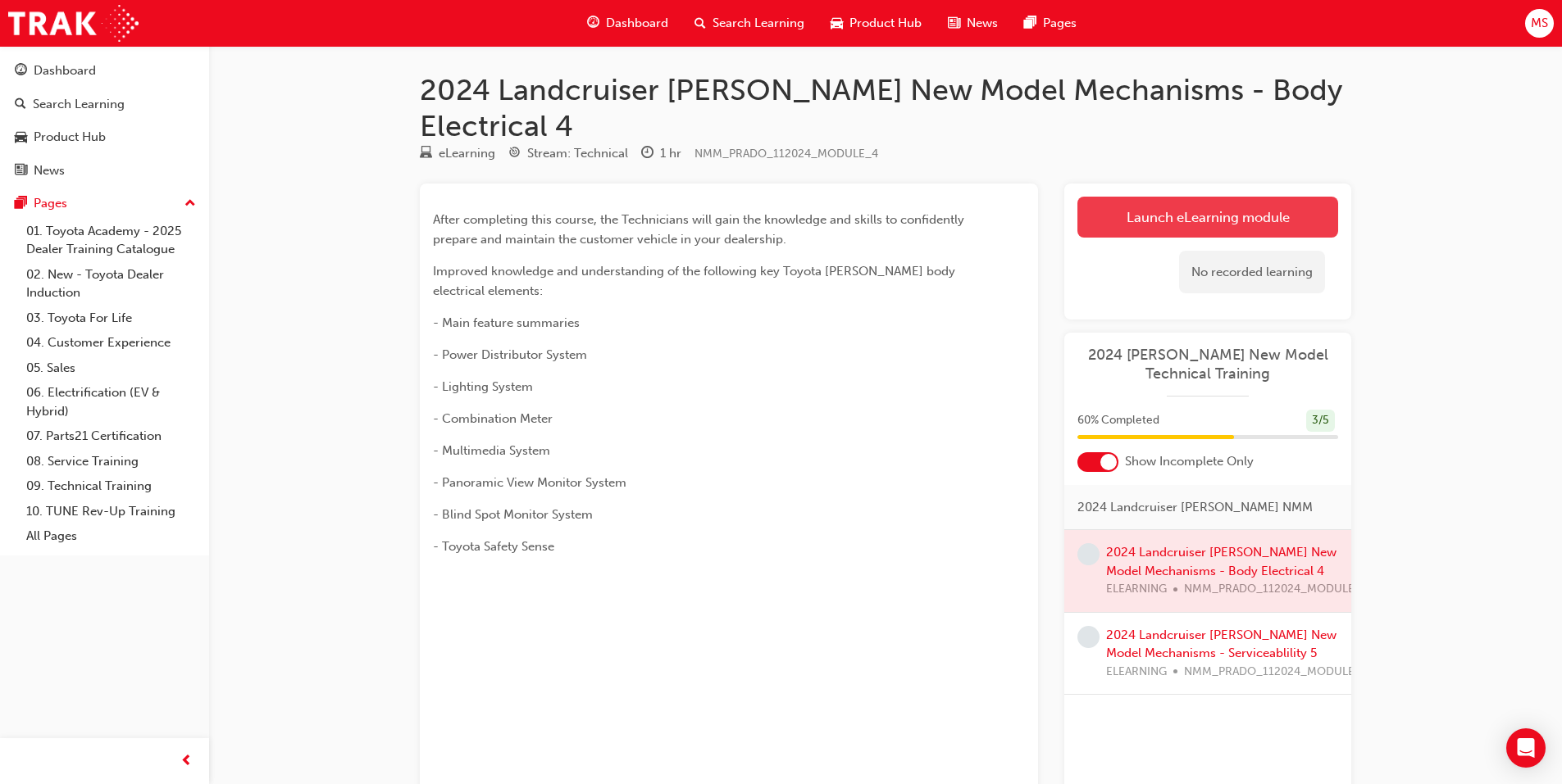
click at [1111, 196] on link "Launch eLearning module" at bounding box center [1208, 216] width 260 height 41
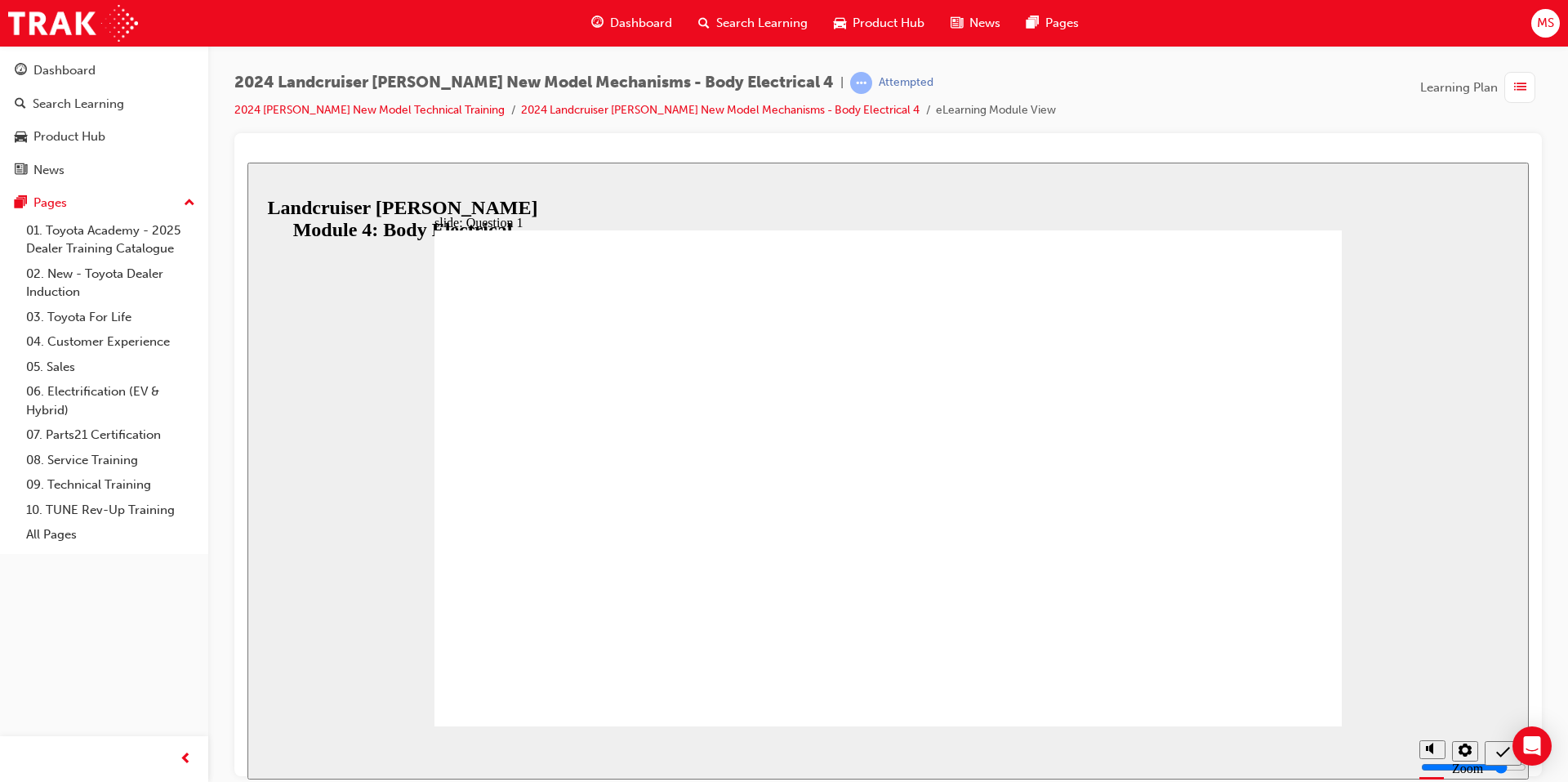
radio input "true"
drag, startPoint x: 775, startPoint y: 492, endPoint x: 1234, endPoint y: 642, distance: 482.9
radio input "true"
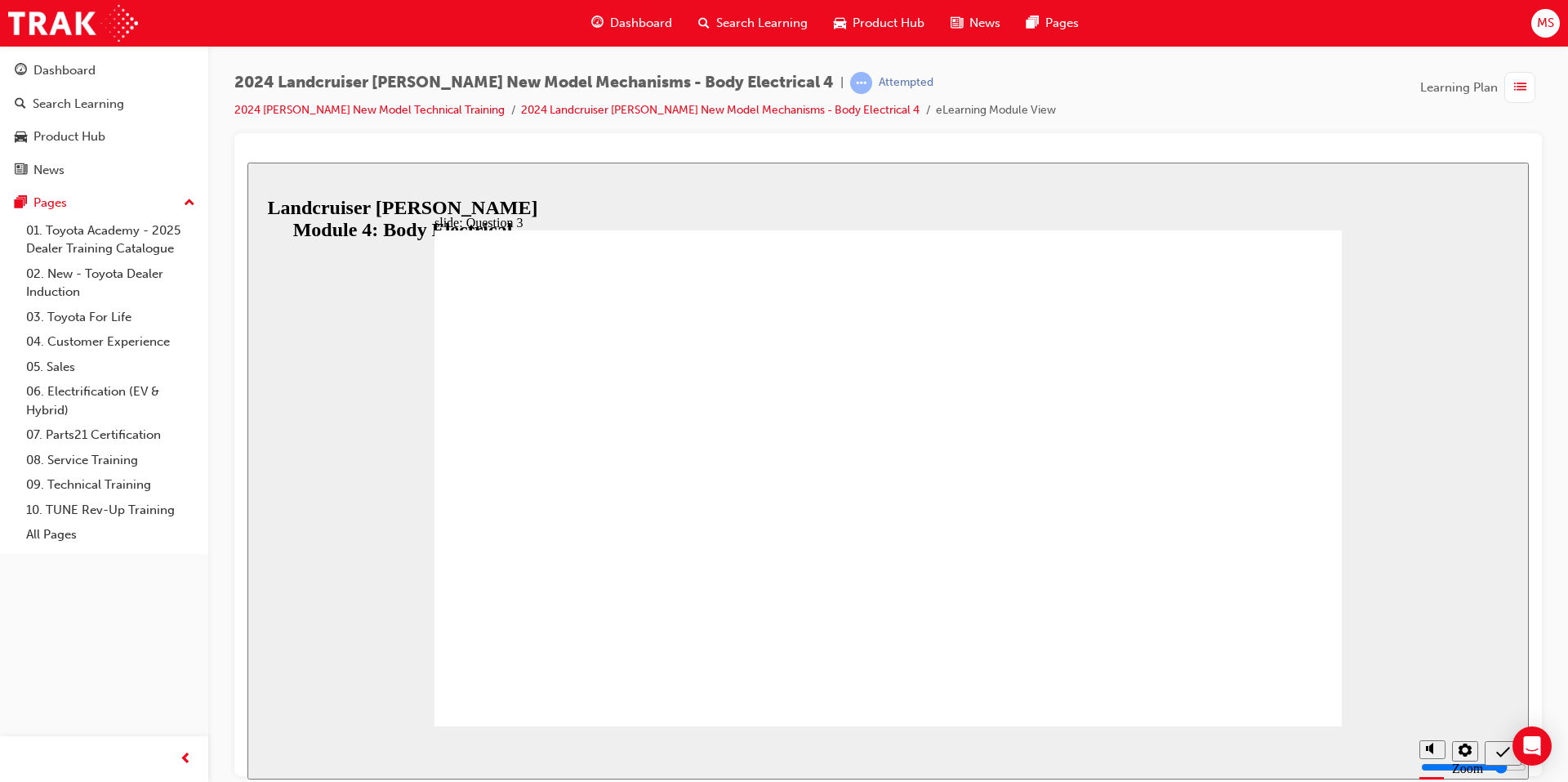
radio input "true"
radio input "false"
radio input "true"
drag, startPoint x: 1223, startPoint y: 639, endPoint x: 1209, endPoint y: 637, distance: 14.1
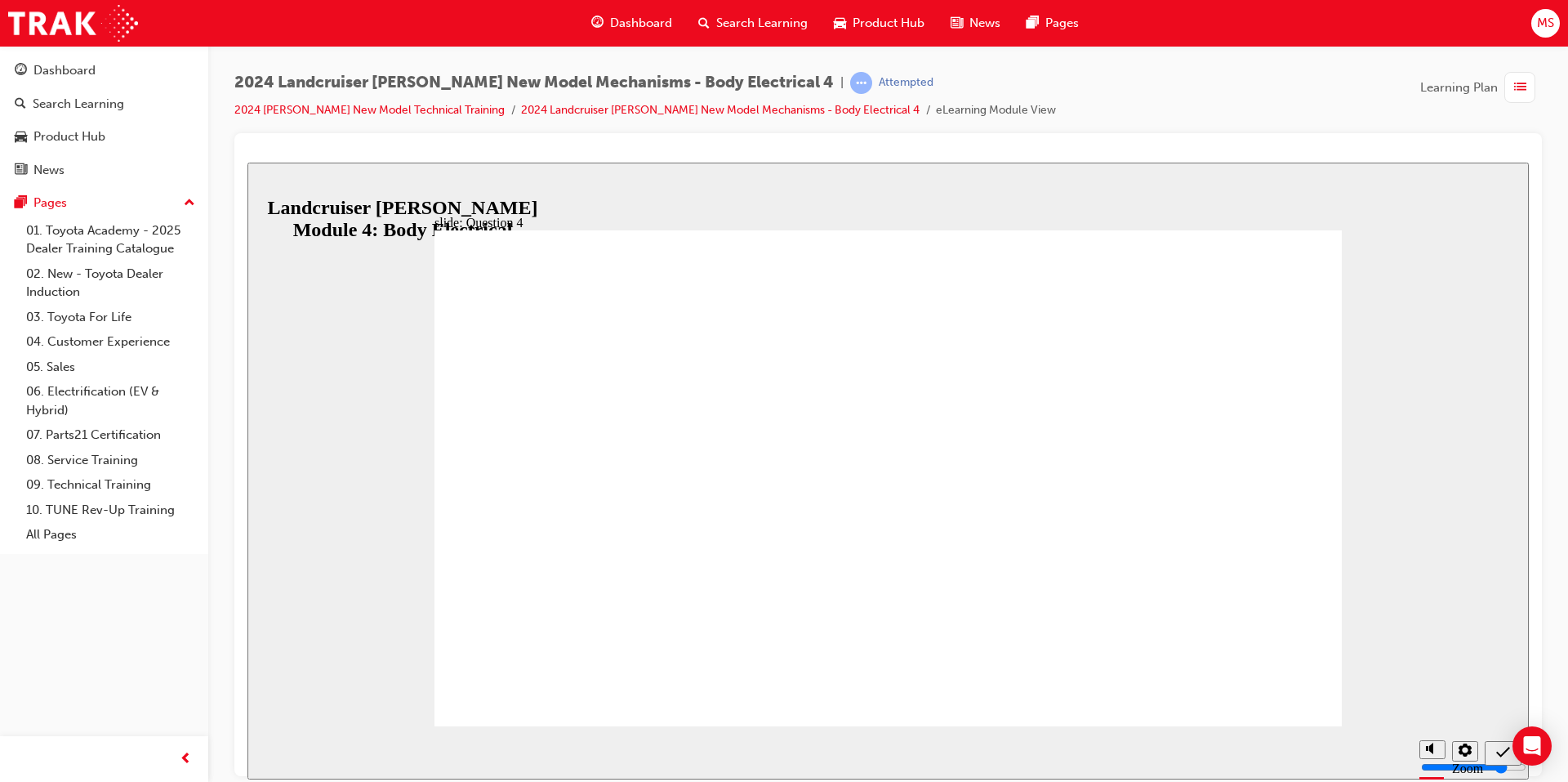
radio input "false"
radio input "true"
drag, startPoint x: 883, startPoint y: 571, endPoint x: 896, endPoint y: 590, distance: 23.0
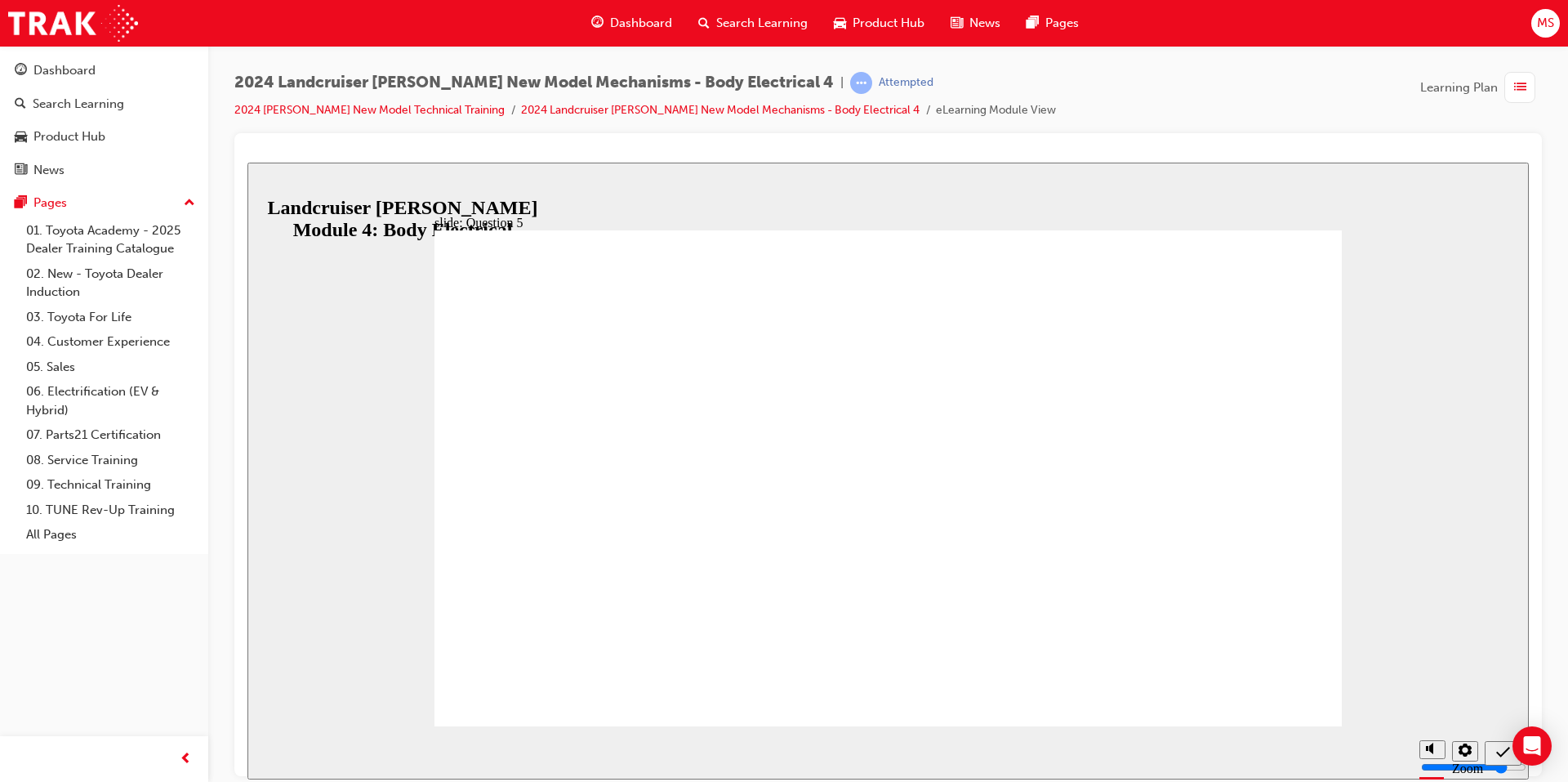
radio input "false"
radio input "true"
click at [282, 195] on div "Sidebar Toggle" at bounding box center [267, 188] width 28 height 12
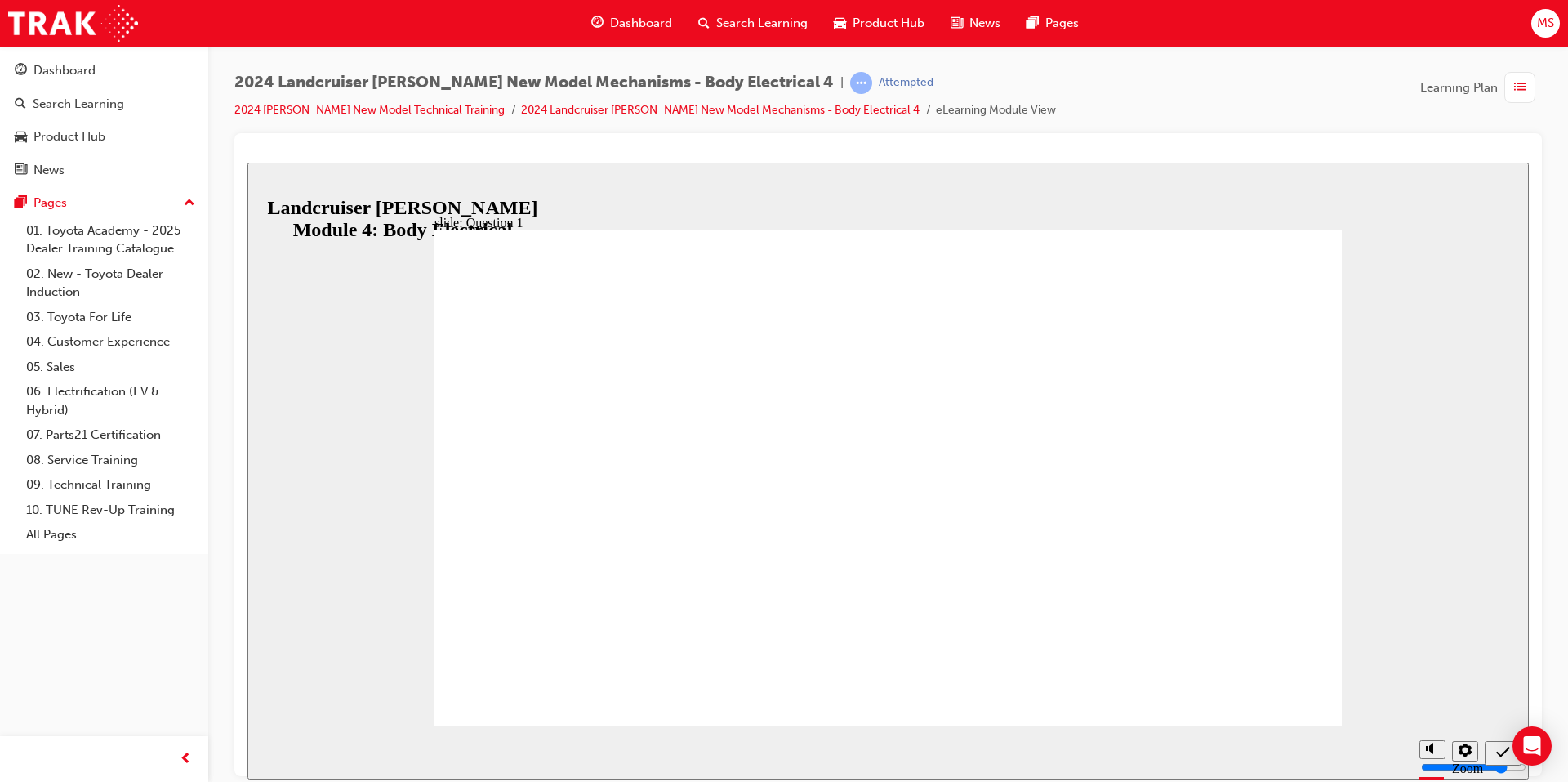
radio input "true"
radio input "false"
radio input "true"
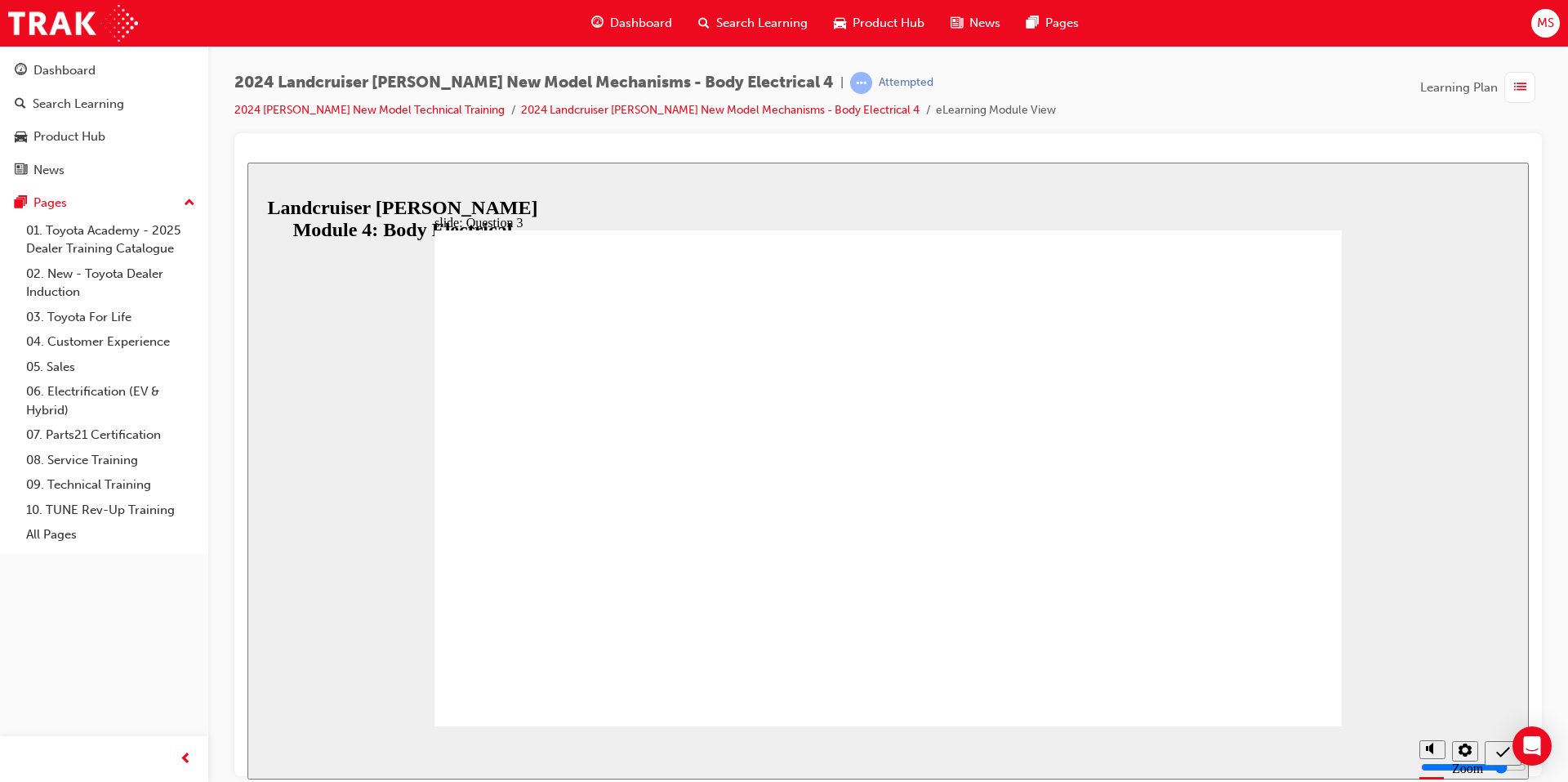
radio input "true"
drag, startPoint x: 901, startPoint y: 566, endPoint x: 1256, endPoint y: 666, distance: 368.8
radio input "true"
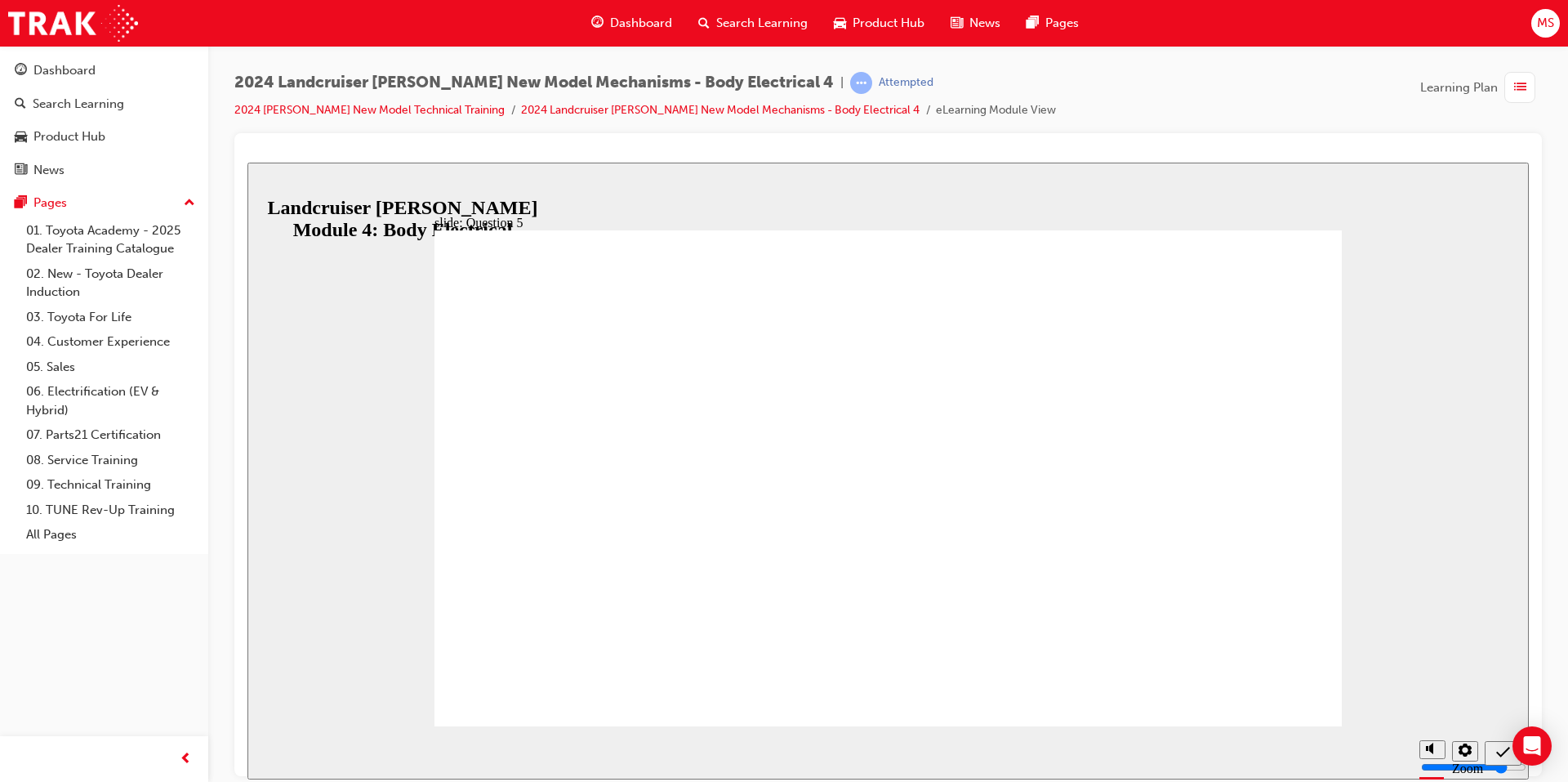
radio input "true"
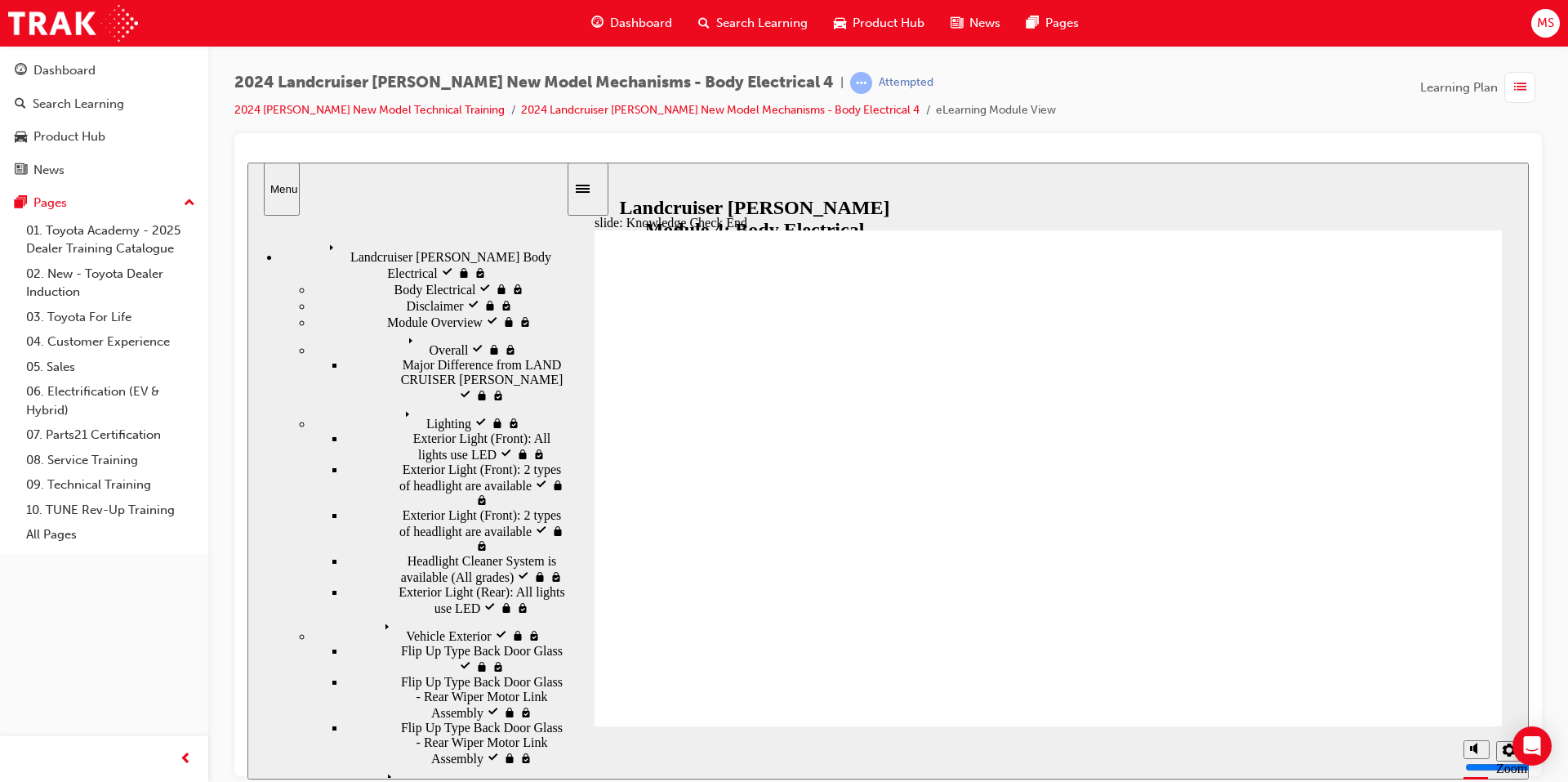
click at [597, 186] on icon "Sidebar Toggle" at bounding box center [588, 187] width 25 height 10
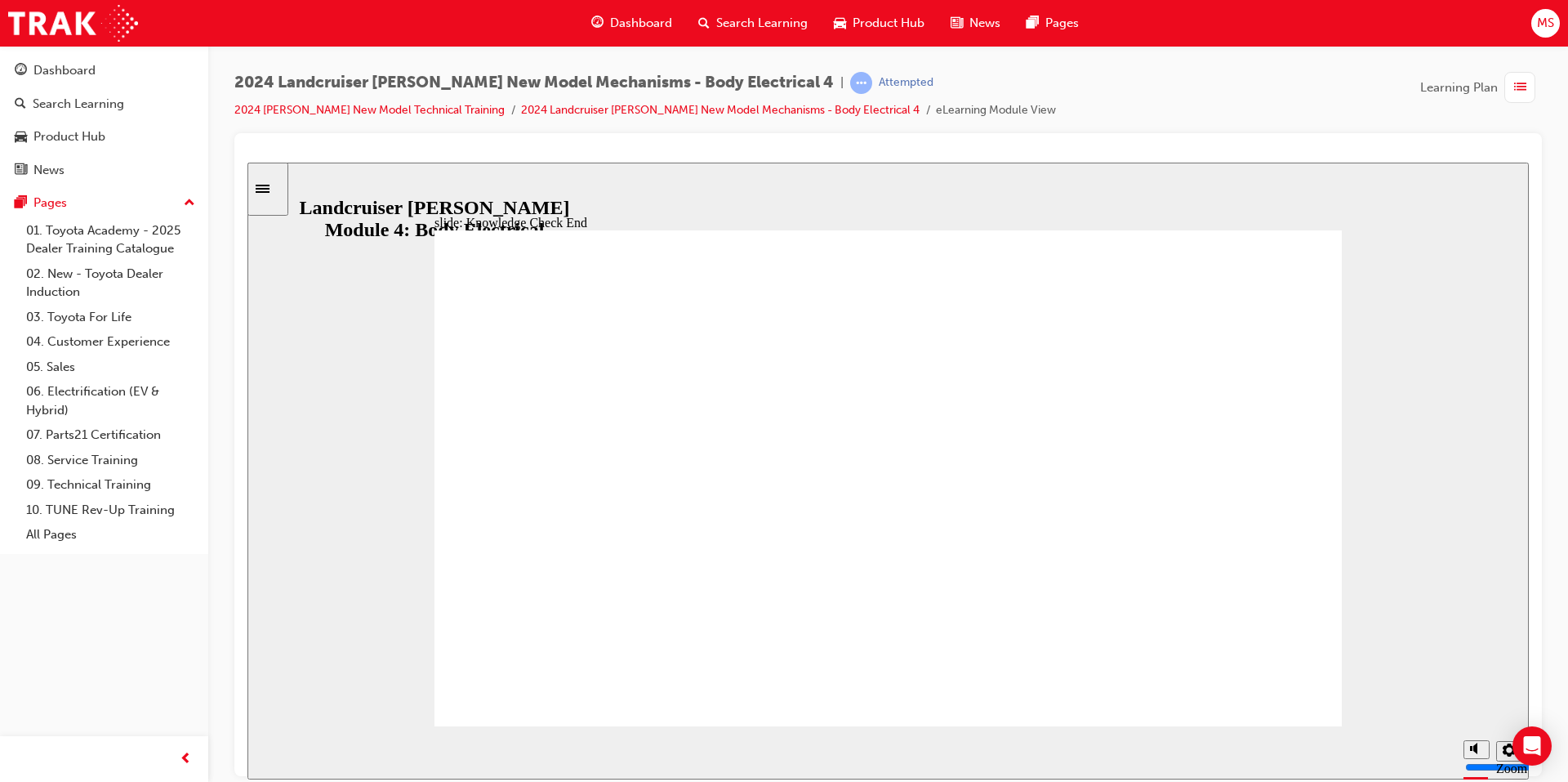
click at [344, 185] on div "slide: Knowledge Check End Review the identified sections of this module again,…" at bounding box center [888, 470] width 1282 height 617
click at [273, 182] on div "Sidebar Toggle" at bounding box center [267, 188] width 28 height 12
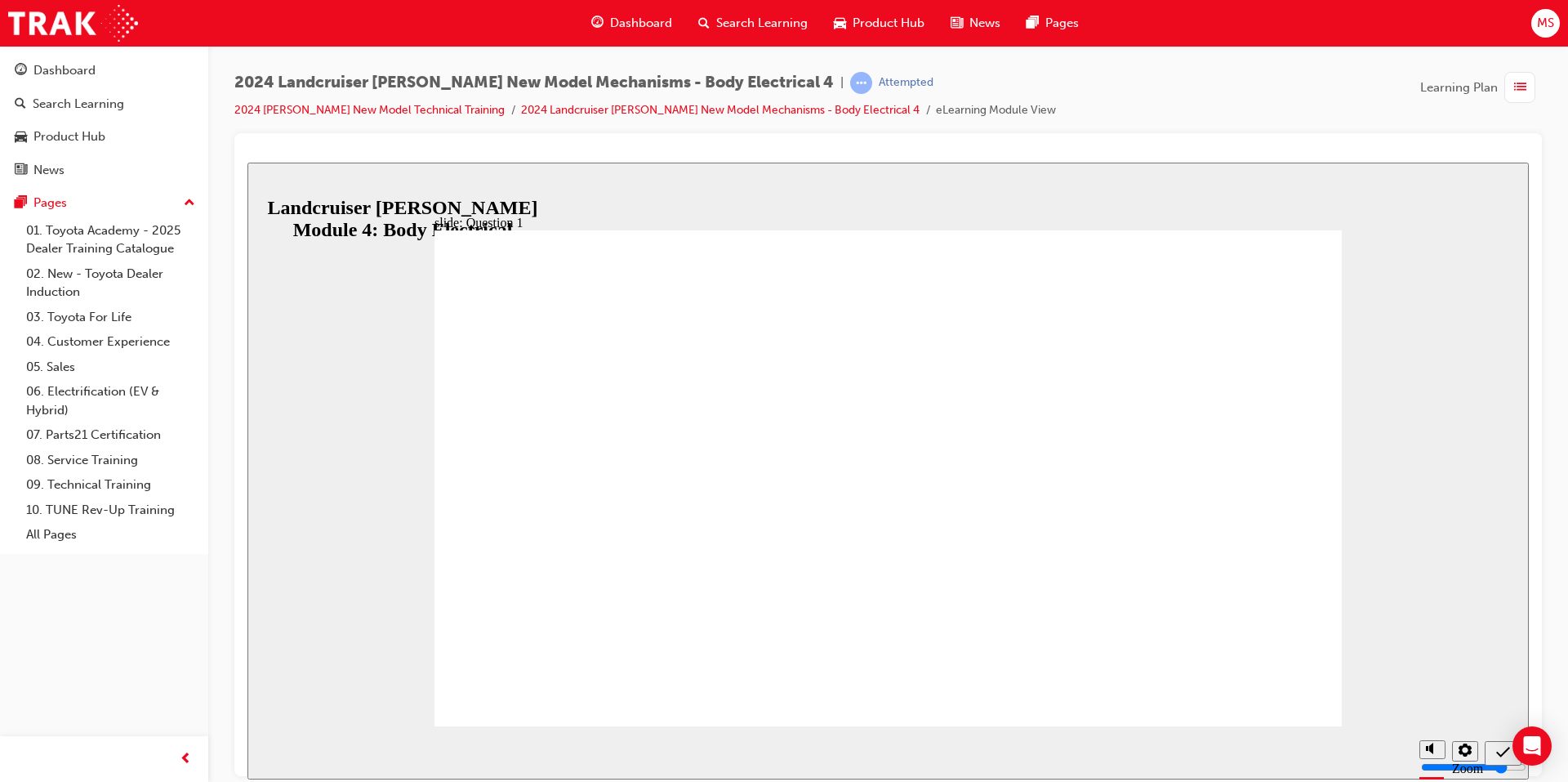
drag, startPoint x: 1004, startPoint y: 657, endPoint x: 761, endPoint y: 513, distance: 282.5
radio input "true"
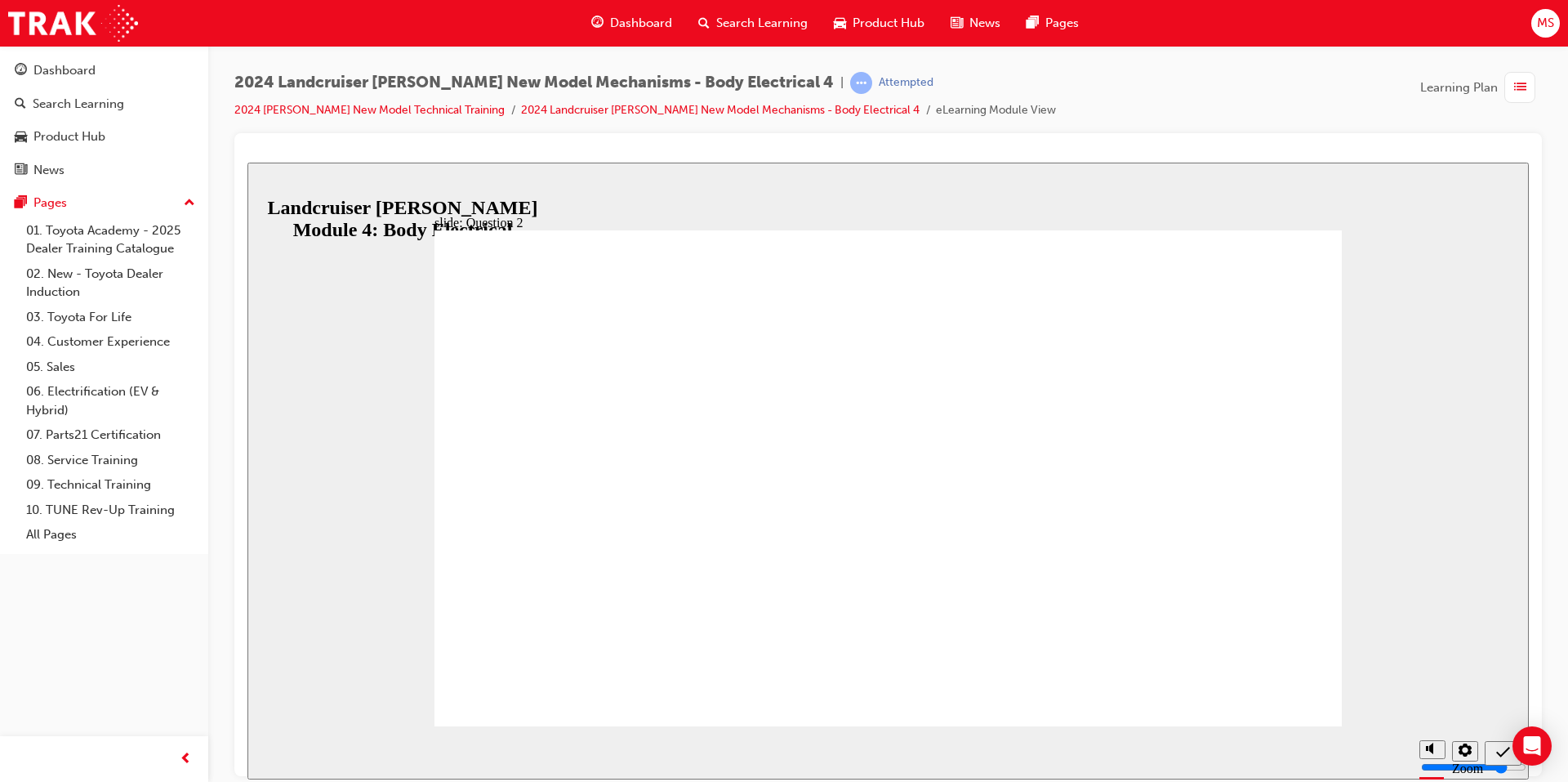
radio input "true"
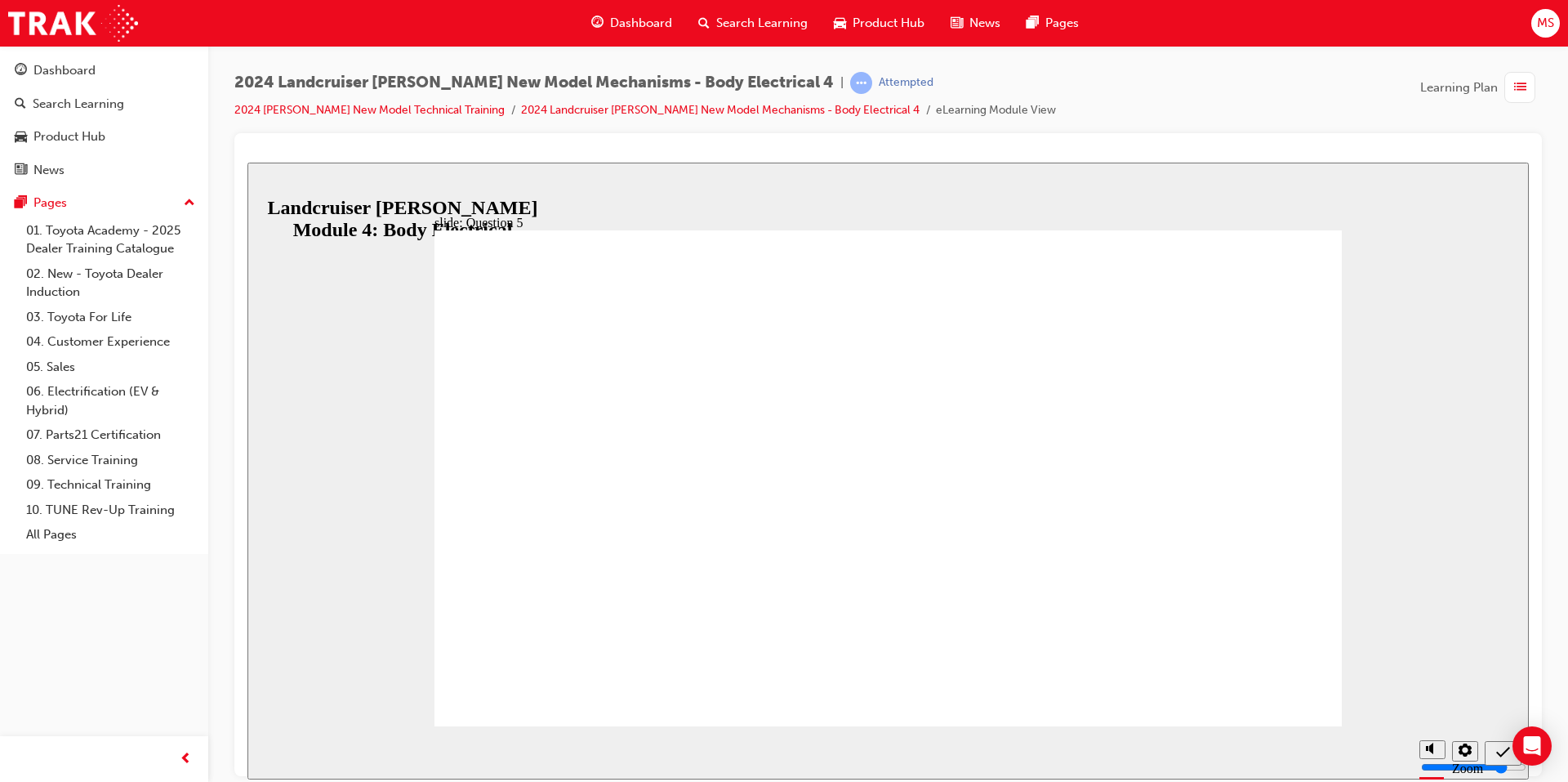
drag, startPoint x: 875, startPoint y: 539, endPoint x: 1233, endPoint y: 664, distance: 379.2
radio input "false"
radio input "true"
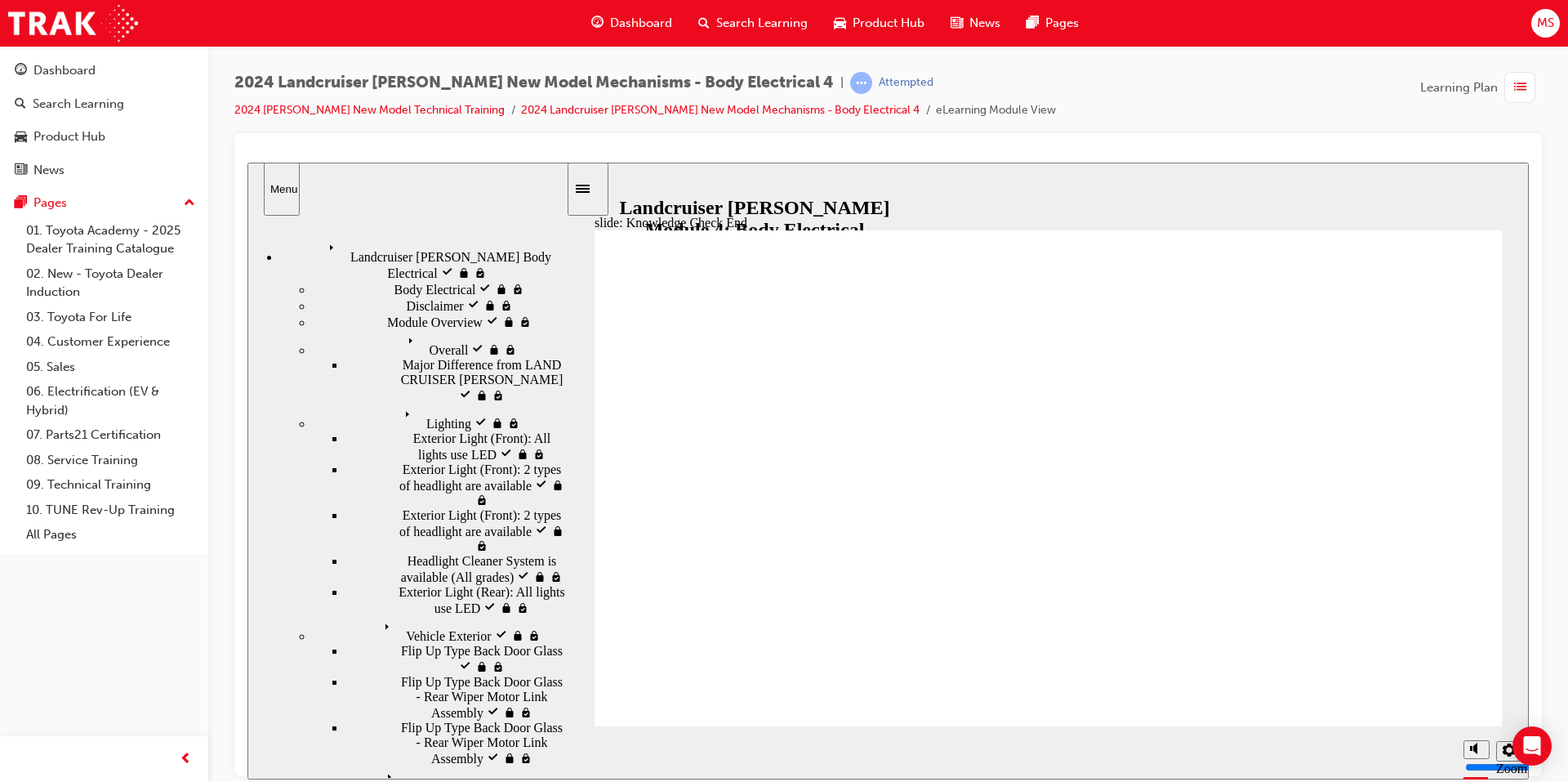
drag, startPoint x: 610, startPoint y: 195, endPoint x: 570, endPoint y: 199, distance: 40.2
click at [603, 195] on div "slide: Knowledge Check End Review the identified sections of this module again,…" at bounding box center [888, 470] width 1282 height 617
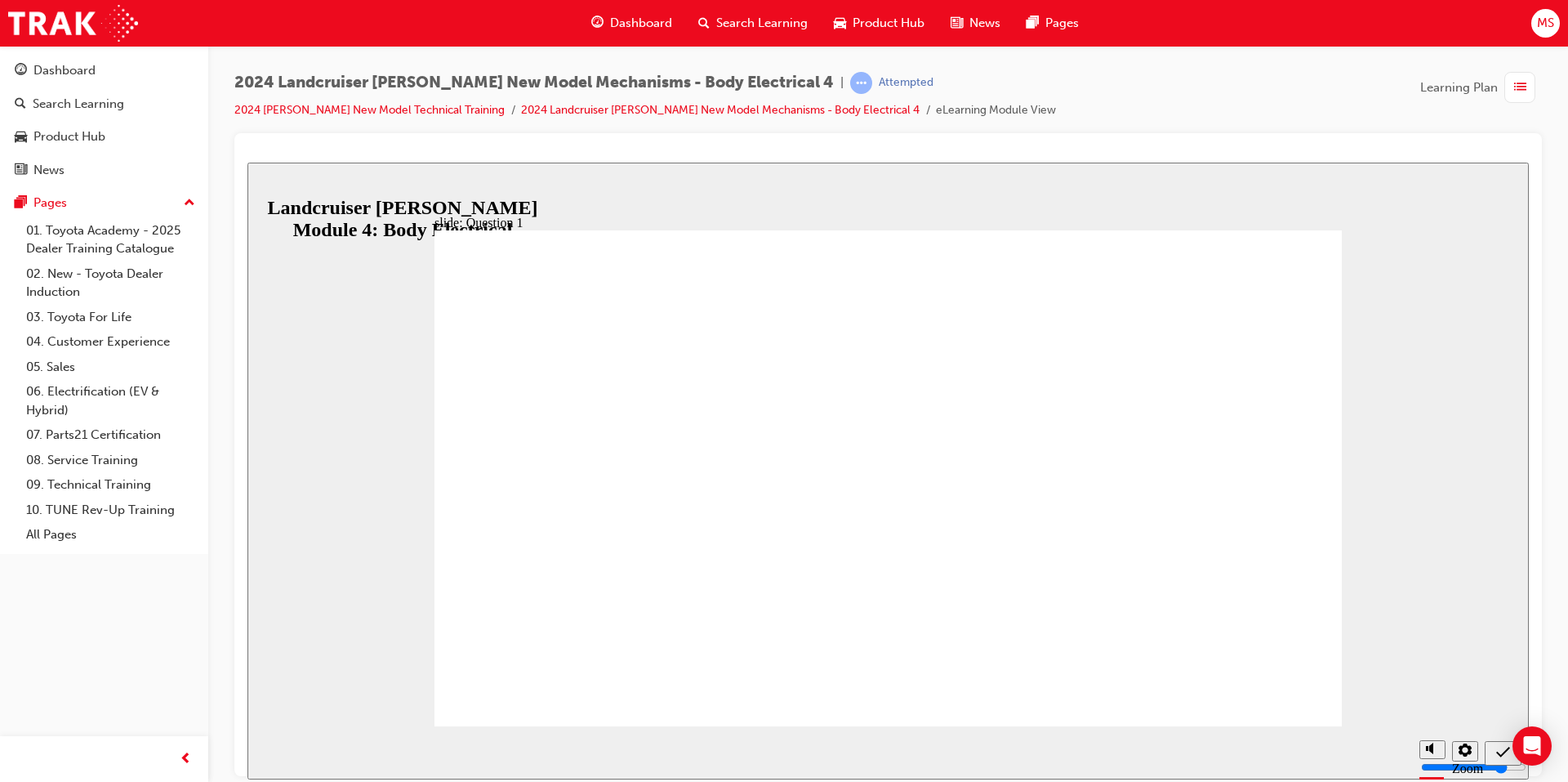
radio input "true"
drag, startPoint x: 672, startPoint y: 479, endPoint x: 1218, endPoint y: 641, distance: 569.5
radio input "true"
drag, startPoint x: 875, startPoint y: 537, endPoint x: 1043, endPoint y: 604, distance: 180.9
radio input "true"
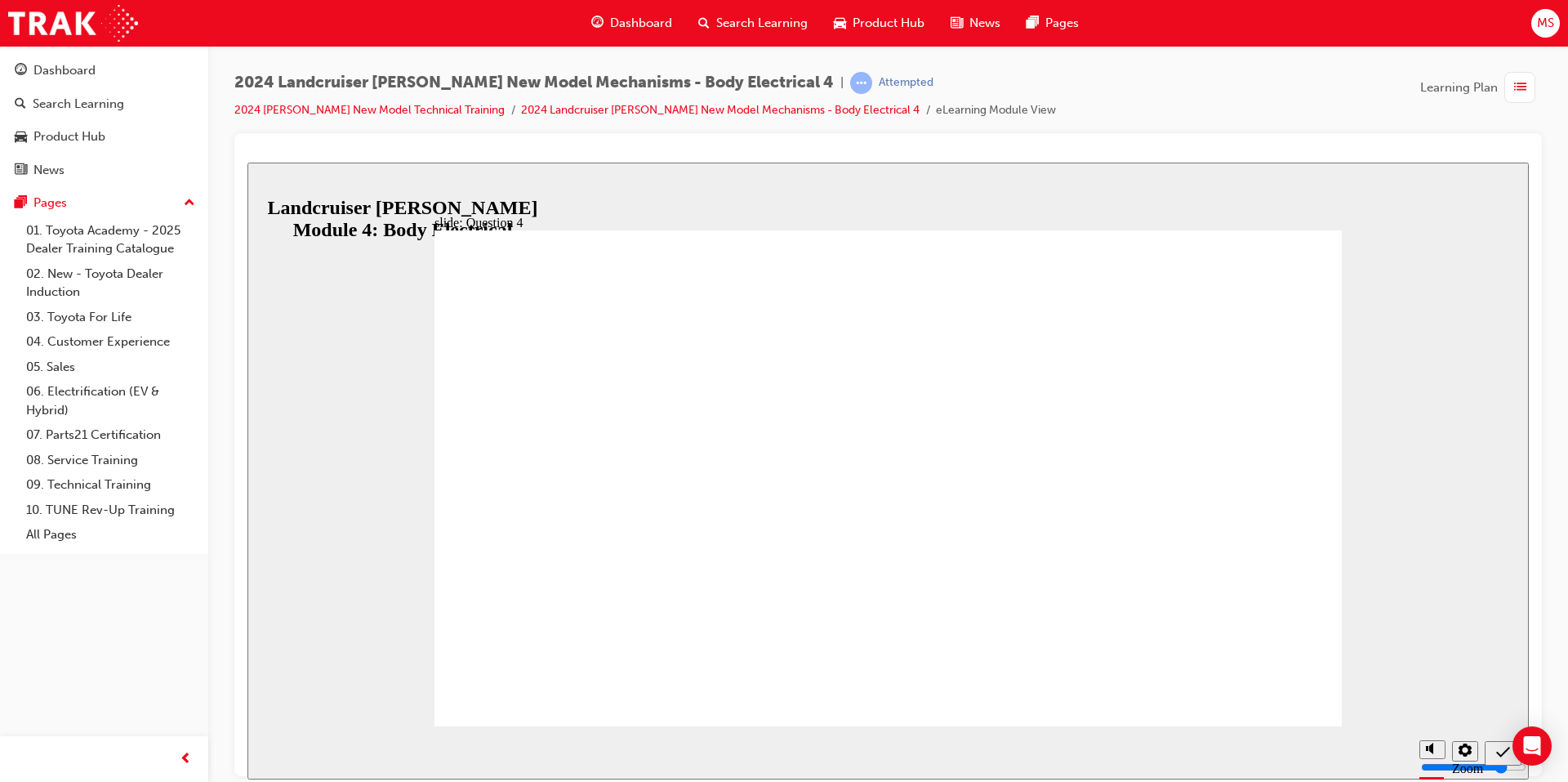
radio input "true"
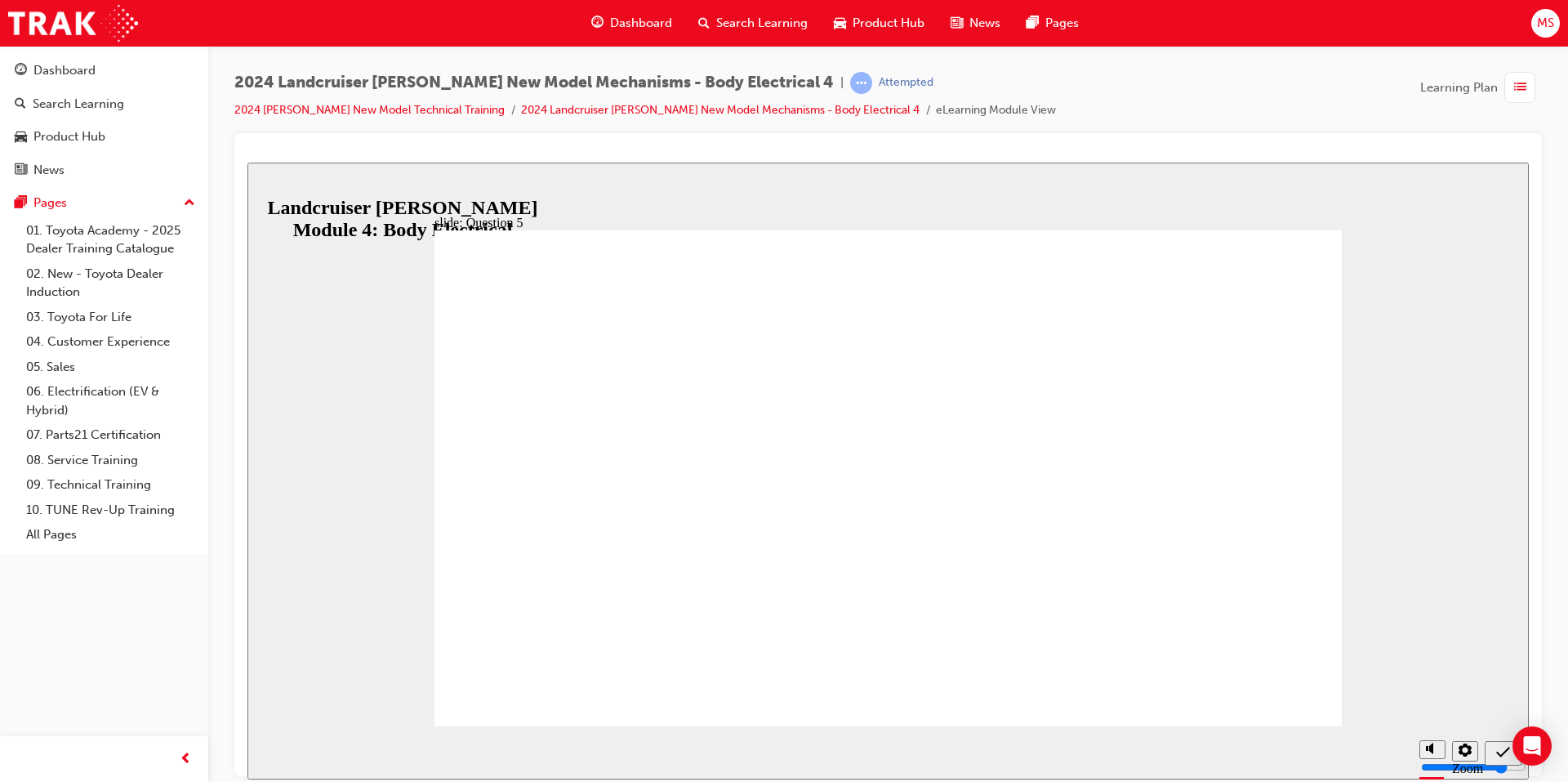
drag, startPoint x: 855, startPoint y: 575, endPoint x: 914, endPoint y: 554, distance: 62.6
radio input "true"
radio input "false"
radio input "true"
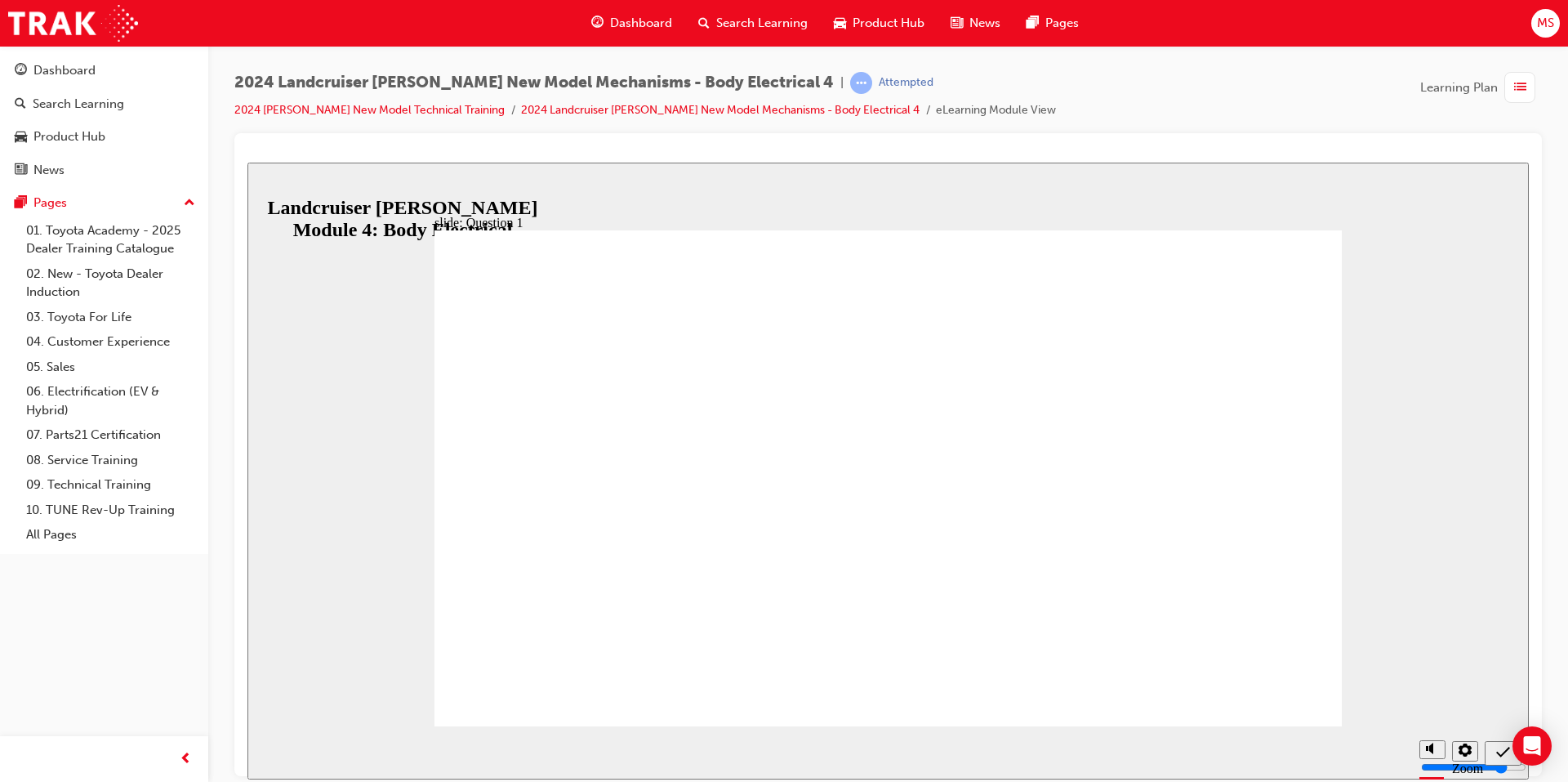
radio input "true"
drag, startPoint x: 916, startPoint y: 572, endPoint x: 996, endPoint y: 613, distance: 89.9
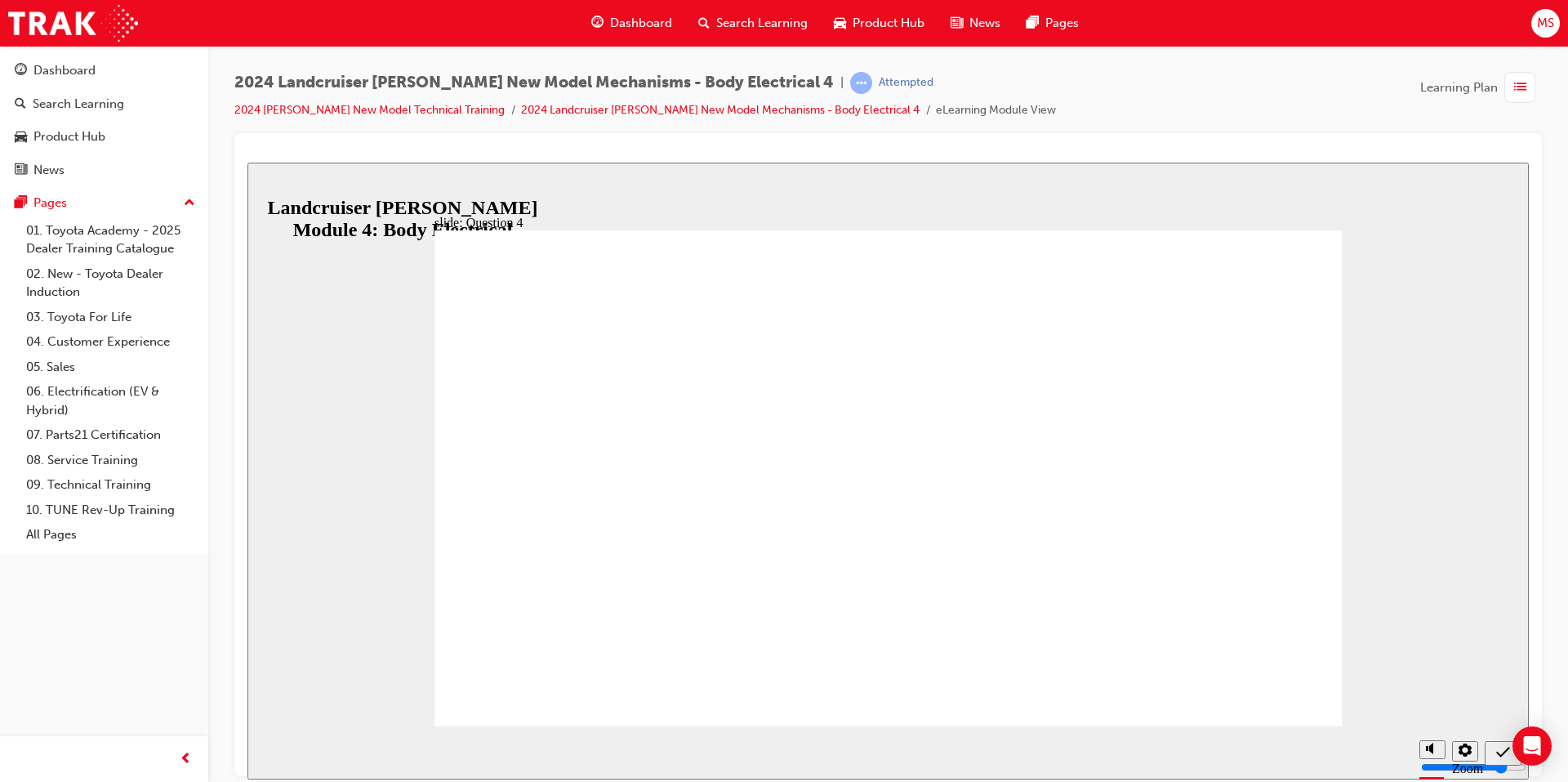
radio input "true"
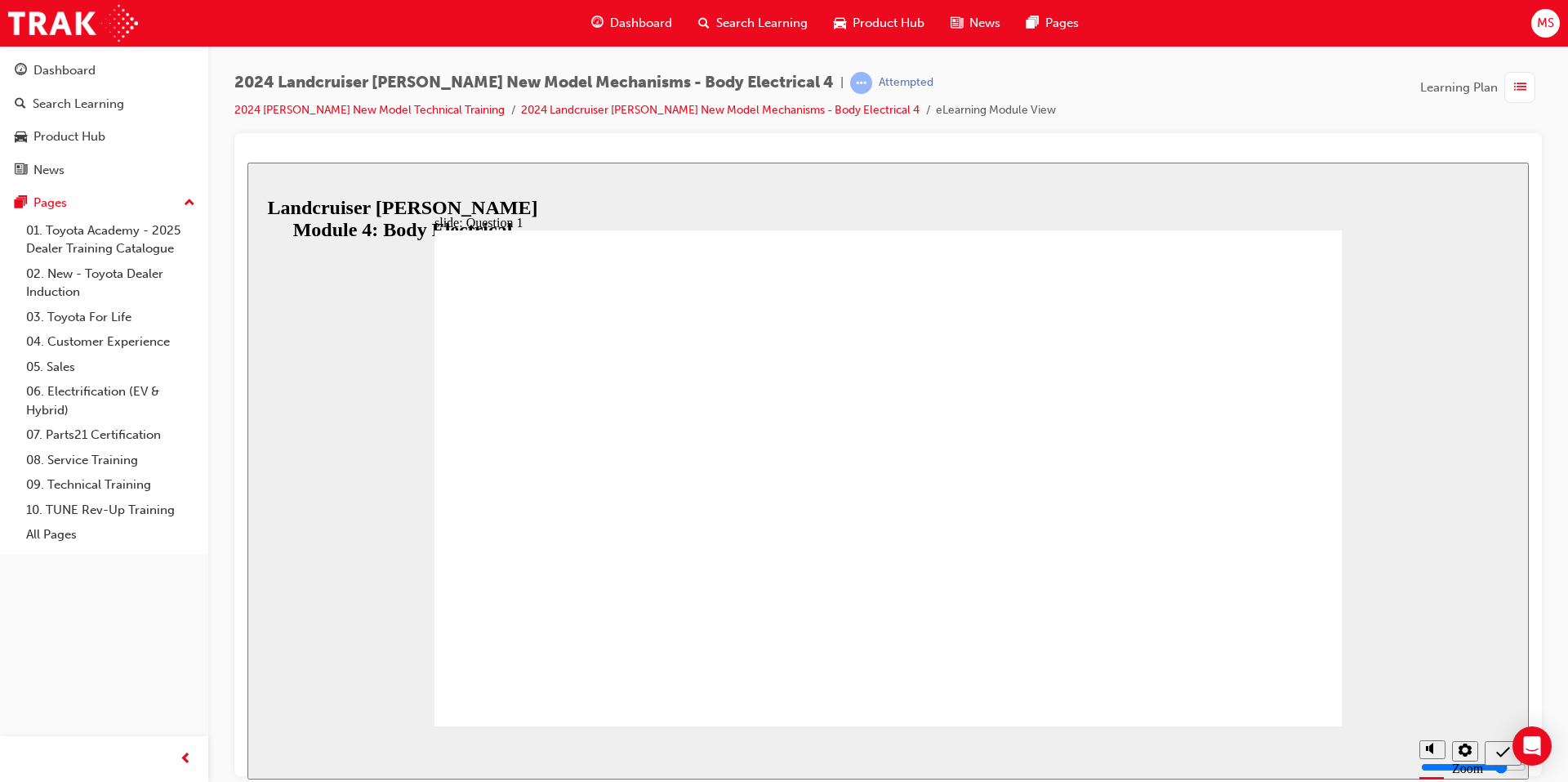
drag, startPoint x: 1085, startPoint y: 648, endPoint x: 644, endPoint y: 471, distance: 475.2
radio input "true"
drag, startPoint x: 888, startPoint y: 562, endPoint x: 1224, endPoint y: 642, distance: 345.4
radio input "true"
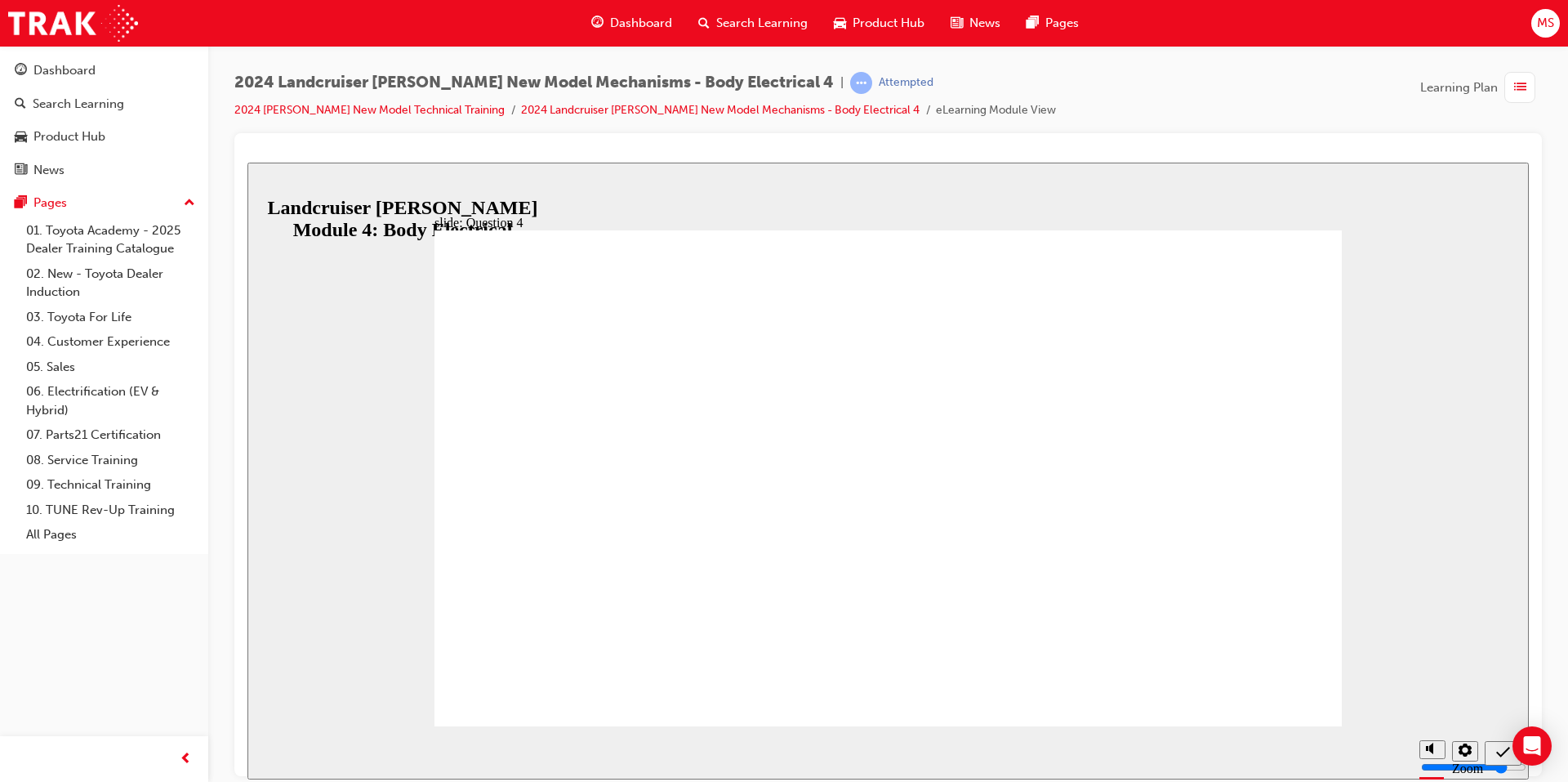
drag, startPoint x: 978, startPoint y: 557, endPoint x: 997, endPoint y: 564, distance: 20.2
radio input "true"
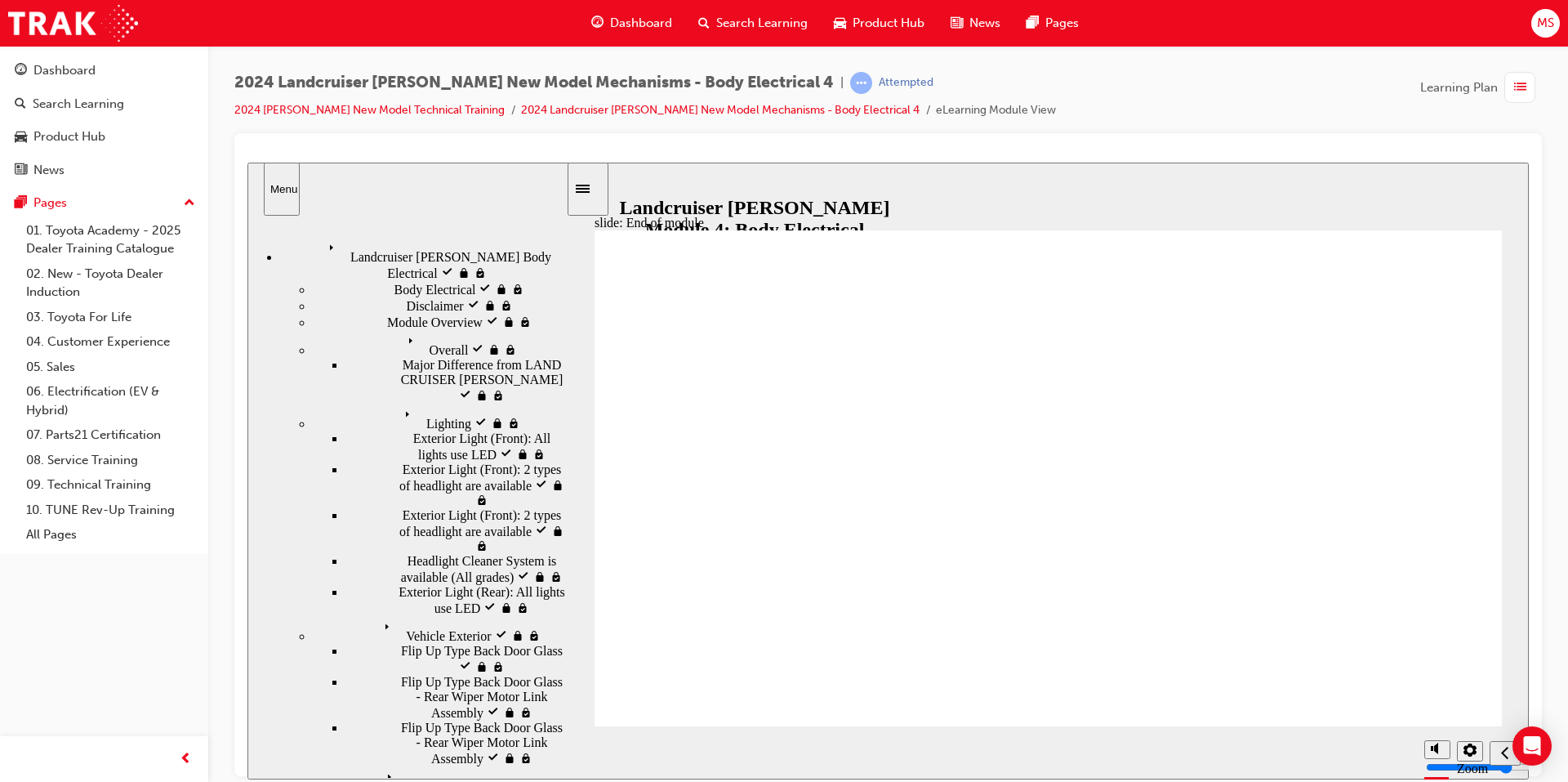
click at [712, 32] on div "Search Learning" at bounding box center [753, 23] width 136 height 33
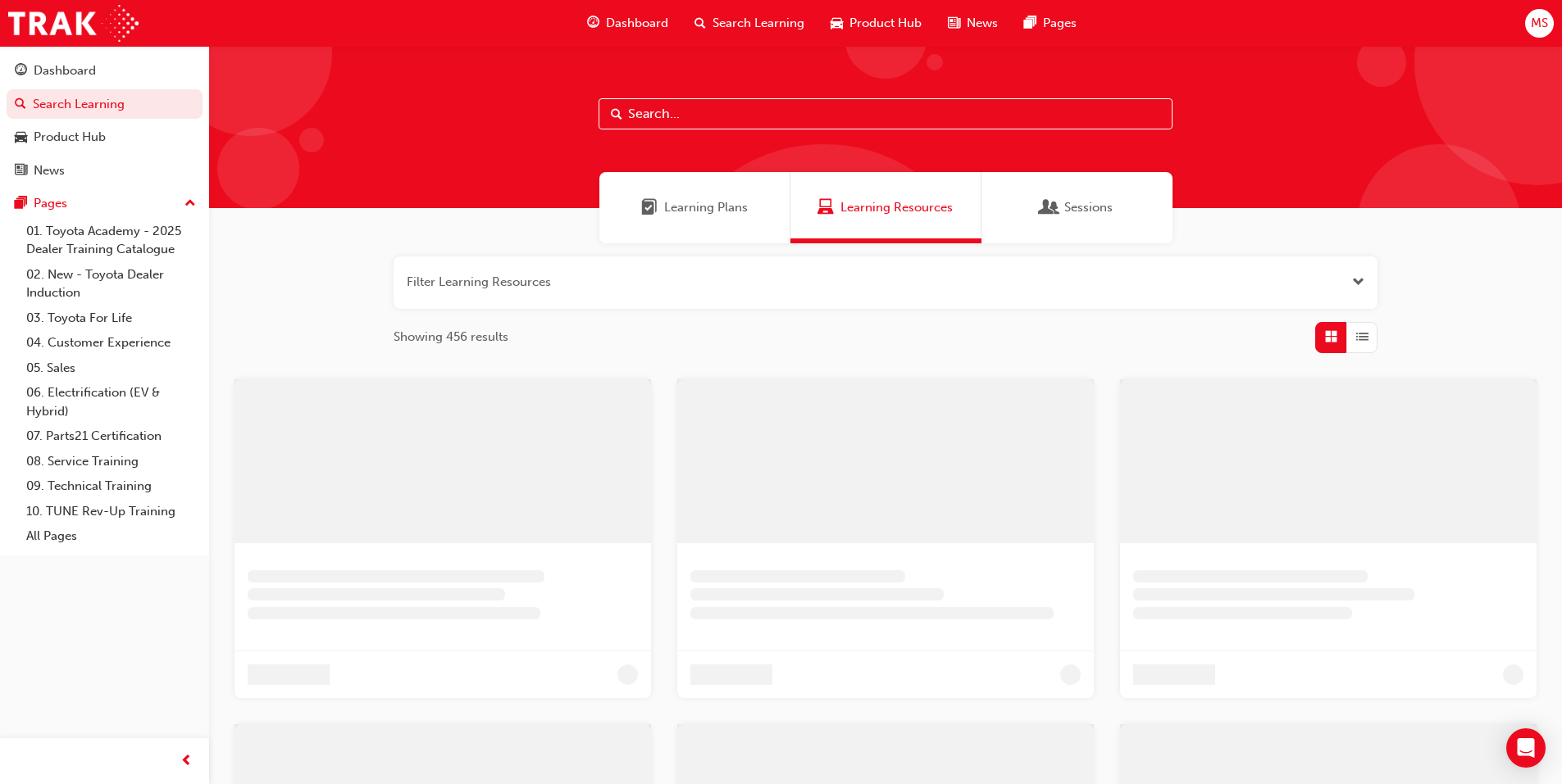
click at [718, 181] on div "Learning Plans" at bounding box center [694, 208] width 191 height 71
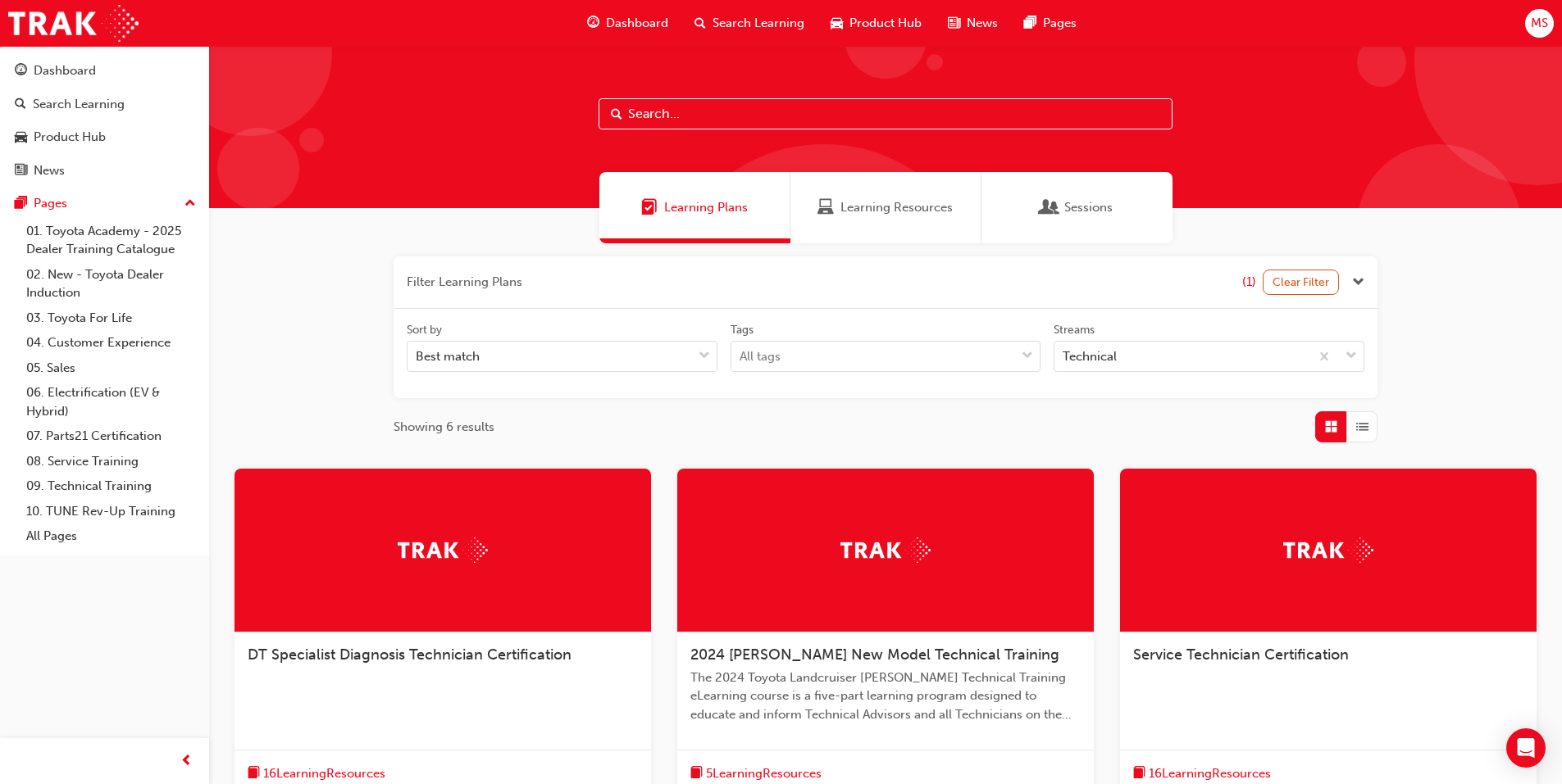
click at [899, 644] on div "2024 Prado New Model Technical Training The 2024 Toyota Landcruiser Prado Techn…" at bounding box center [885, 691] width 417 height 117
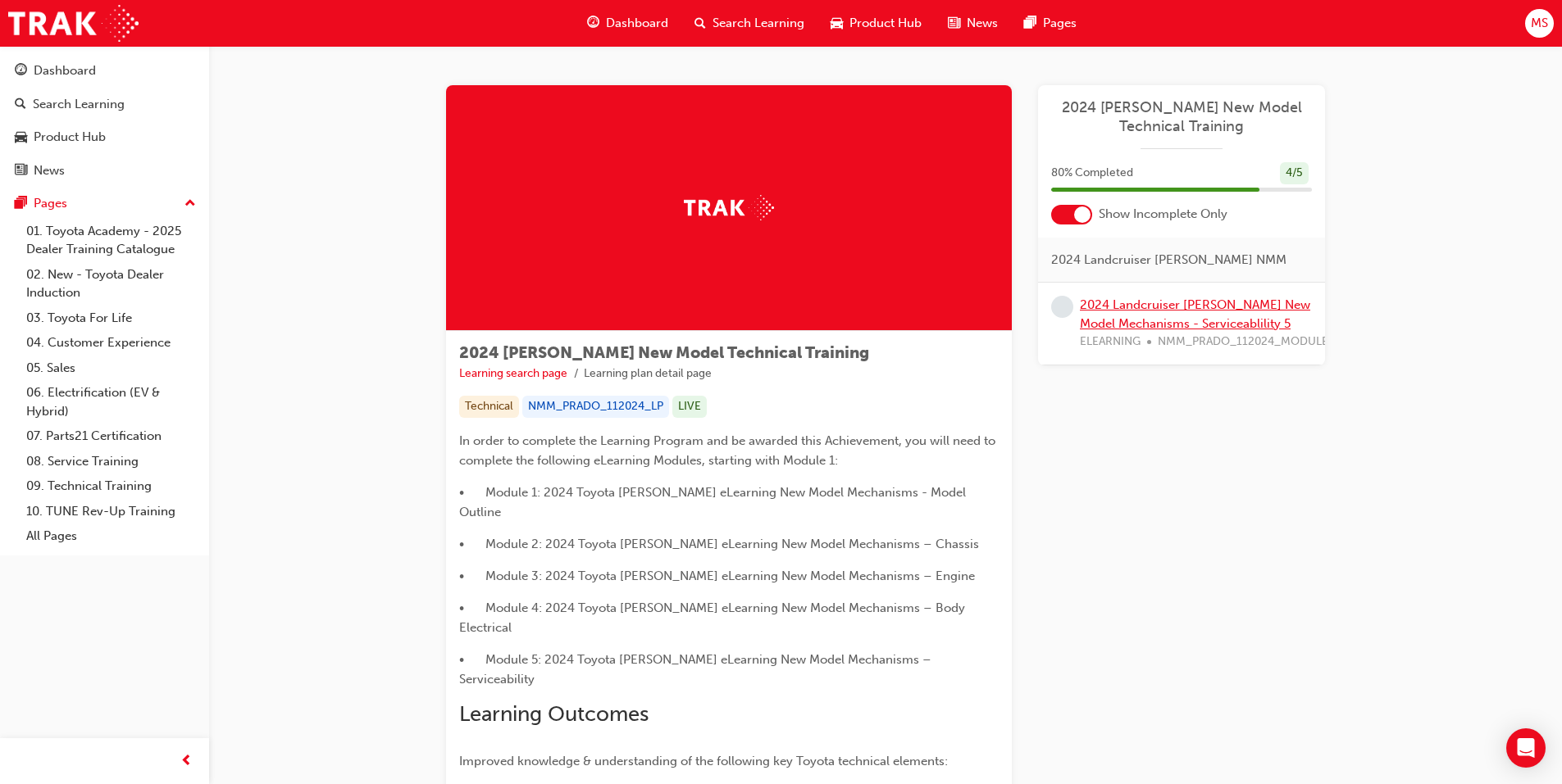
click at [1096, 311] on div "2024 Landcruiser Prado New Model Mechanisms - Serviceablility 5 ELEARNING NMM_P…" at bounding box center [1210, 324] width 261 height 56
click at [1099, 293] on div "2024 Landcruiser Prado New Model Mechanisms - Serviceablility 5 ELEARNING NMM_P…" at bounding box center [1182, 324] width 287 height 82
click at [1107, 309] on link "2024 Landcruiser [PERSON_NAME] New Model Mechanisms - Serviceablility 5" at bounding box center [1194, 314] width 231 height 34
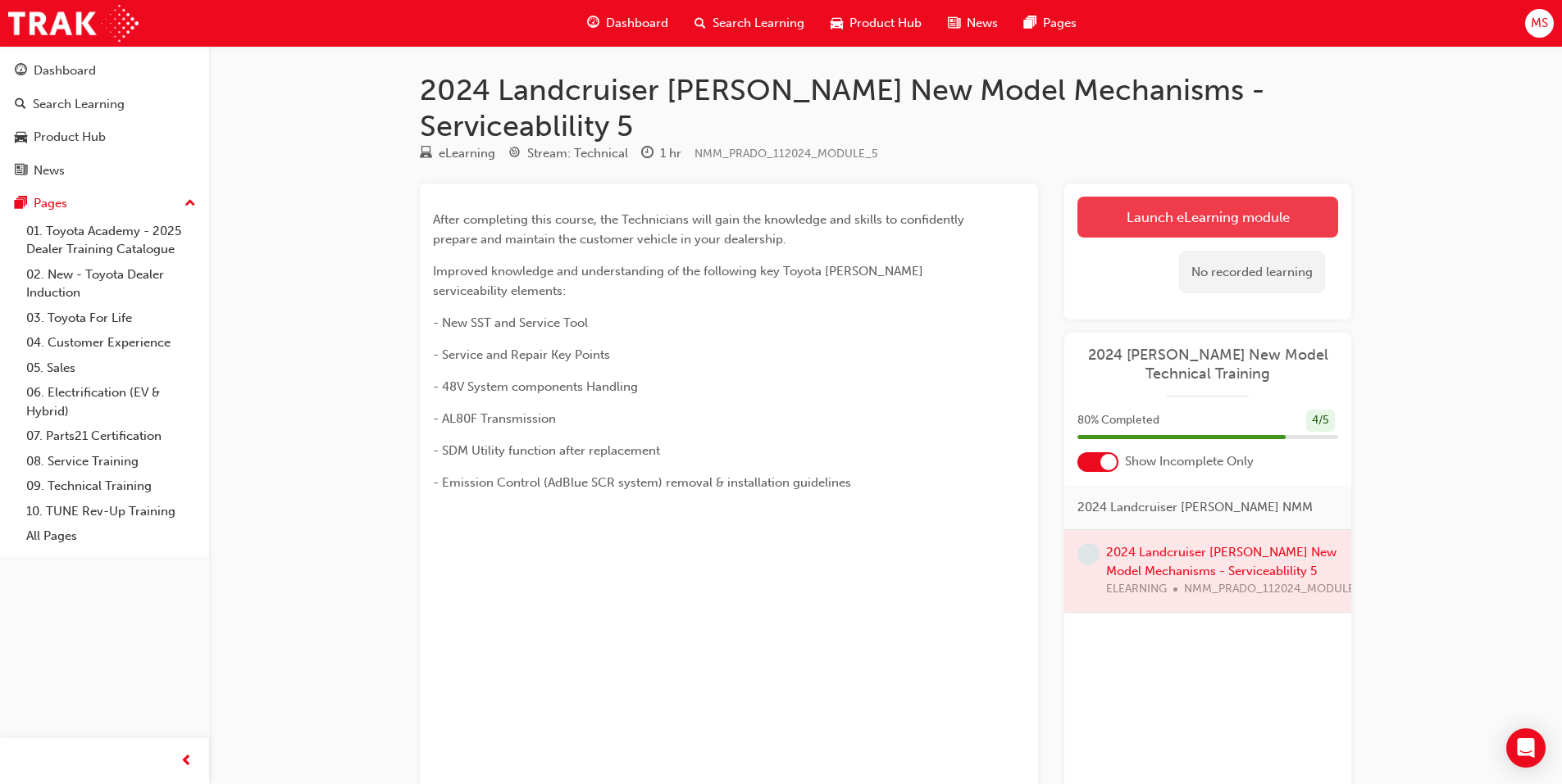
click at [1121, 197] on link "Launch eLearning module" at bounding box center [1208, 216] width 260 height 41
